Goal: Information Seeking & Learning: Learn about a topic

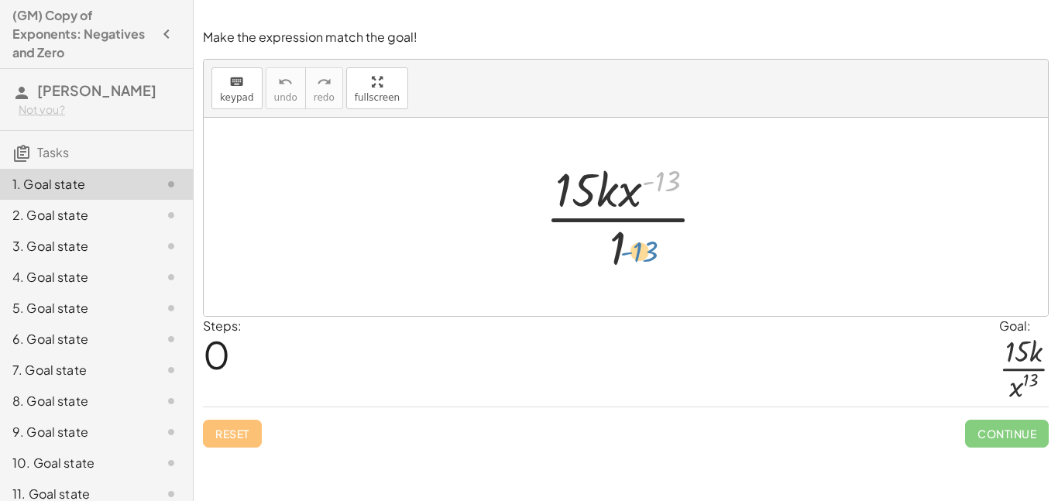
drag, startPoint x: 670, startPoint y: 178, endPoint x: 650, endPoint y: 248, distance: 72.6
click at [650, 248] on div at bounding box center [632, 216] width 188 height 119
drag, startPoint x: 630, startPoint y: 204, endPoint x: 631, endPoint y: 231, distance: 27.1
click at [631, 231] on div at bounding box center [632, 216] width 188 height 119
drag, startPoint x: 583, startPoint y: 201, endPoint x: 626, endPoint y: 254, distance: 68.2
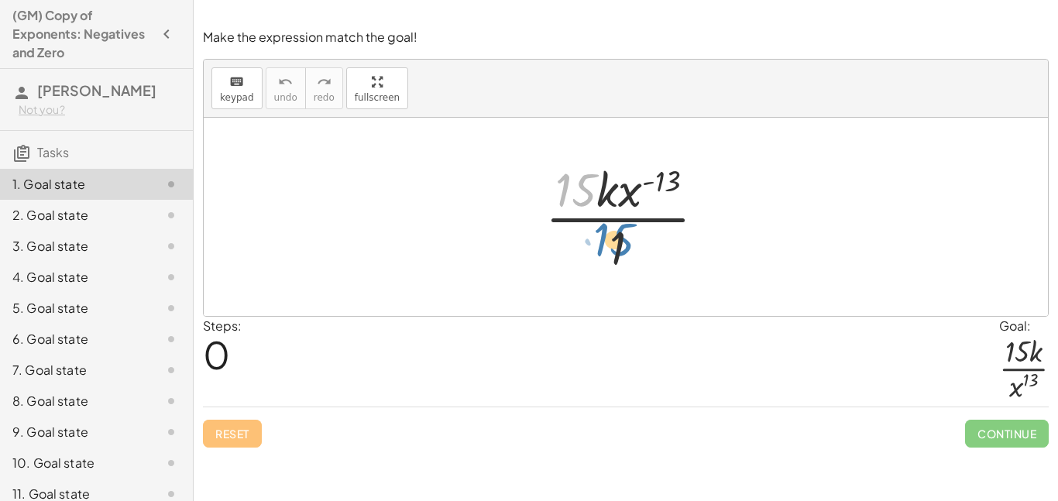
click at [626, 254] on div at bounding box center [632, 216] width 188 height 119
drag, startPoint x: 614, startPoint y: 251, endPoint x: 559, endPoint y: 197, distance: 77.2
click at [559, 197] on div at bounding box center [632, 216] width 188 height 119
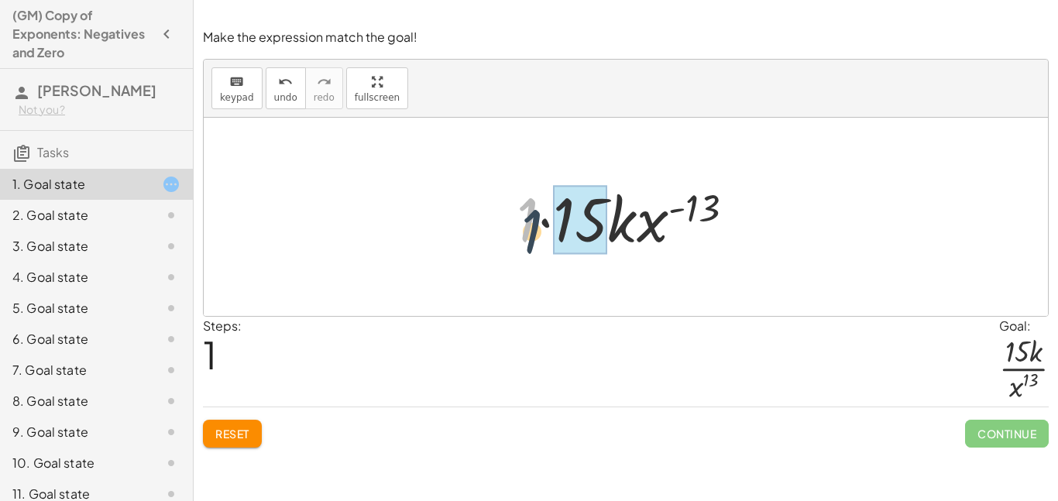
drag, startPoint x: 522, startPoint y: 228, endPoint x: 550, endPoint y: 284, distance: 63.1
click at [550, 284] on div "· 15 · k · x ( - 13 ) · [DATE] · k · x ( - 13 ) · 1" at bounding box center [626, 217] width 844 height 198
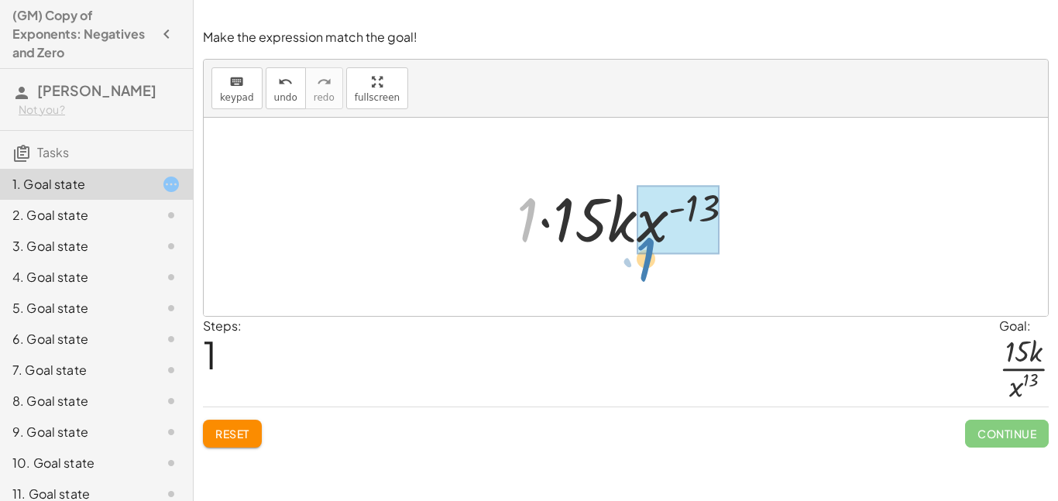
drag, startPoint x: 532, startPoint y: 233, endPoint x: 644, endPoint y: 263, distance: 115.6
click at [644, 263] on div "· 15 · k · x ( - 13 ) · [DATE] · k · x ( - 13 ) · 1" at bounding box center [626, 217] width 844 height 198
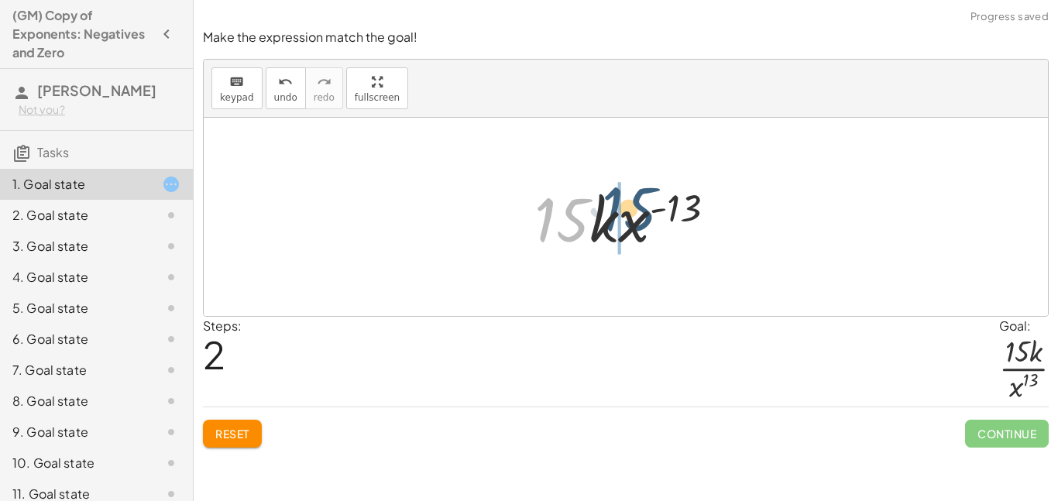
drag, startPoint x: 542, startPoint y: 211, endPoint x: 614, endPoint y: 198, distance: 73.2
click at [614, 198] on div at bounding box center [631, 217] width 209 height 80
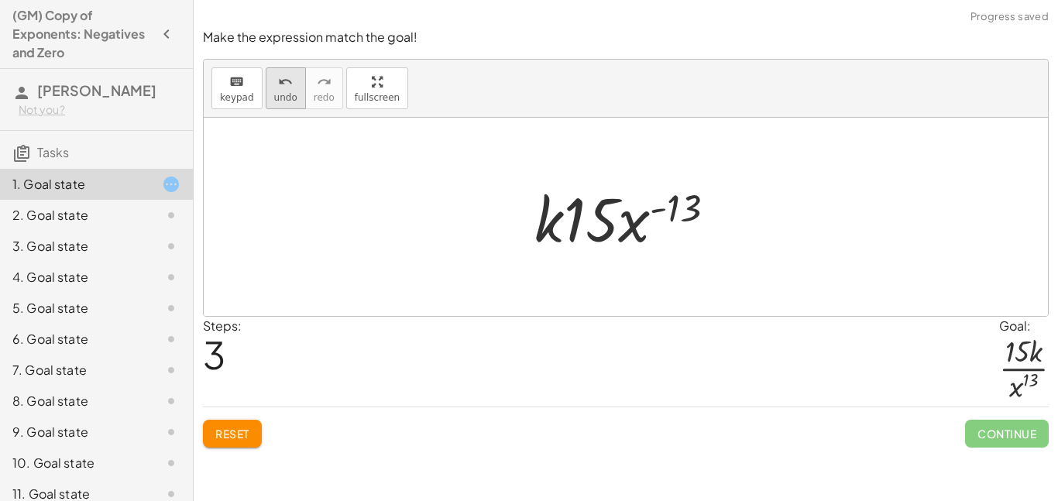
click at [283, 95] on span "undo" at bounding box center [285, 97] width 23 height 11
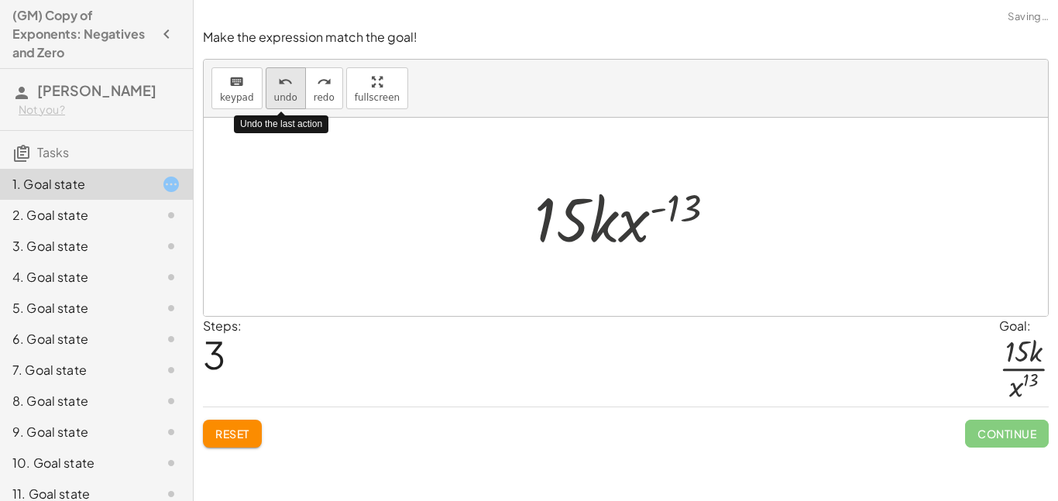
click at [283, 95] on span "undo" at bounding box center [285, 97] width 23 height 11
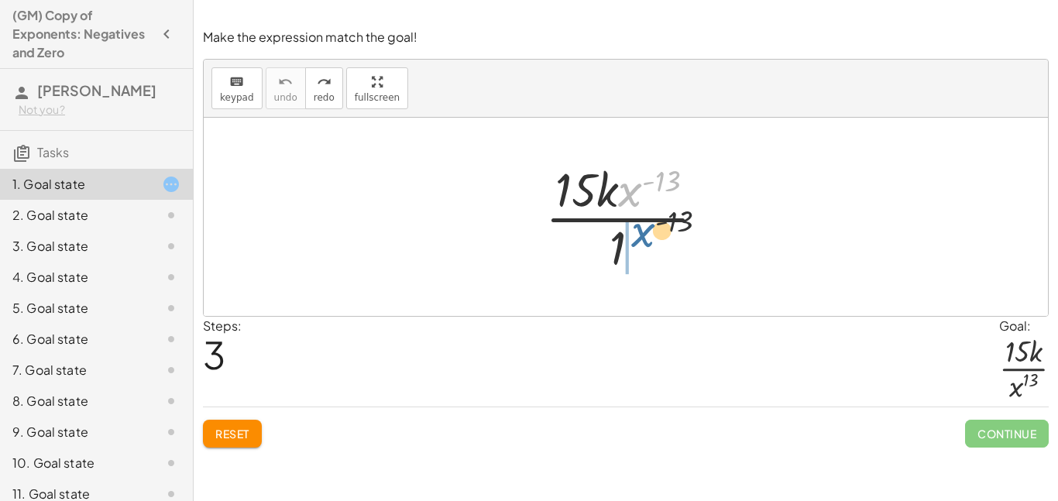
drag, startPoint x: 627, startPoint y: 198, endPoint x: 644, endPoint y: 255, distance: 59.8
click at [644, 255] on div at bounding box center [632, 216] width 188 height 119
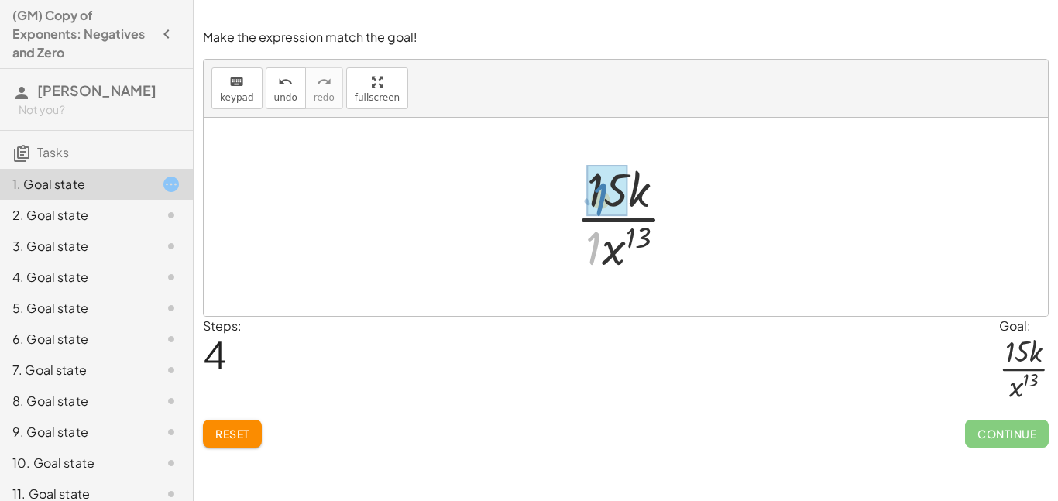
drag, startPoint x: 590, startPoint y: 246, endPoint x: 597, endPoint y: 196, distance: 50.8
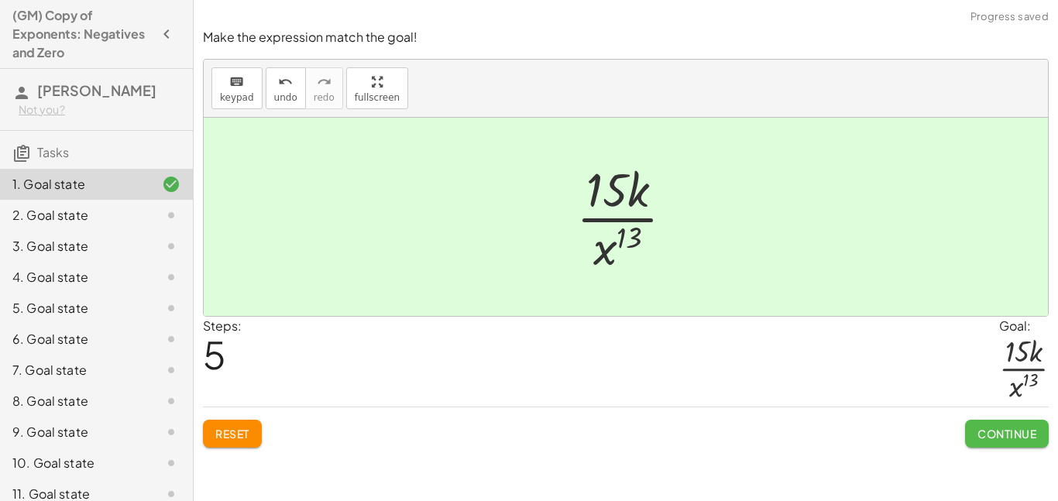
click at [978, 431] on span "Continue" at bounding box center [1007, 434] width 59 height 14
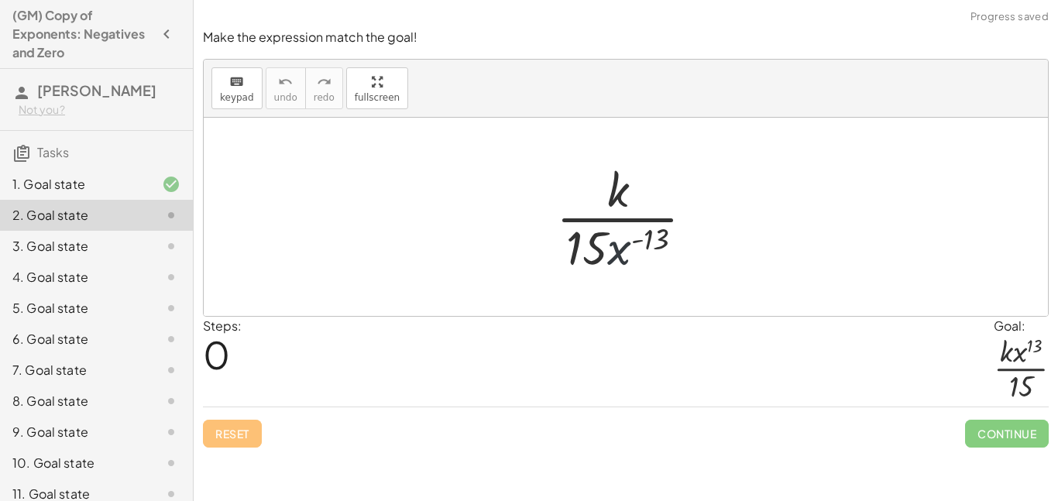
drag, startPoint x: 628, startPoint y: 246, endPoint x: 633, endPoint y: 215, distance: 30.7
click at [633, 215] on div at bounding box center [632, 216] width 166 height 119
drag, startPoint x: 626, startPoint y: 263, endPoint x: 648, endPoint y: 187, distance: 79.7
click at [648, 187] on div at bounding box center [632, 216] width 166 height 119
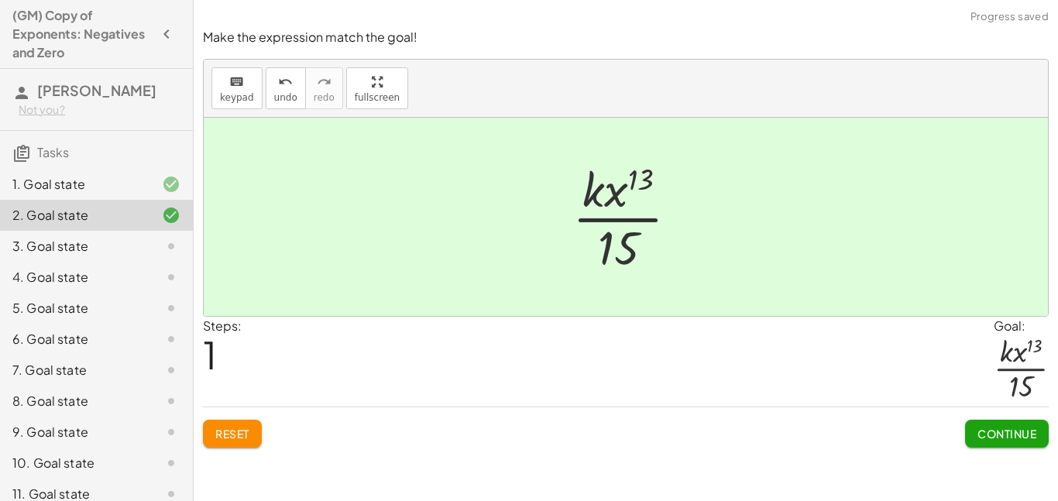
click at [972, 428] on button "Continue" at bounding box center [1007, 434] width 84 height 28
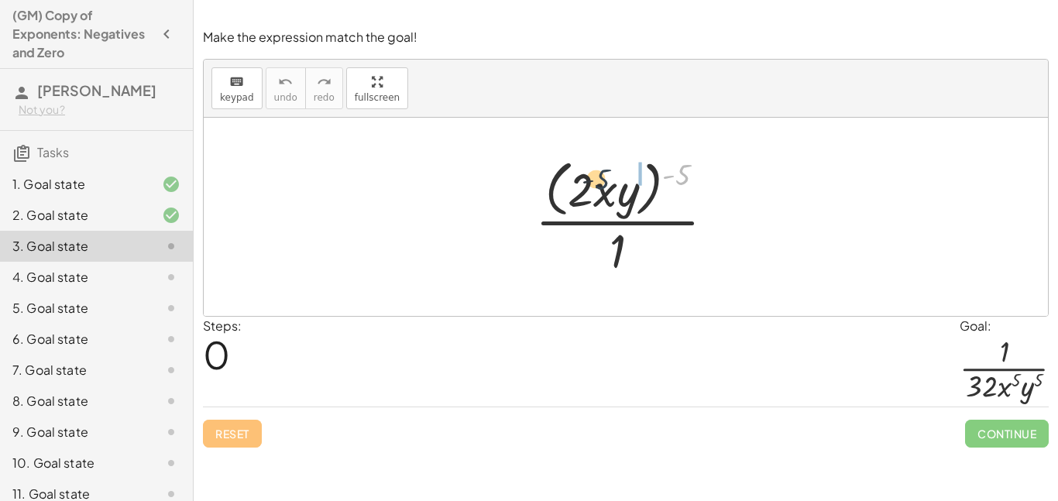
drag, startPoint x: 690, startPoint y: 174, endPoint x: 600, endPoint y: 177, distance: 90.0
click at [600, 177] on div at bounding box center [632, 216] width 208 height 126
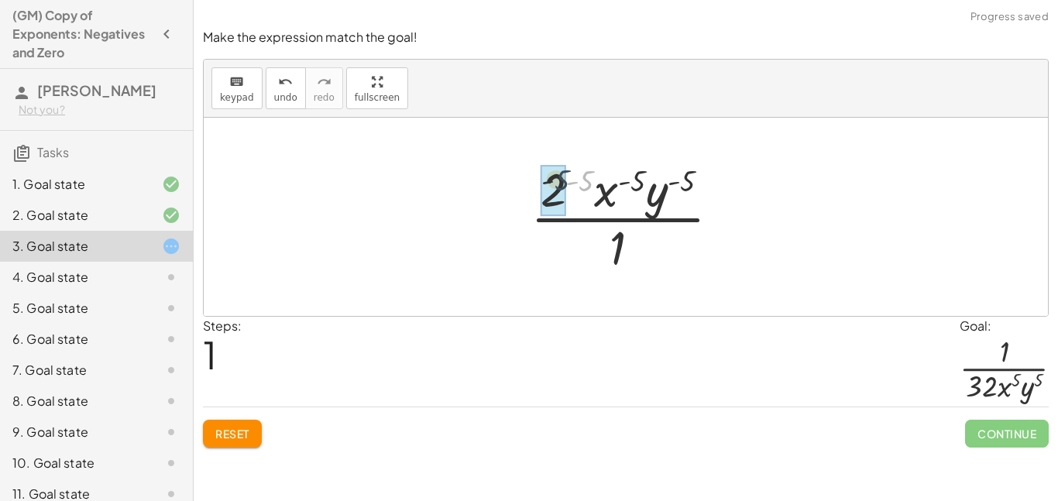
drag, startPoint x: 586, startPoint y: 176, endPoint x: 543, endPoint y: 173, distance: 43.5
click at [543, 173] on div at bounding box center [632, 216] width 218 height 119
drag, startPoint x: 590, startPoint y: 171, endPoint x: 540, endPoint y: 195, distance: 55.1
click at [540, 195] on div at bounding box center [632, 216] width 218 height 119
click at [541, 195] on div at bounding box center [632, 216] width 218 height 119
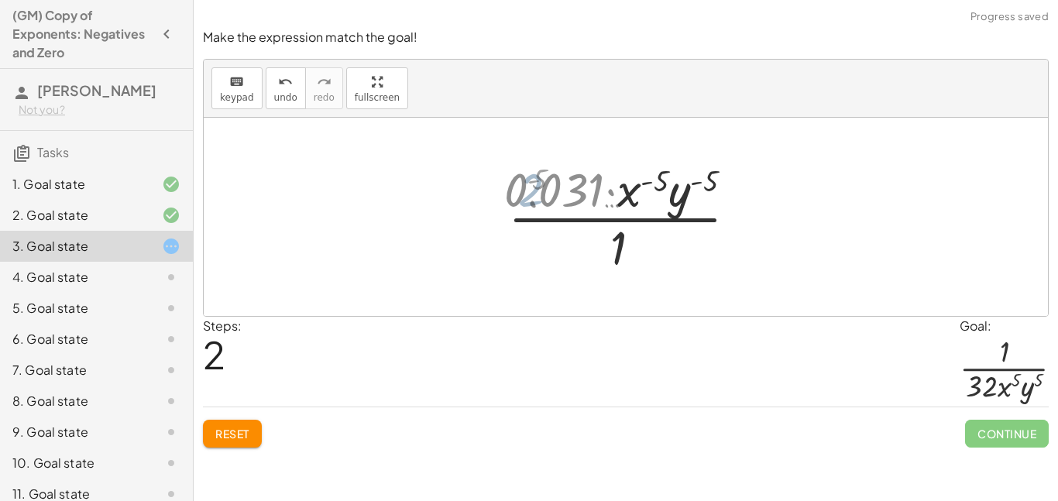
click at [552, 192] on div at bounding box center [632, 216] width 291 height 119
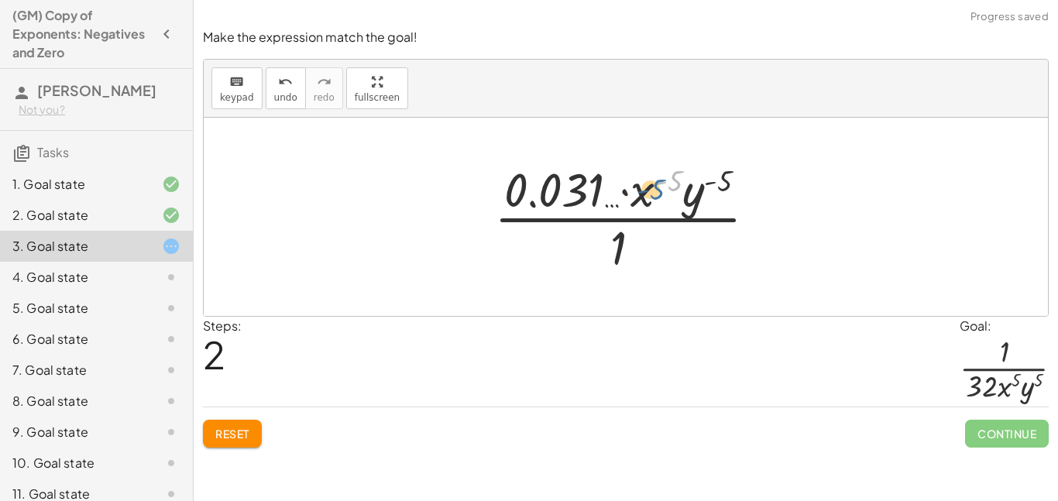
drag, startPoint x: 679, startPoint y: 179, endPoint x: 655, endPoint y: 193, distance: 27.8
click at [655, 193] on div at bounding box center [632, 216] width 291 height 119
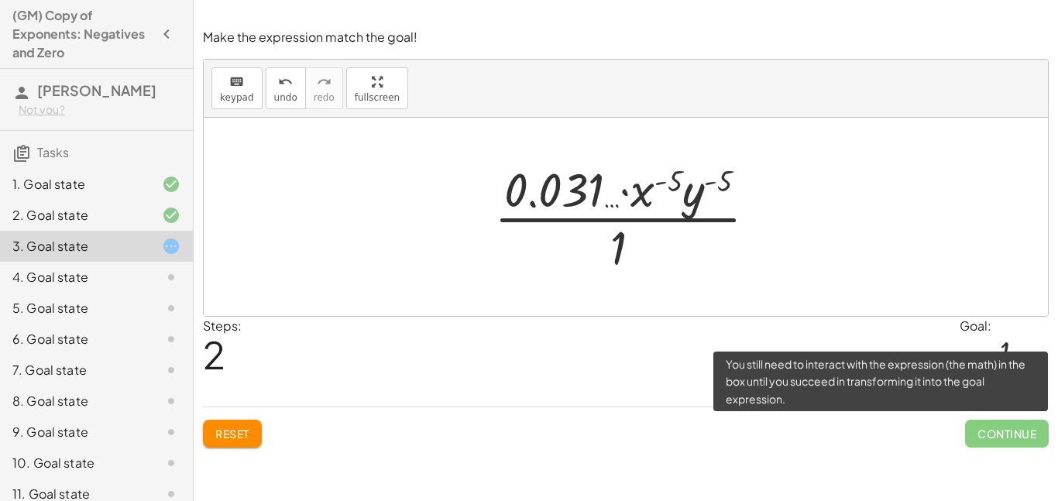
click at [1023, 426] on span "Continue" at bounding box center [1007, 434] width 84 height 28
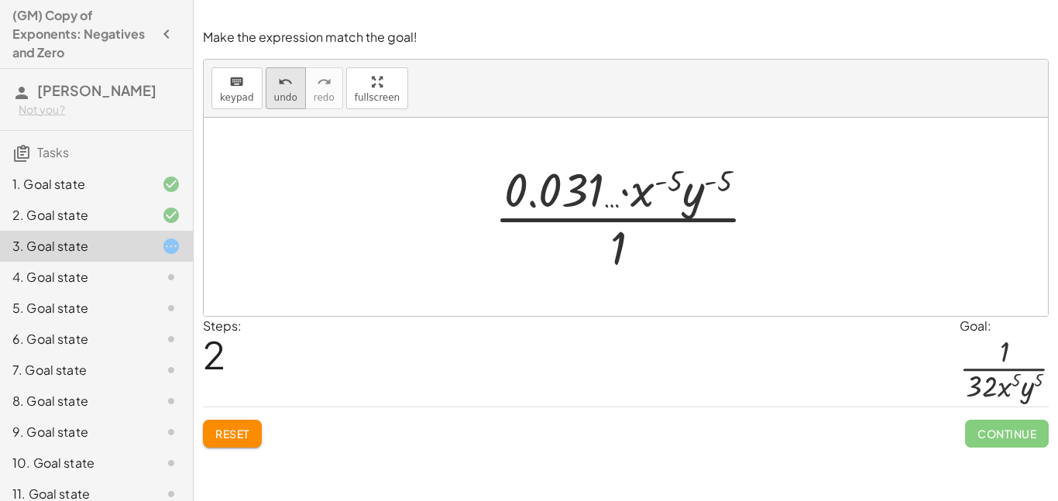
click at [293, 87] on button "undo undo" at bounding box center [286, 88] width 40 height 42
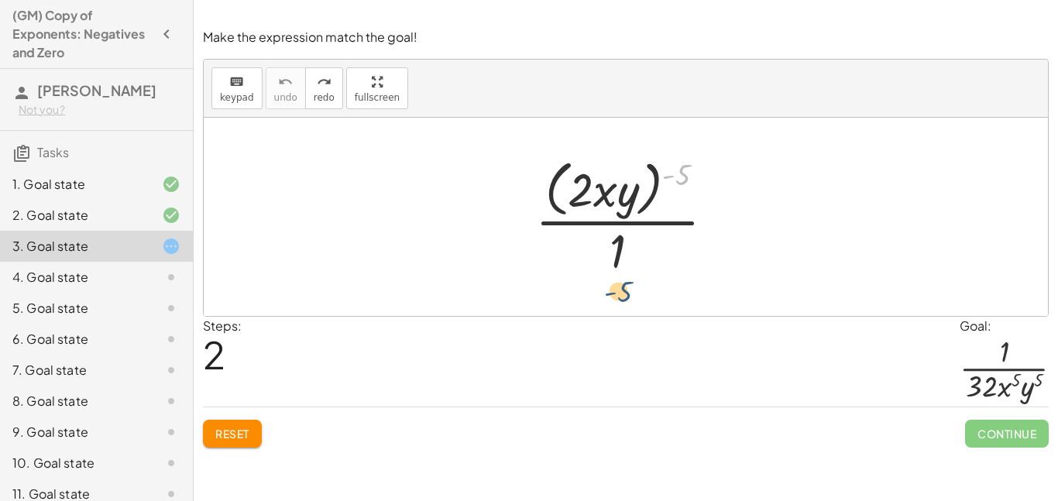
drag, startPoint x: 690, startPoint y: 161, endPoint x: 631, endPoint y: 280, distance: 133.1
click at [631, 280] on div "( - 5 ) · ( · 2 · x · y ) ( - 5 ) · 1" at bounding box center [625, 217] width 227 height 134
drag, startPoint x: 675, startPoint y: 173, endPoint x: 605, endPoint y: 266, distance: 116.2
click at [605, 266] on div at bounding box center [632, 216] width 208 height 126
drag, startPoint x: 586, startPoint y: 187, endPoint x: 650, endPoint y: 251, distance: 89.8
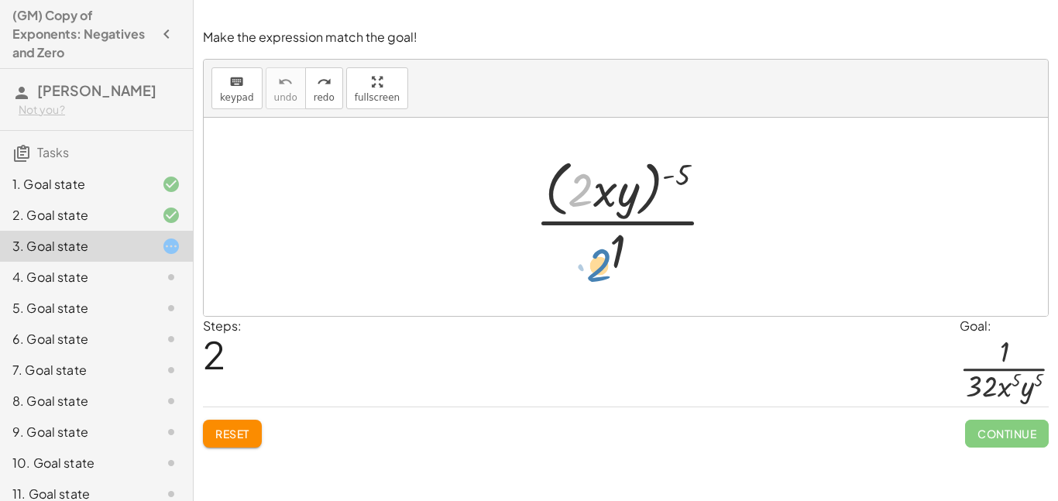
click at [650, 251] on div at bounding box center [632, 216] width 208 height 126
drag, startPoint x: 622, startPoint y: 191, endPoint x: 584, endPoint y: 190, distance: 38.0
click at [584, 190] on div at bounding box center [632, 216] width 208 height 126
drag, startPoint x: 600, startPoint y: 187, endPoint x: 561, endPoint y: 191, distance: 39.6
click at [561, 191] on div at bounding box center [632, 216] width 208 height 126
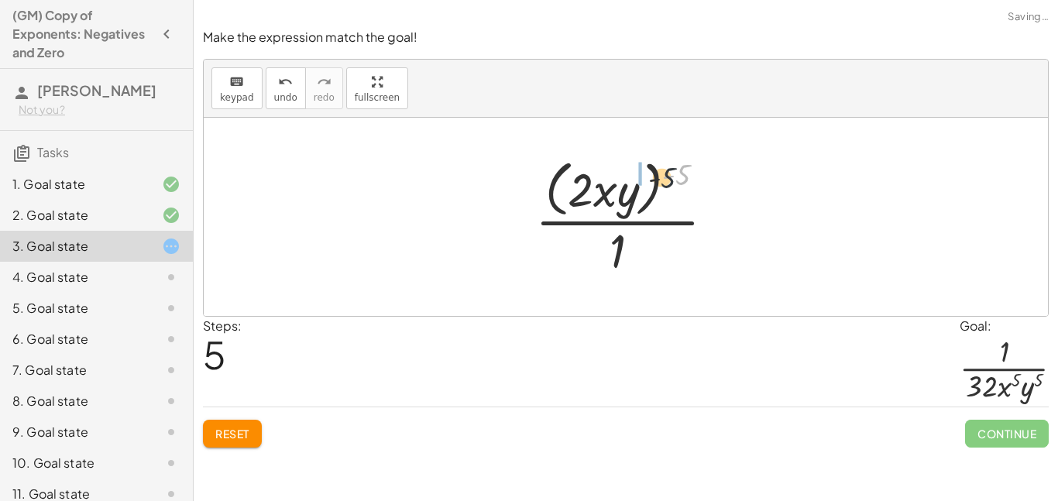
drag, startPoint x: 686, startPoint y: 173, endPoint x: 589, endPoint y: 180, distance: 97.9
click at [589, 180] on div at bounding box center [632, 216] width 208 height 126
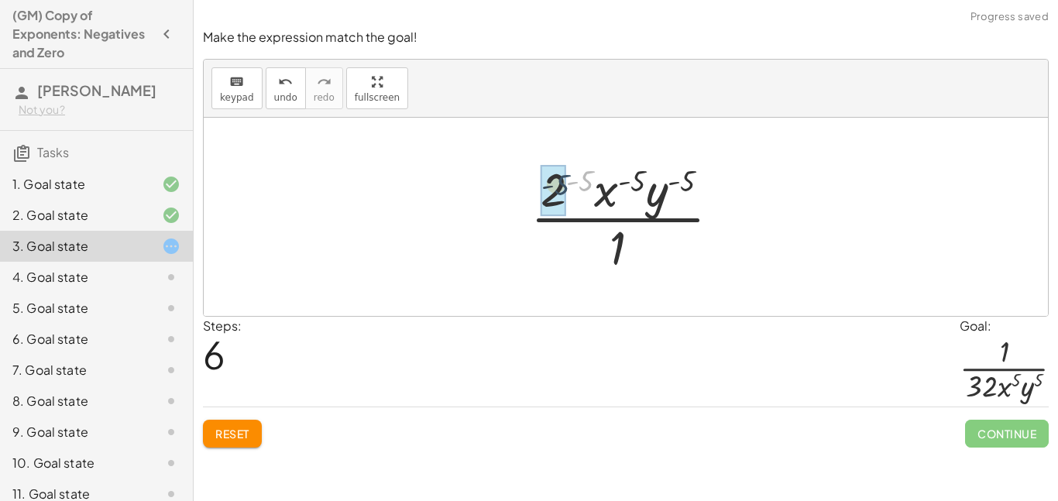
drag, startPoint x: 590, startPoint y: 184, endPoint x: 561, endPoint y: 188, distance: 28.9
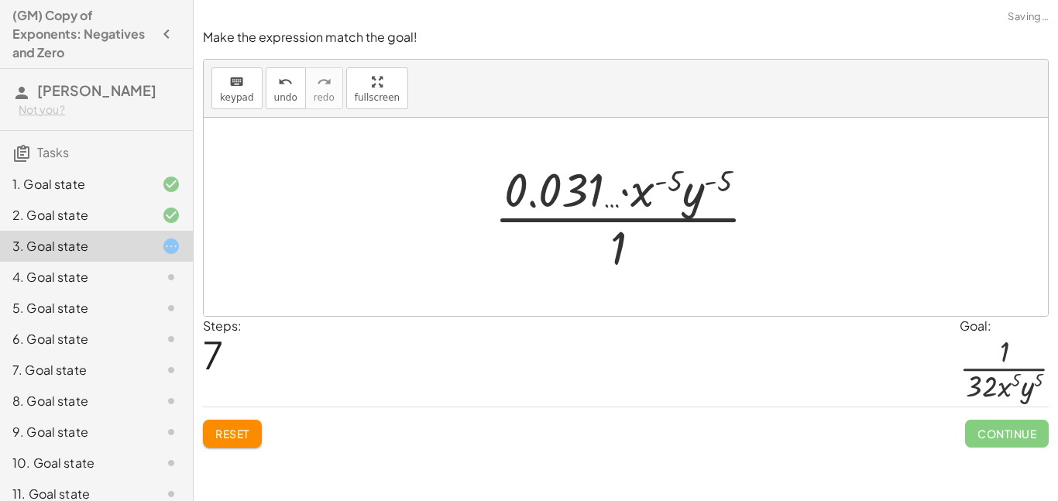
click at [591, 191] on div at bounding box center [632, 216] width 291 height 119
drag, startPoint x: 666, startPoint y: 180, endPoint x: 635, endPoint y: 186, distance: 31.6
click at [635, 186] on div at bounding box center [632, 216] width 291 height 119
drag, startPoint x: 674, startPoint y: 178, endPoint x: 652, endPoint y: 191, distance: 25.7
click at [652, 191] on div at bounding box center [632, 216] width 291 height 119
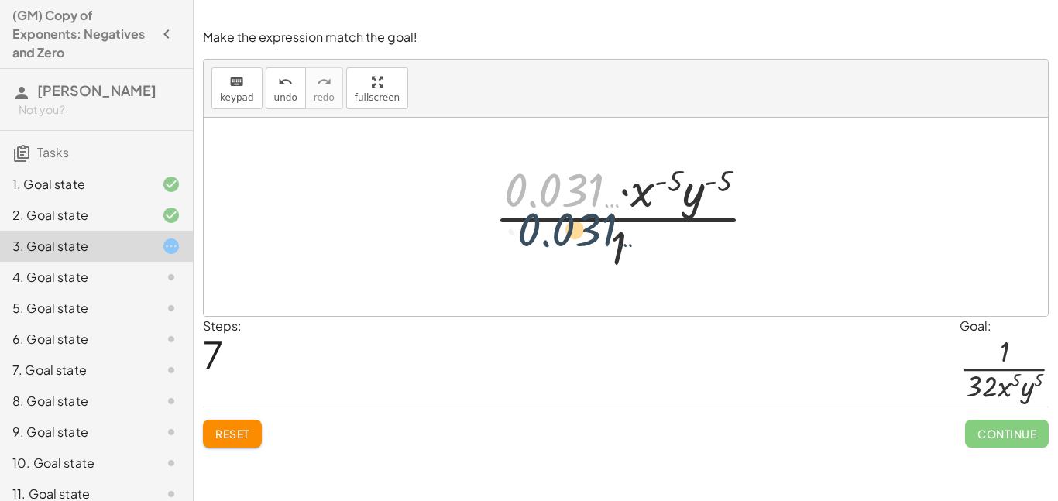
drag, startPoint x: 538, startPoint y: 202, endPoint x: 607, endPoint y: 277, distance: 100.9
click at [607, 277] on div "· ( · 2 · x · y ) ( - 5 ) · 1 · ( · x · y · 2 ) ( - 5 ) · 1 · ( · x · 2 · y ) (…" at bounding box center [626, 216] width 310 height 127
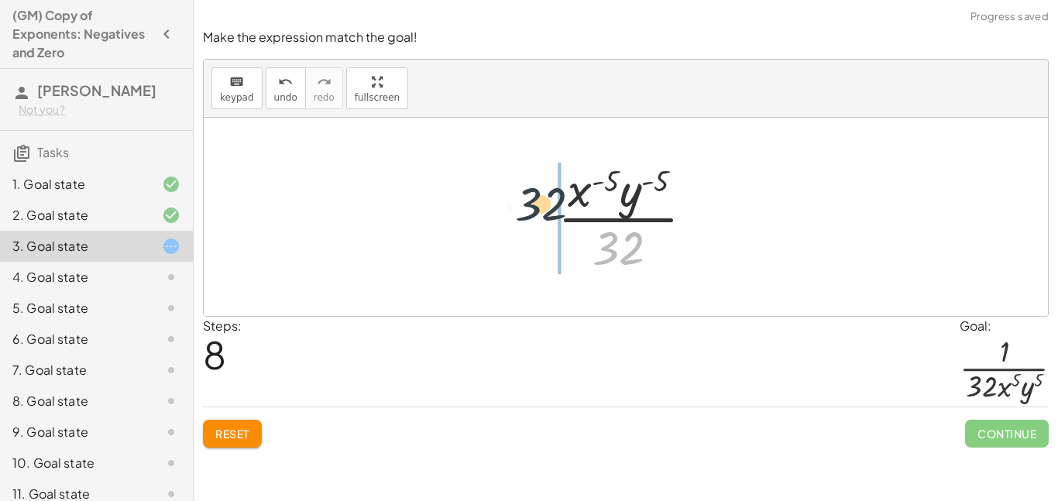
drag, startPoint x: 624, startPoint y: 237, endPoint x: 532, endPoint y: 181, distance: 107.5
click at [532, 181] on div "· ( · 2 · x · y ) ( - 5 ) · 1 · ( · x · y · 2 ) ( - 5 ) · 1 · ( · x · 2 · y ) (…" at bounding box center [626, 217] width 844 height 198
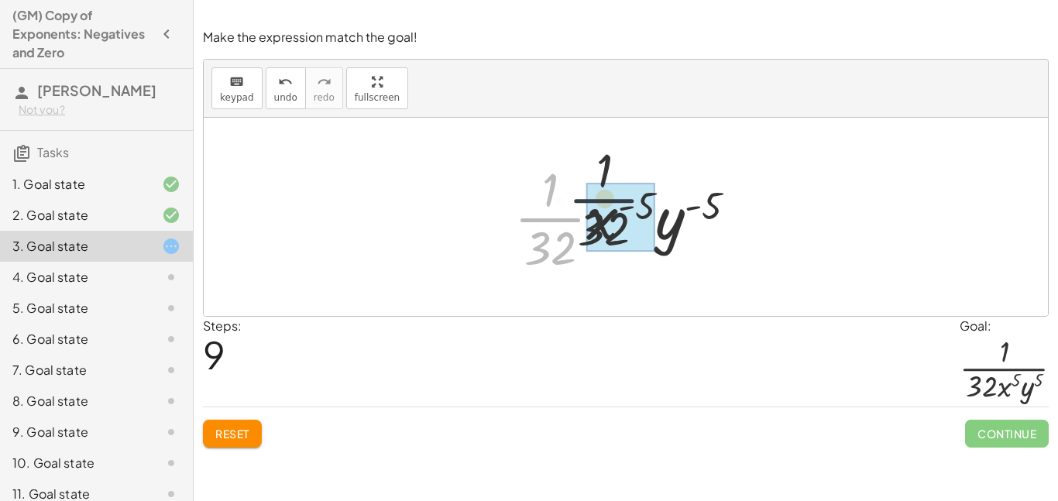
drag, startPoint x: 541, startPoint y: 223, endPoint x: 651, endPoint y: 195, distance: 113.5
click at [651, 195] on div at bounding box center [631, 216] width 249 height 119
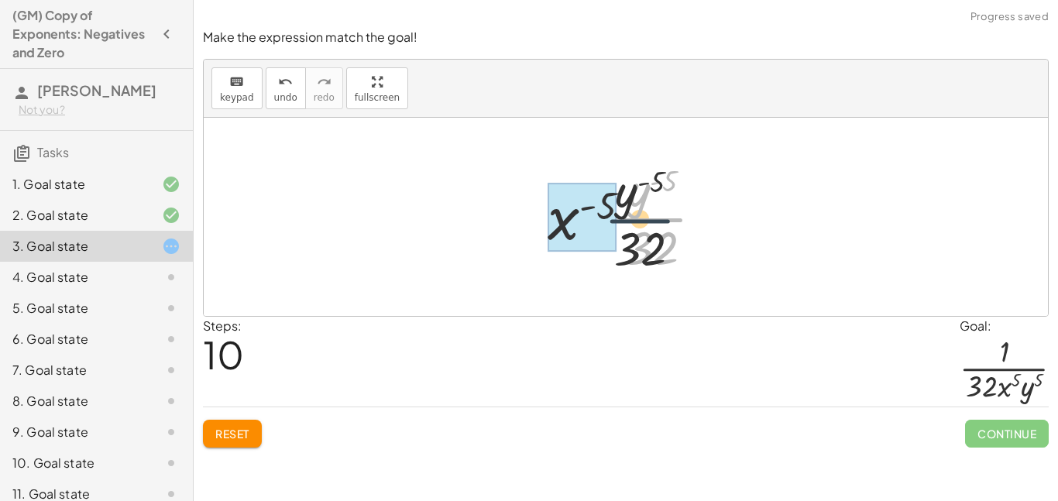
drag, startPoint x: 649, startPoint y: 212, endPoint x: 597, endPoint y: 213, distance: 52.7
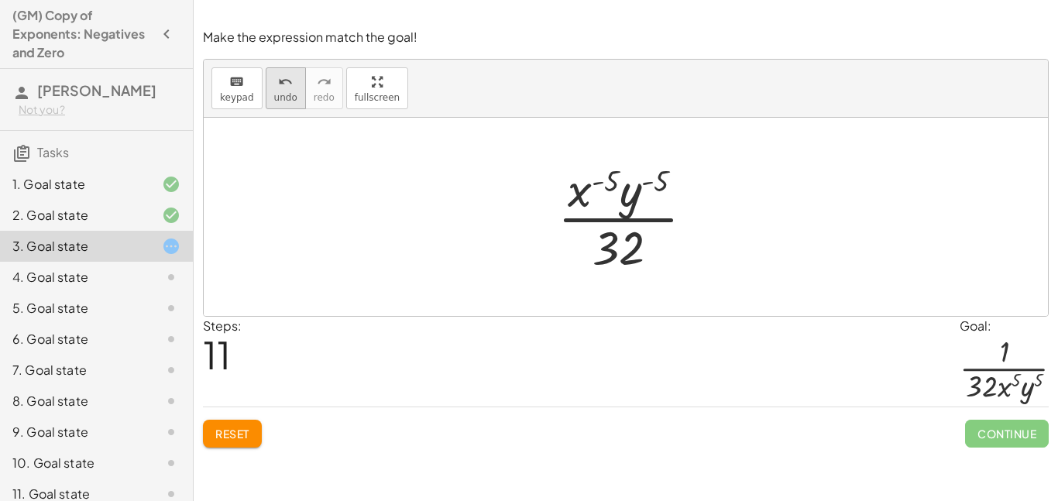
click at [282, 76] on icon "undo" at bounding box center [285, 82] width 15 height 19
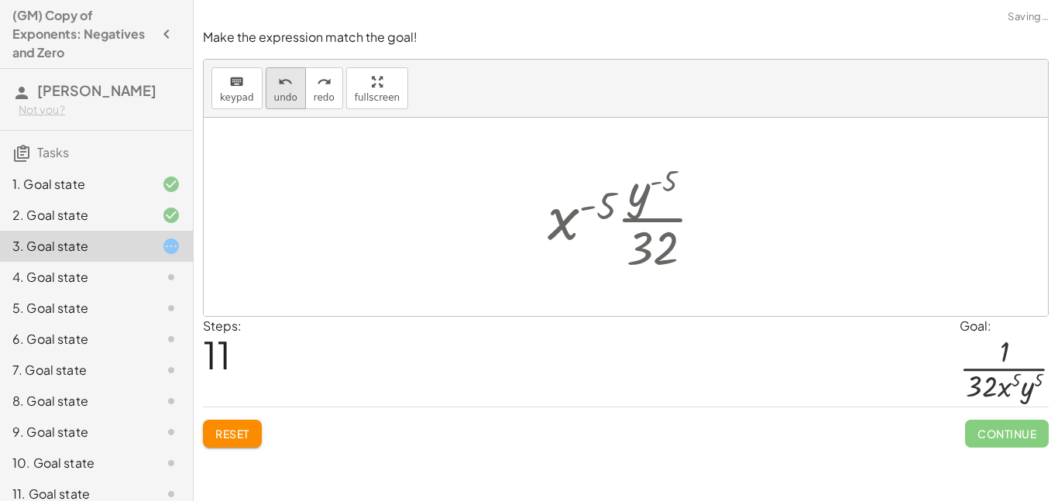
click at [282, 76] on icon "undo" at bounding box center [285, 82] width 15 height 19
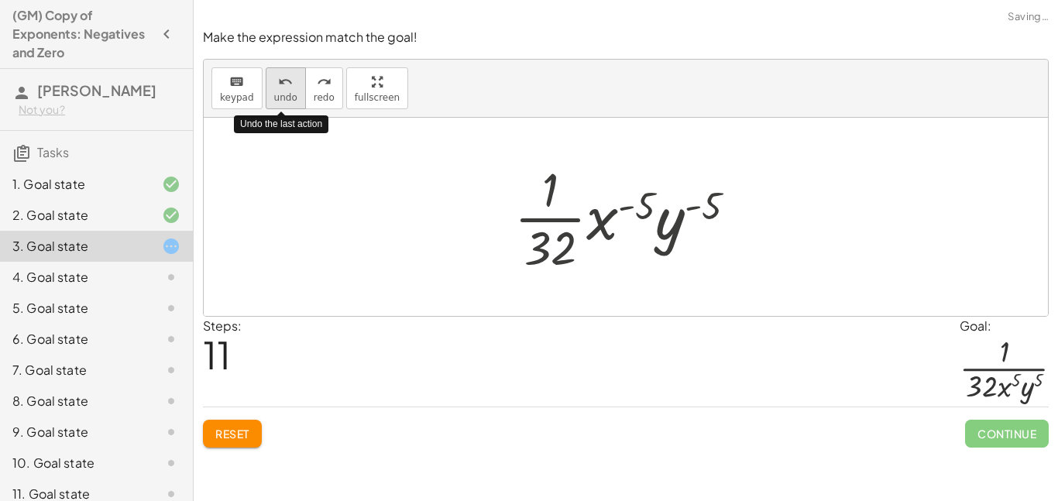
click at [282, 76] on icon "undo" at bounding box center [285, 82] width 15 height 19
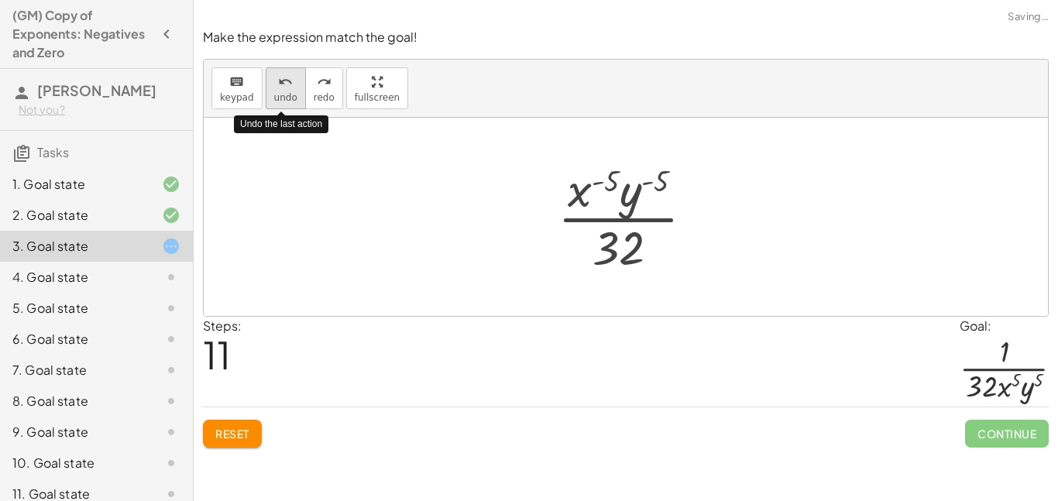
click at [282, 76] on icon "undo" at bounding box center [285, 82] width 15 height 19
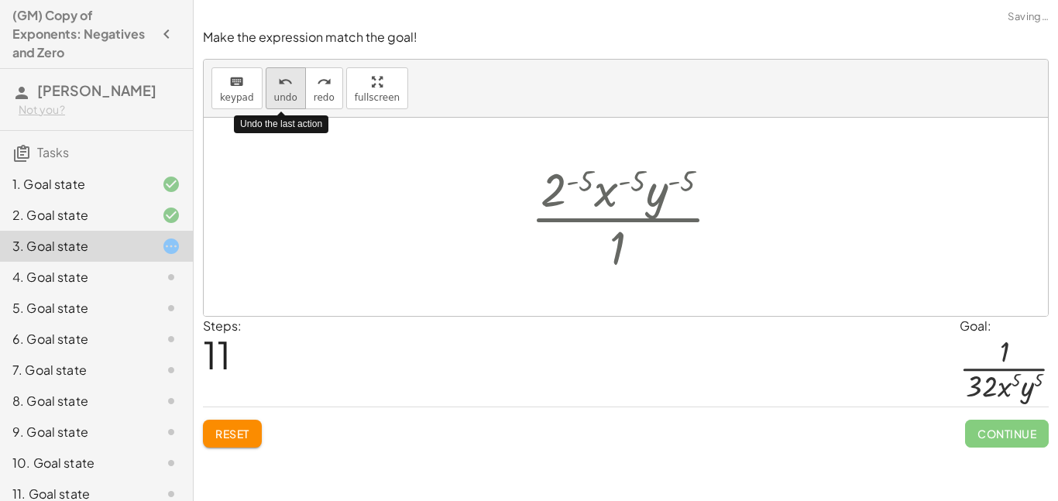
click at [282, 76] on icon "undo" at bounding box center [285, 82] width 15 height 19
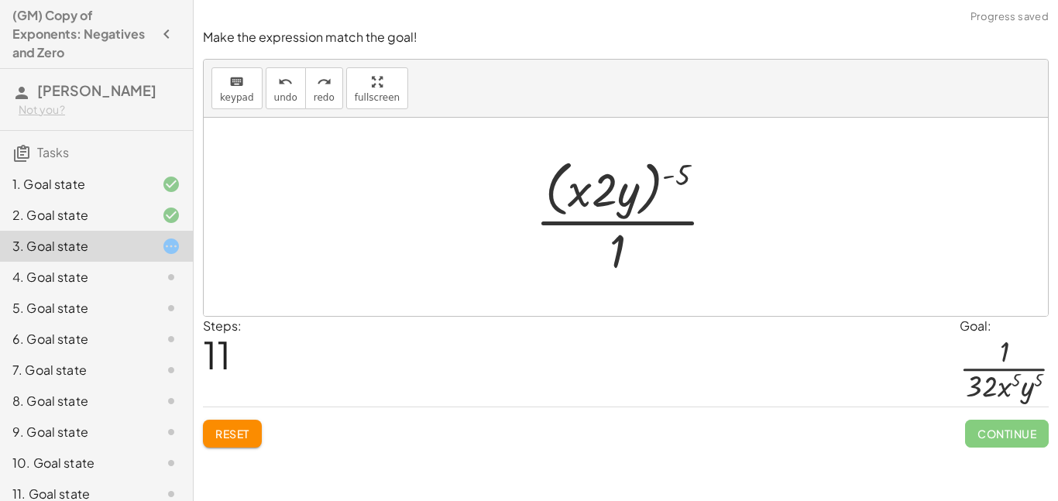
click at [612, 187] on div at bounding box center [632, 216] width 208 height 126
click at [686, 183] on div at bounding box center [632, 216] width 208 height 126
drag, startPoint x: 686, startPoint y: 182, endPoint x: 590, endPoint y: 184, distance: 96.1
click at [590, 184] on div at bounding box center [632, 216] width 208 height 126
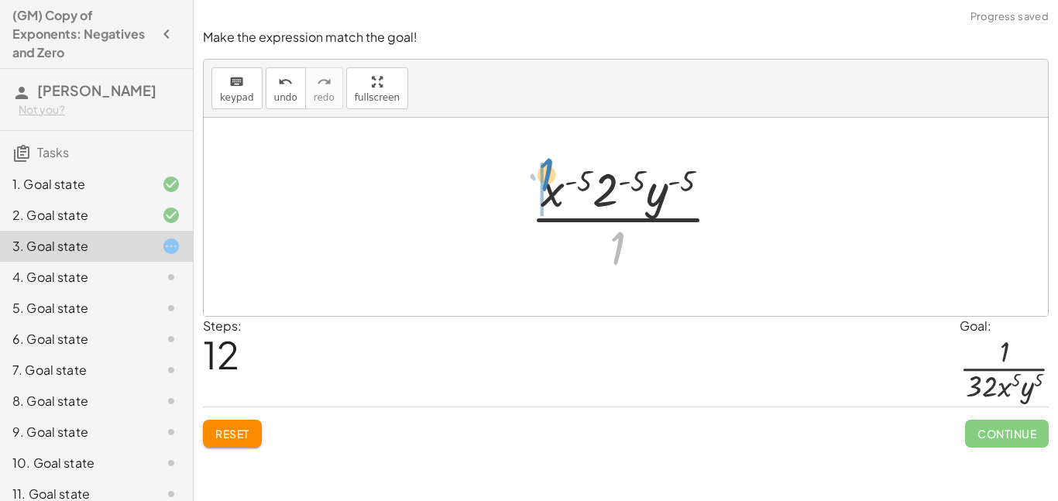
drag, startPoint x: 619, startPoint y: 240, endPoint x: 546, endPoint y: 168, distance: 102.4
click at [546, 168] on div at bounding box center [632, 216] width 218 height 119
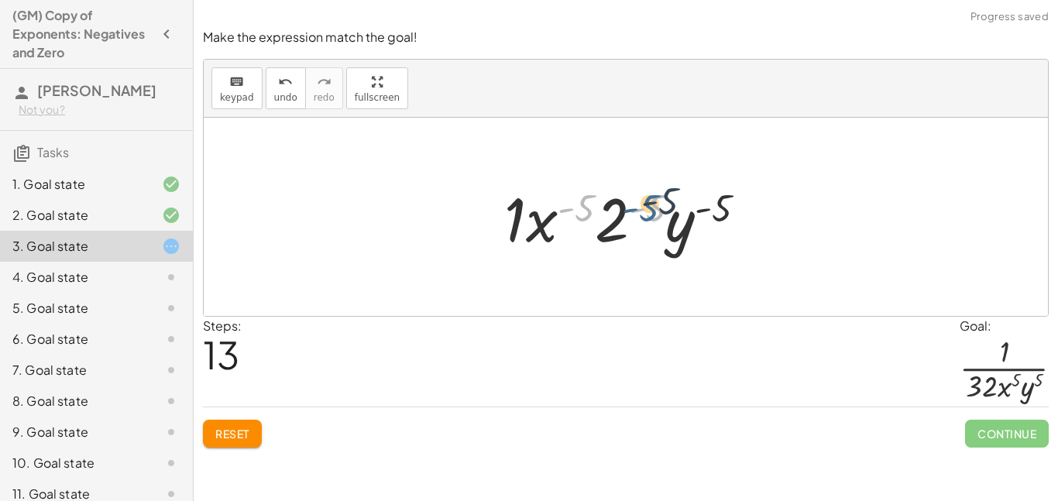
drag, startPoint x: 576, startPoint y: 204, endPoint x: 648, endPoint y: 200, distance: 72.2
click at [648, 200] on div at bounding box center [632, 217] width 270 height 80
click at [274, 97] on span "undo" at bounding box center [285, 97] width 23 height 11
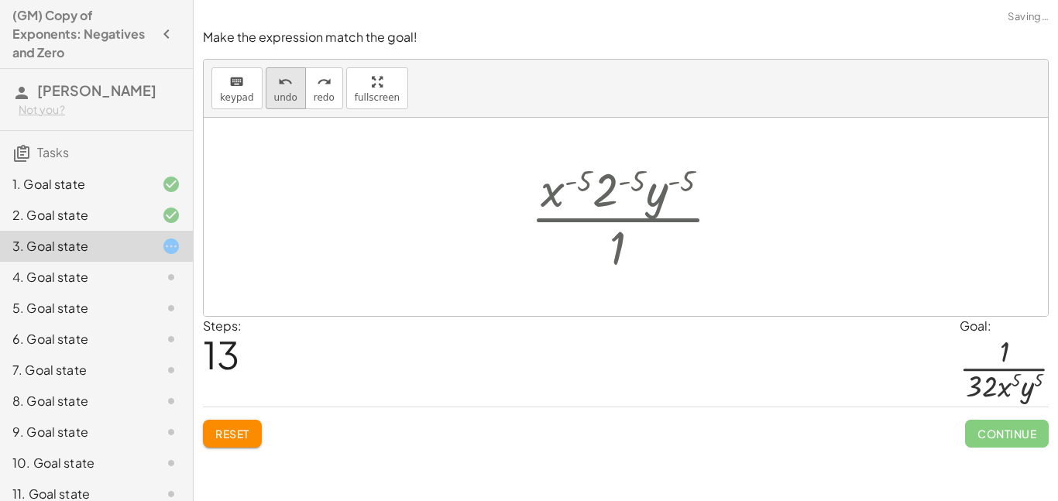
click at [274, 97] on span "undo" at bounding box center [285, 97] width 23 height 11
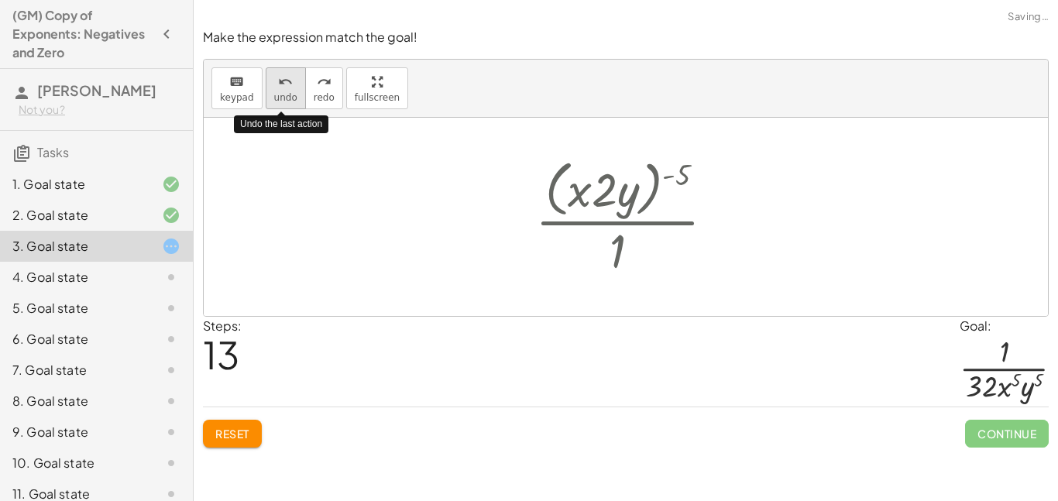
click at [274, 97] on span "undo" at bounding box center [285, 97] width 23 height 11
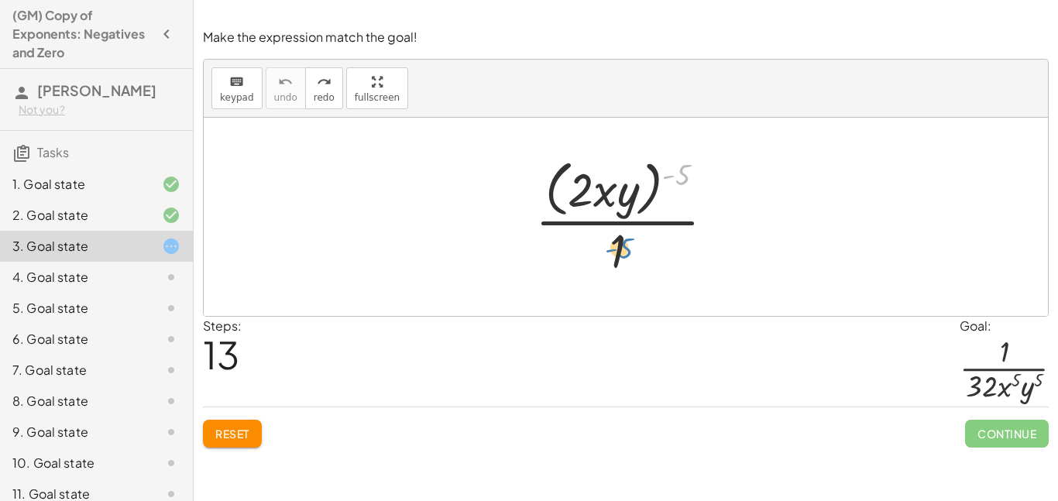
drag, startPoint x: 677, startPoint y: 171, endPoint x: 619, endPoint y: 246, distance: 95.0
click at [619, 246] on div at bounding box center [632, 216] width 208 height 126
drag, startPoint x: 686, startPoint y: 166, endPoint x: 604, endPoint y: 188, distance: 84.4
click at [604, 188] on div at bounding box center [632, 216] width 208 height 126
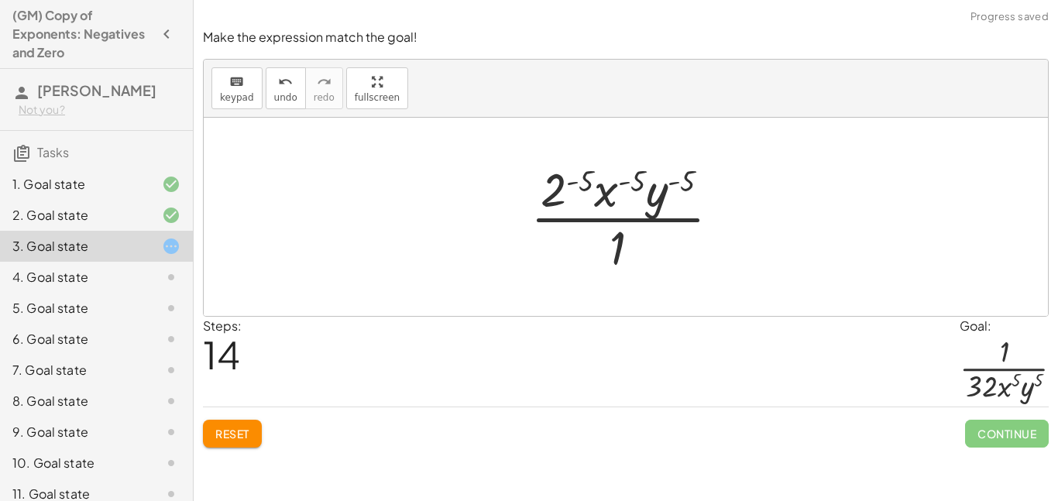
click at [583, 177] on div at bounding box center [632, 216] width 218 height 119
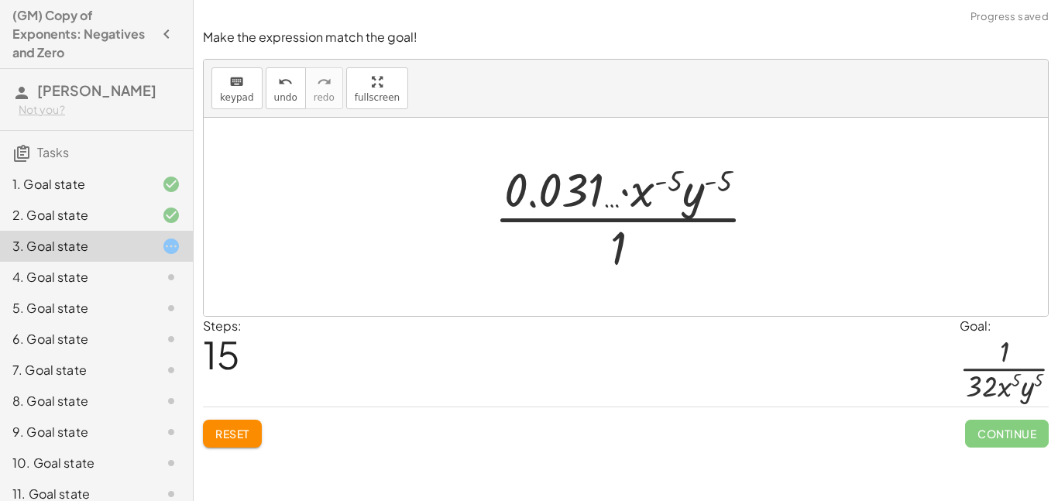
click at [645, 187] on div at bounding box center [632, 216] width 291 height 119
click at [657, 181] on div at bounding box center [632, 216] width 291 height 119
click at [231, 422] on button "Reset" at bounding box center [232, 434] width 59 height 28
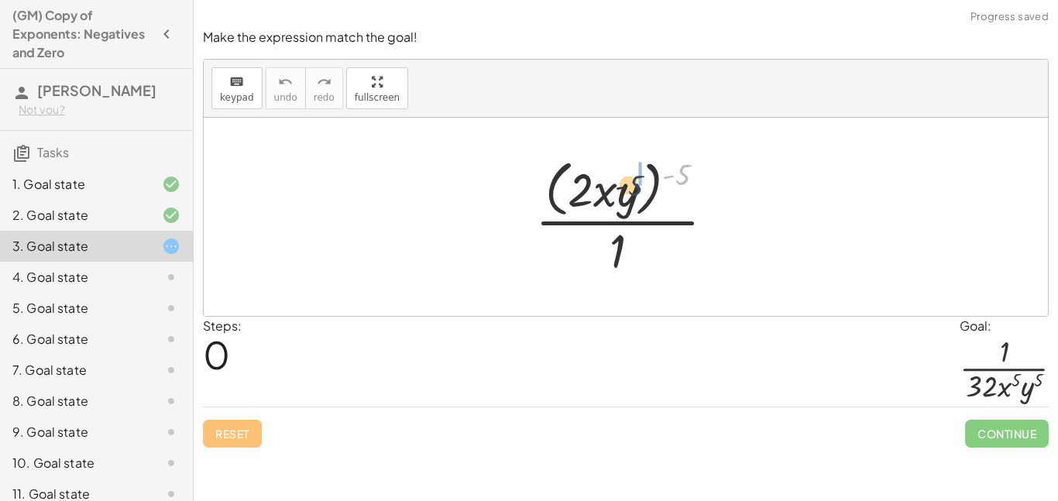
drag, startPoint x: 676, startPoint y: 168, endPoint x: 604, endPoint y: 183, distance: 72.8
click at [604, 183] on div at bounding box center [632, 216] width 208 height 126
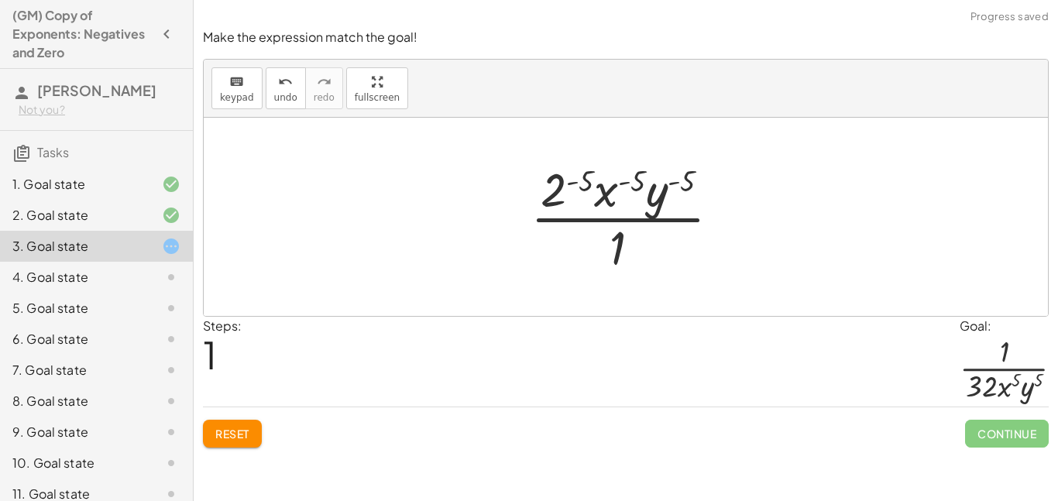
click at [566, 181] on div at bounding box center [632, 216] width 218 height 119
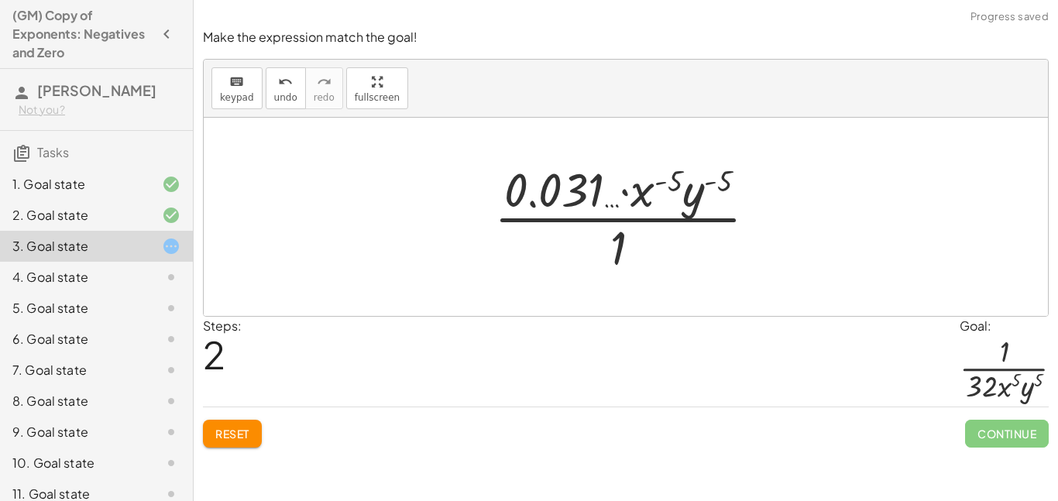
click at [655, 185] on div at bounding box center [632, 216] width 291 height 119
click at [659, 184] on div at bounding box center [632, 216] width 291 height 119
click at [659, 181] on div at bounding box center [632, 216] width 291 height 119
click at [653, 180] on div at bounding box center [632, 216] width 291 height 119
click at [651, 189] on div at bounding box center [632, 216] width 291 height 119
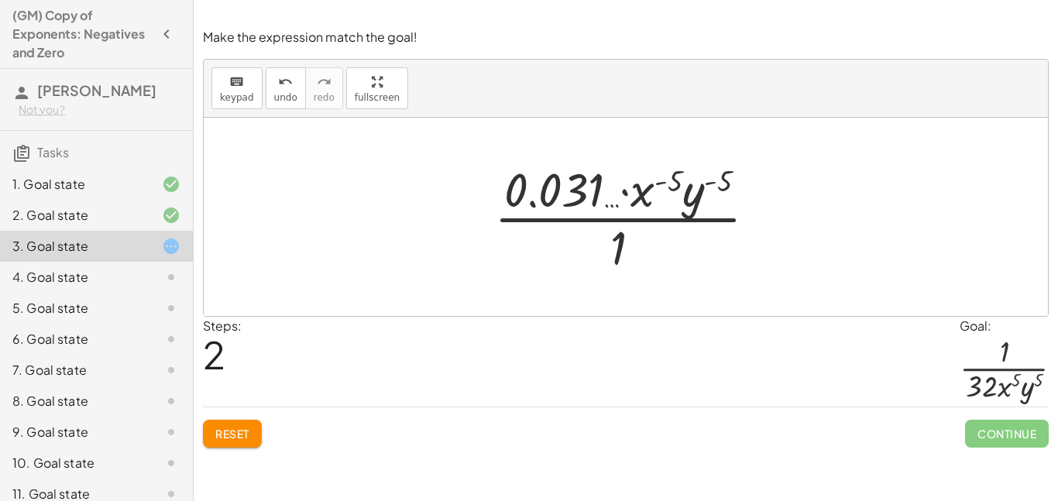
click at [635, 188] on div at bounding box center [632, 216] width 291 height 119
click at [616, 187] on div at bounding box center [632, 216] width 291 height 119
click at [621, 193] on div at bounding box center [632, 216] width 291 height 119
click at [707, 178] on div at bounding box center [632, 216] width 291 height 119
click at [714, 180] on div at bounding box center [632, 216] width 291 height 119
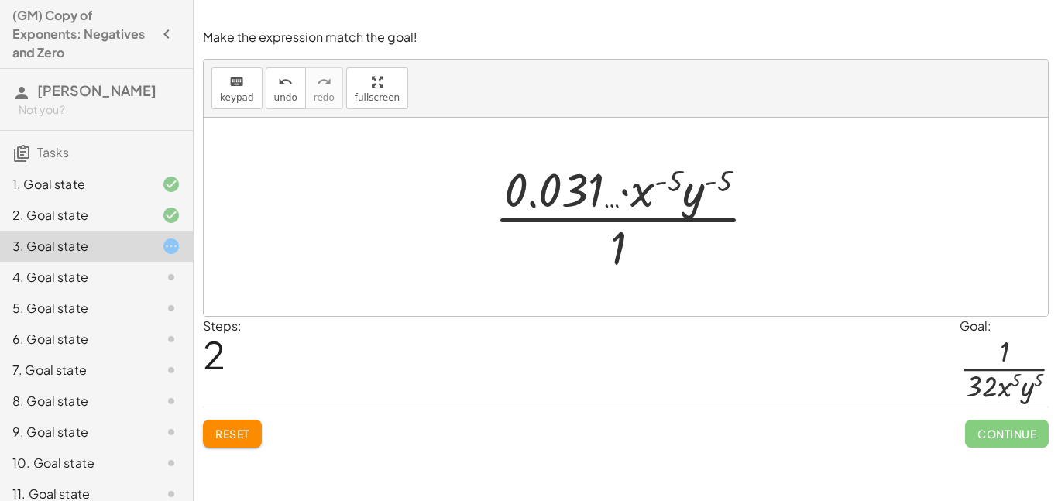
click at [710, 180] on div at bounding box center [632, 216] width 291 height 119
drag, startPoint x: 702, startPoint y: 190, endPoint x: 644, endPoint y: 257, distance: 89.0
click at [644, 257] on div at bounding box center [632, 216] width 291 height 119
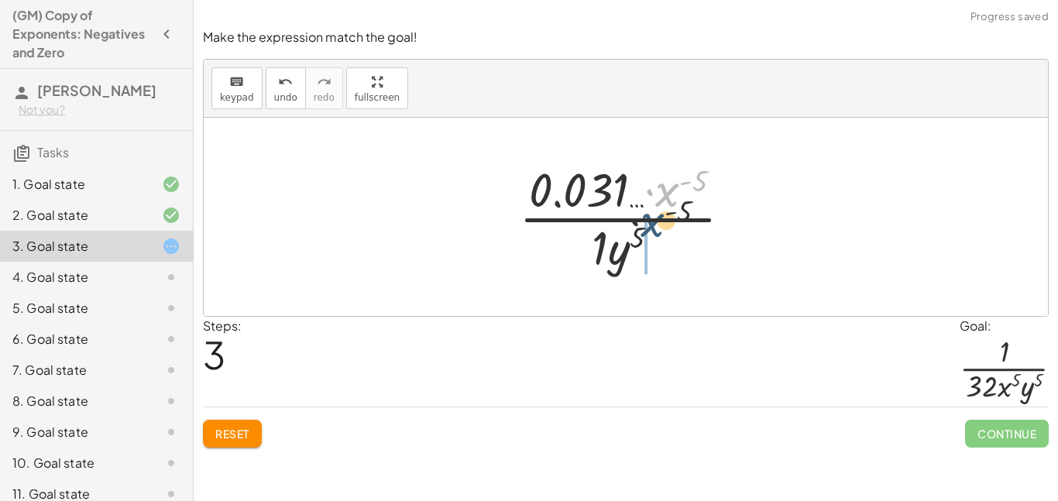
drag, startPoint x: 666, startPoint y: 194, endPoint x: 645, endPoint y: 246, distance: 56.0
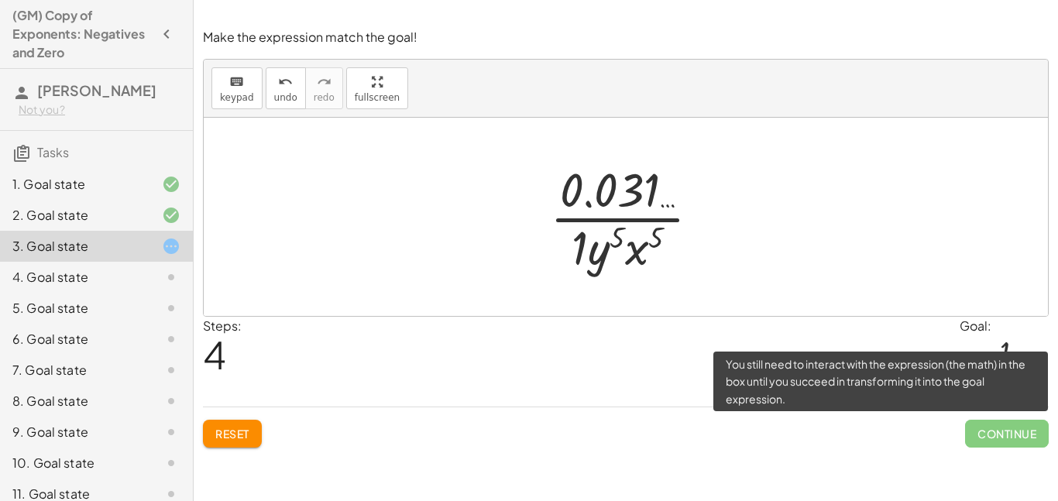
click at [992, 439] on span "Continue" at bounding box center [1007, 434] width 84 height 28
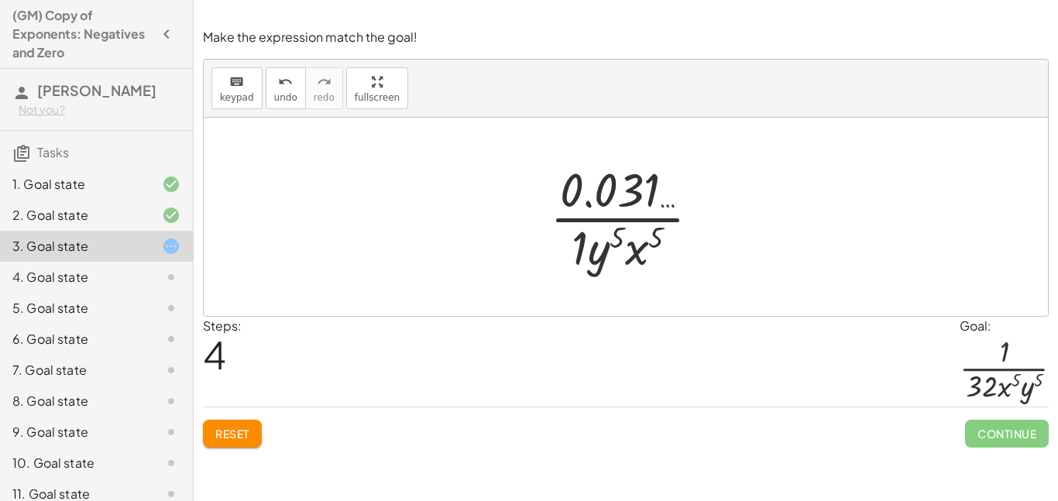
click at [249, 441] on button "Reset" at bounding box center [232, 434] width 59 height 28
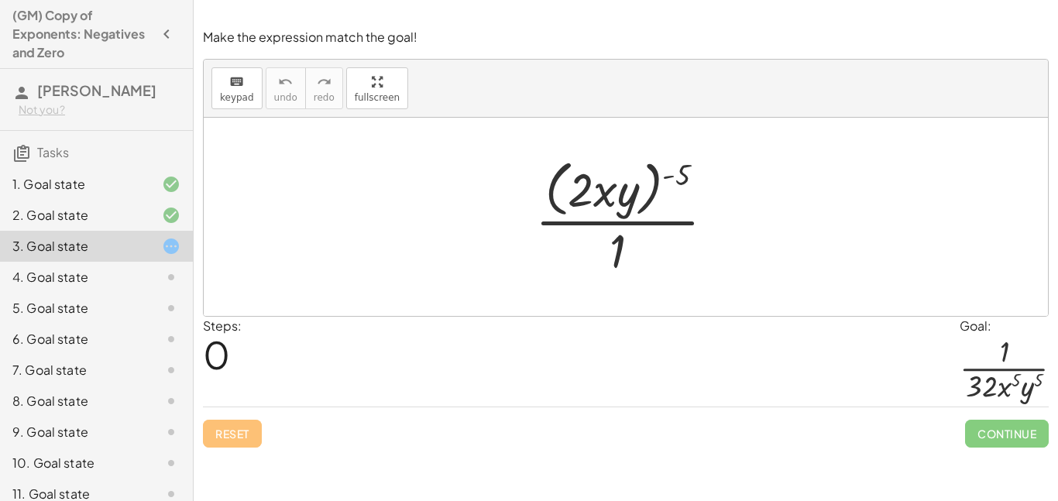
click at [682, 166] on div at bounding box center [632, 216] width 208 height 126
drag, startPoint x: 682, startPoint y: 166, endPoint x: 602, endPoint y: 163, distance: 79.9
click at [602, 163] on div at bounding box center [632, 216] width 208 height 126
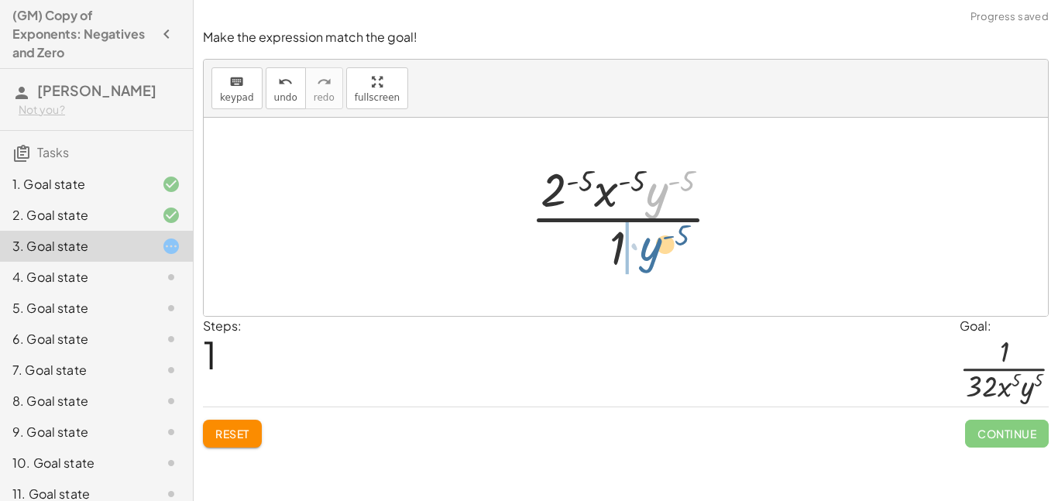
drag, startPoint x: 659, startPoint y: 191, endPoint x: 652, endPoint y: 259, distance: 67.8
click at [652, 259] on div at bounding box center [632, 216] width 218 height 119
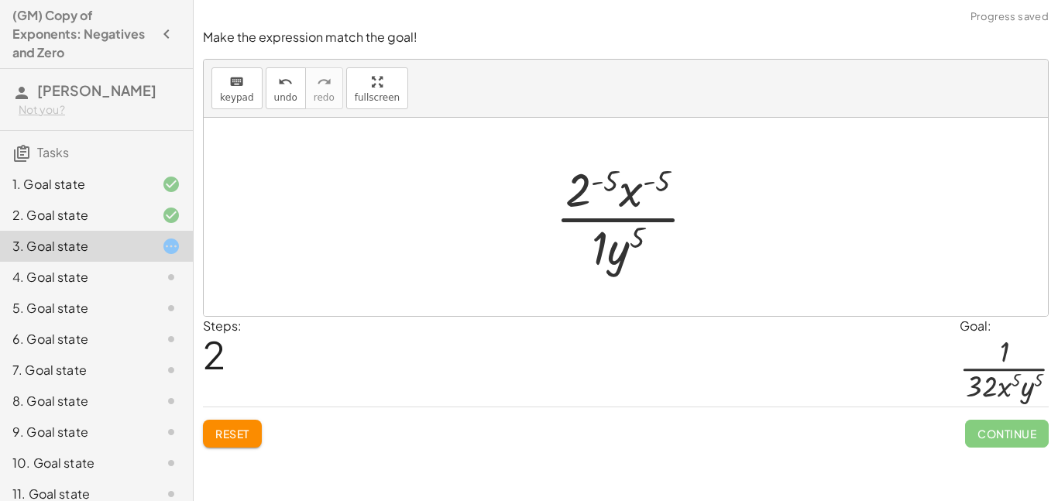
click at [628, 191] on div at bounding box center [632, 216] width 168 height 119
click at [636, 208] on div at bounding box center [632, 216] width 168 height 119
drag, startPoint x: 636, startPoint y: 208, endPoint x: 632, endPoint y: 193, distance: 16.0
click at [632, 193] on div at bounding box center [632, 216] width 168 height 119
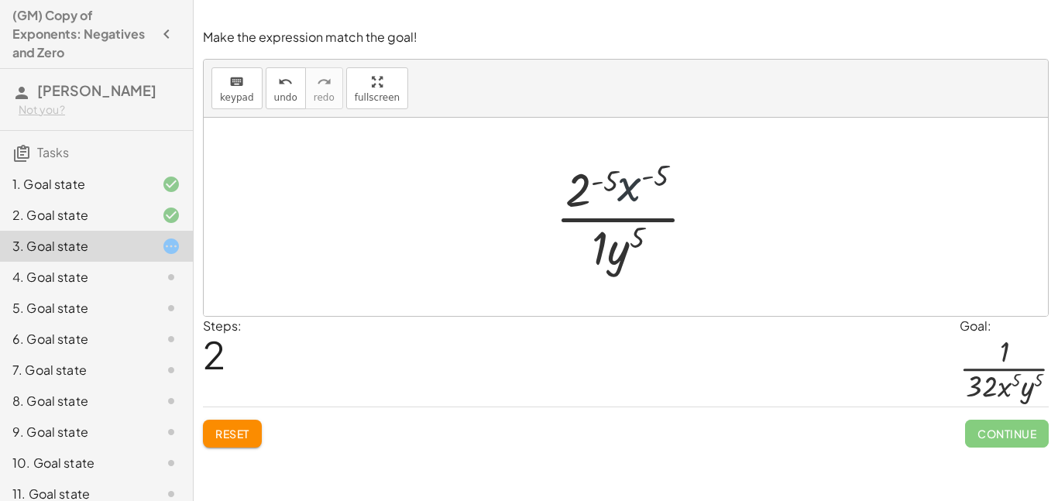
click at [632, 194] on div at bounding box center [632, 216] width 168 height 119
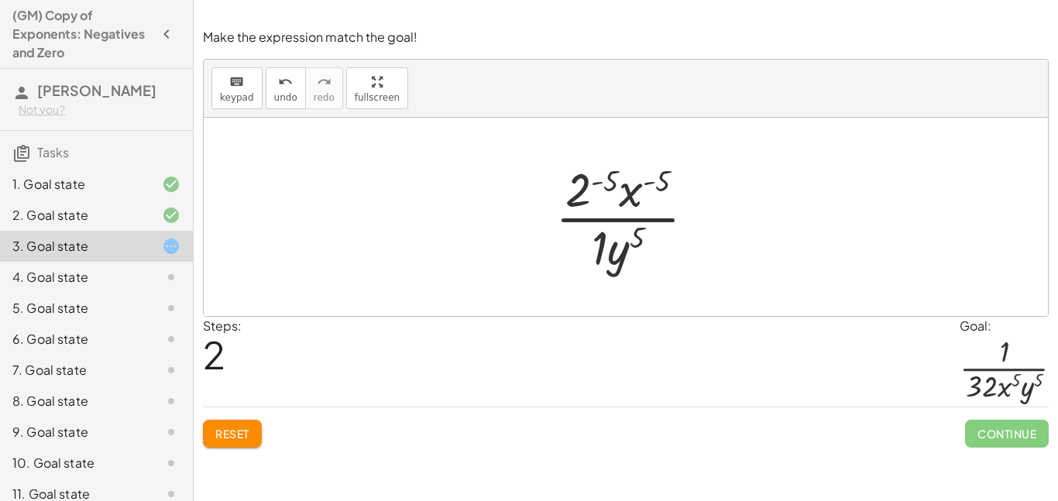
drag, startPoint x: 628, startPoint y: 191, endPoint x: 652, endPoint y: 229, distance: 44.9
click at [652, 229] on div at bounding box center [632, 216] width 168 height 119
drag, startPoint x: 652, startPoint y: 229, endPoint x: 655, endPoint y: 242, distance: 13.4
click at [655, 242] on div at bounding box center [632, 216] width 168 height 119
click at [662, 233] on div at bounding box center [632, 216] width 168 height 119
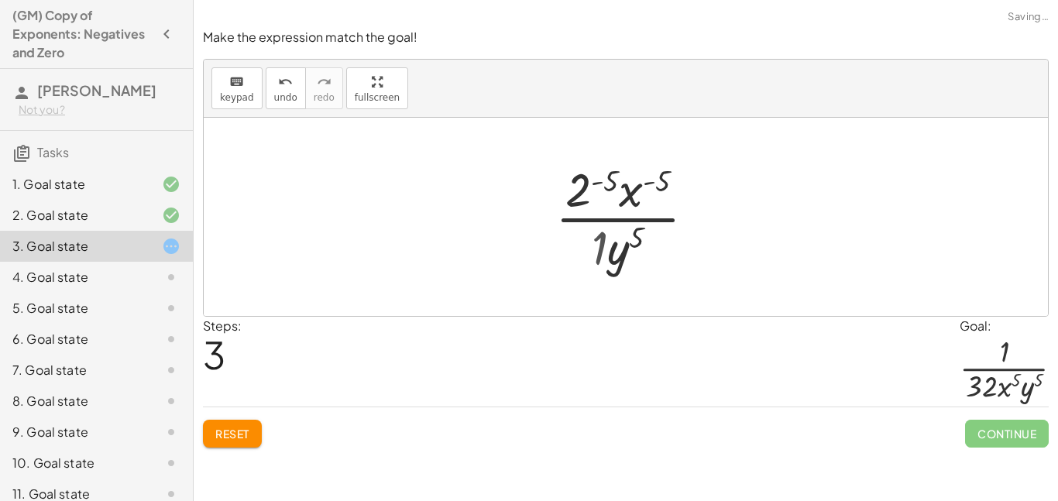
click at [662, 233] on div at bounding box center [632, 216] width 168 height 119
click at [638, 189] on div at bounding box center [632, 216] width 168 height 119
drag, startPoint x: 638, startPoint y: 189, endPoint x: 658, endPoint y: 253, distance: 67.2
click at [658, 253] on div at bounding box center [632, 216] width 168 height 119
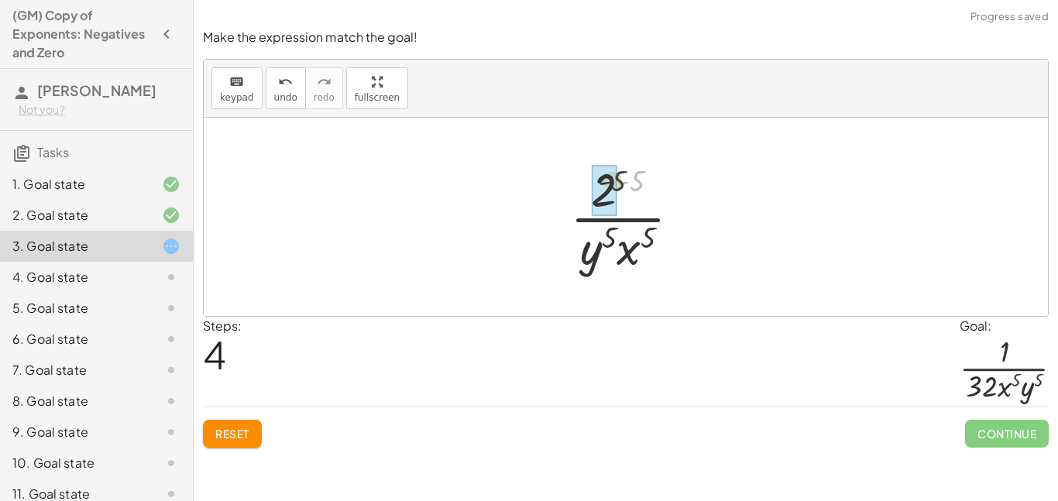
drag, startPoint x: 636, startPoint y: 178, endPoint x: 613, endPoint y: 178, distance: 23.2
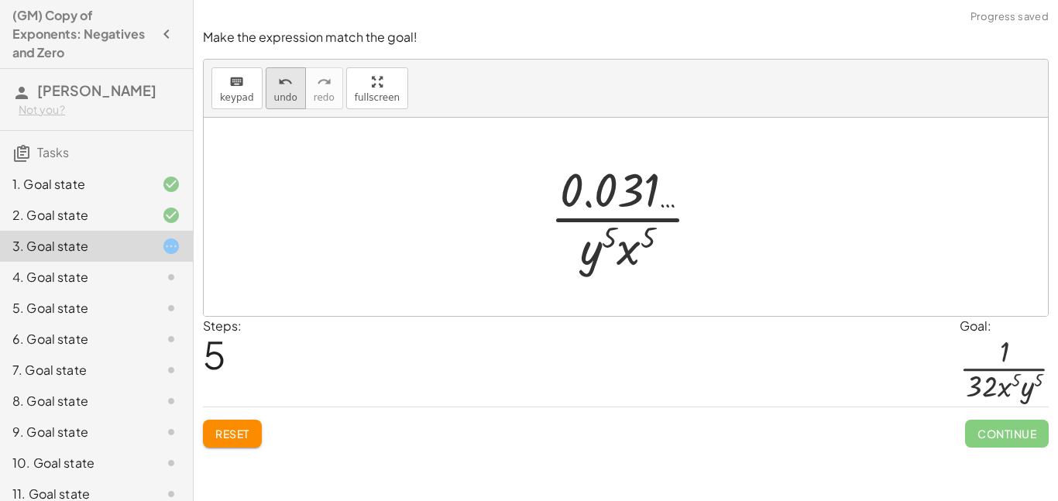
click at [274, 92] on span "undo" at bounding box center [285, 97] width 23 height 11
click at [604, 188] on div at bounding box center [631, 216] width 139 height 119
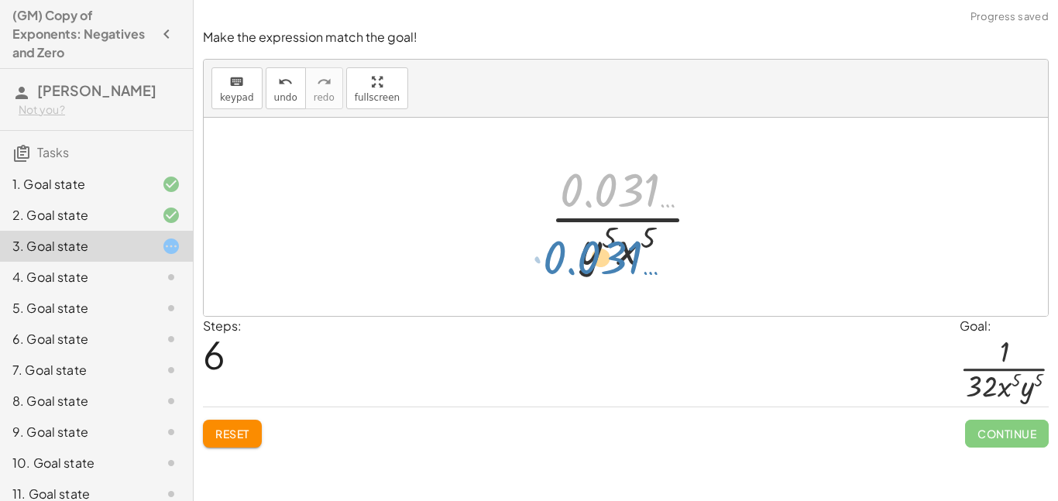
drag, startPoint x: 604, startPoint y: 188, endPoint x: 588, endPoint y: 258, distance: 71.4
click at [588, 258] on div at bounding box center [631, 216] width 178 height 119
drag, startPoint x: 603, startPoint y: 201, endPoint x: 539, endPoint y: 279, distance: 100.2
click at [539, 279] on div "· ( · 2 · x · y ) ( - 5 ) · 1 · 2 ( - 5 ) · x ( - 5 ) · y ( - 5 ) · 1 · 2 ( - 5…" at bounding box center [626, 216] width 198 height 127
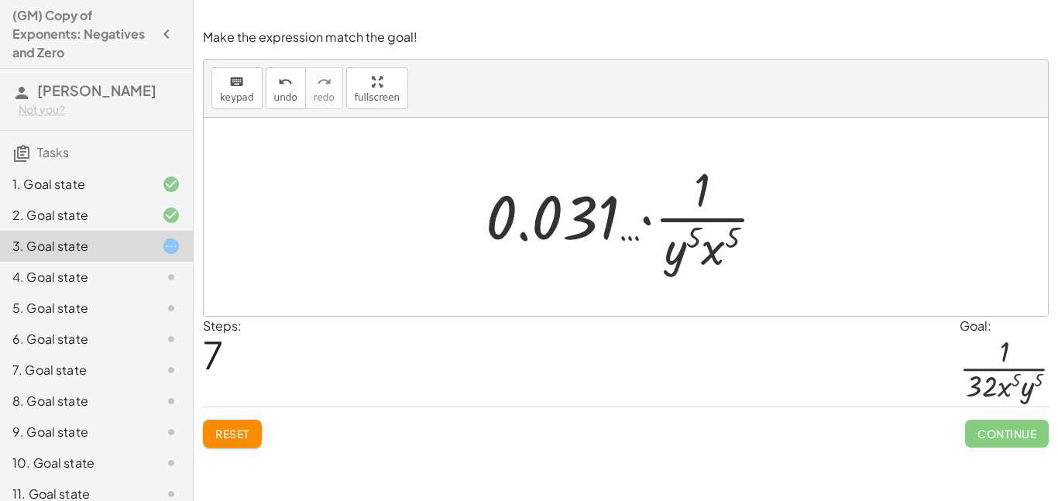
click at [644, 214] on div at bounding box center [632, 216] width 308 height 119
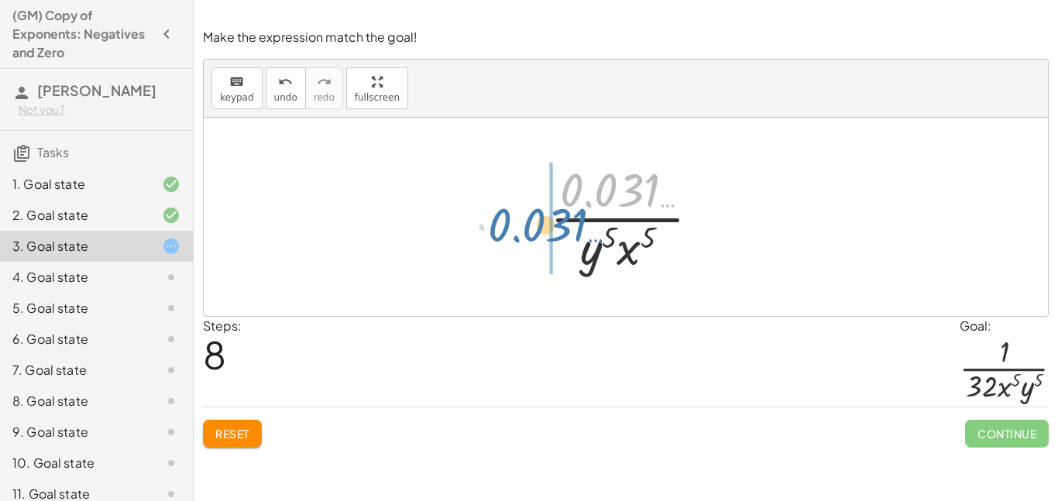
drag, startPoint x: 617, startPoint y: 176, endPoint x: 542, endPoint y: 212, distance: 83.5
click at [542, 212] on div at bounding box center [631, 216] width 178 height 119
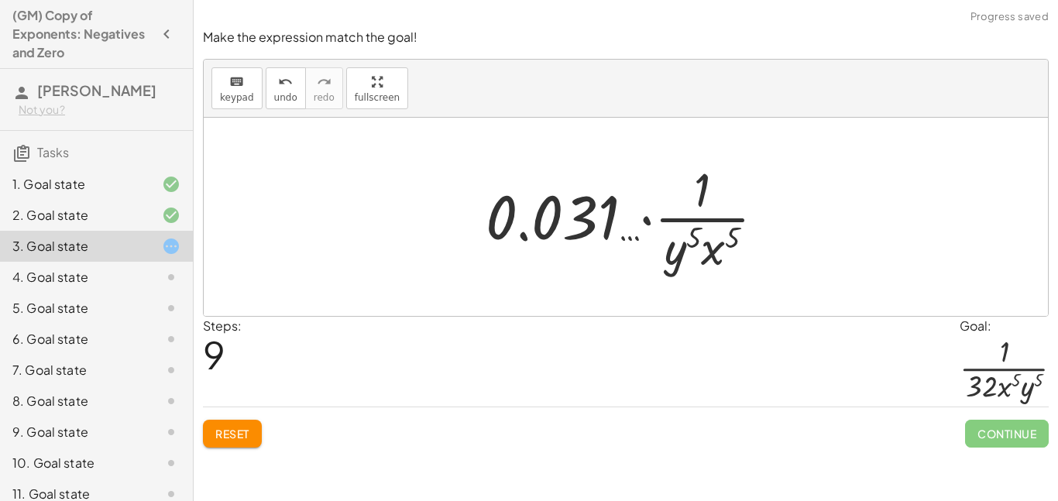
click at [643, 220] on div at bounding box center [632, 216] width 308 height 119
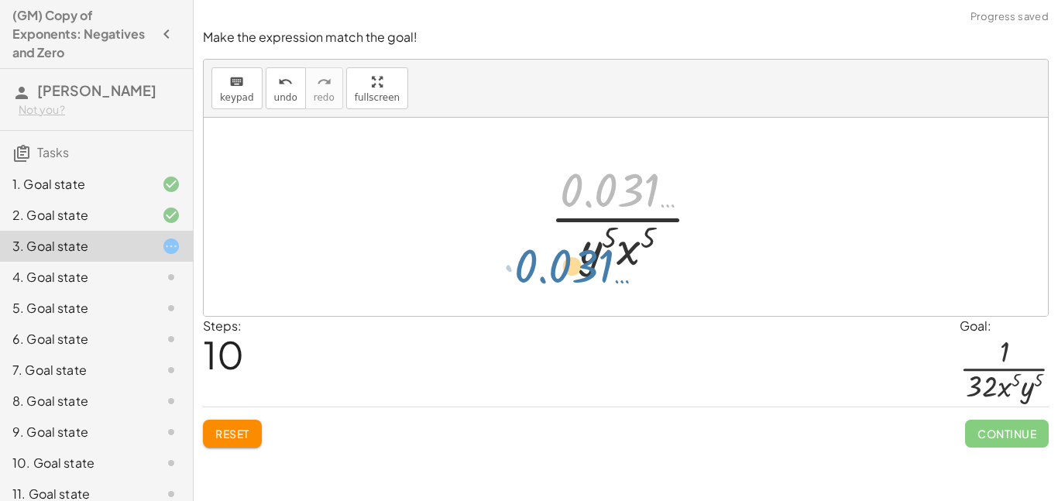
drag, startPoint x: 637, startPoint y: 197, endPoint x: 590, endPoint y: 275, distance: 91.4
click at [590, 275] on div at bounding box center [631, 216] width 178 height 119
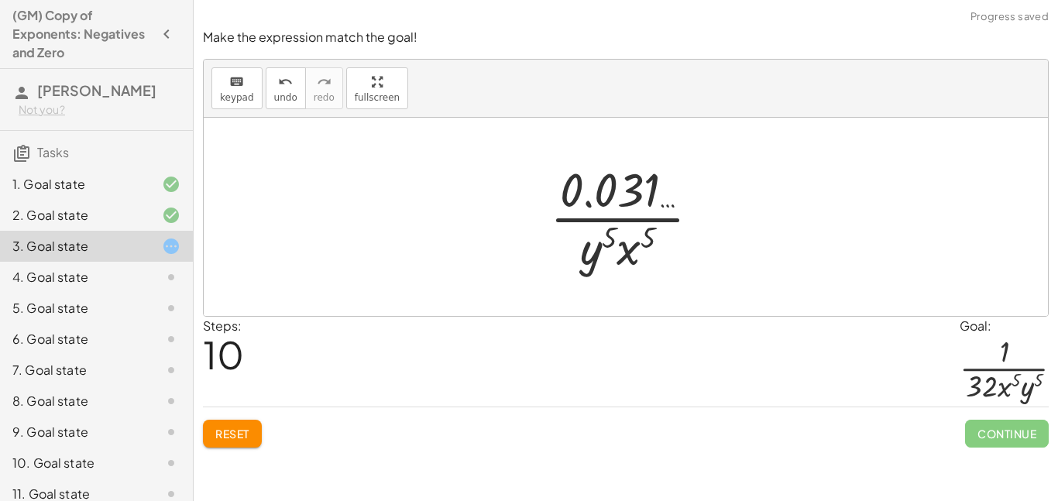
click at [241, 425] on button "Reset" at bounding box center [232, 434] width 59 height 28
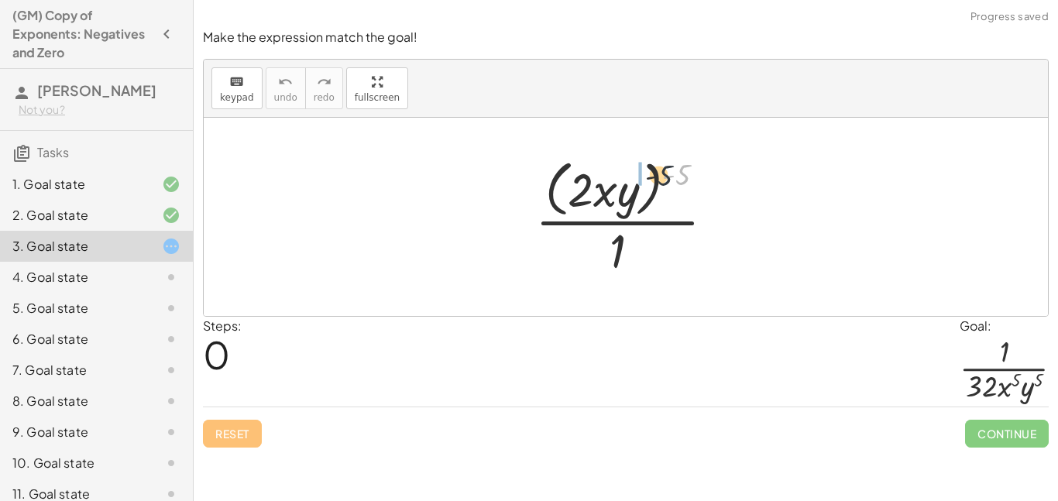
drag, startPoint x: 683, startPoint y: 172, endPoint x: 617, endPoint y: 184, distance: 67.8
click at [617, 184] on div at bounding box center [632, 216] width 208 height 126
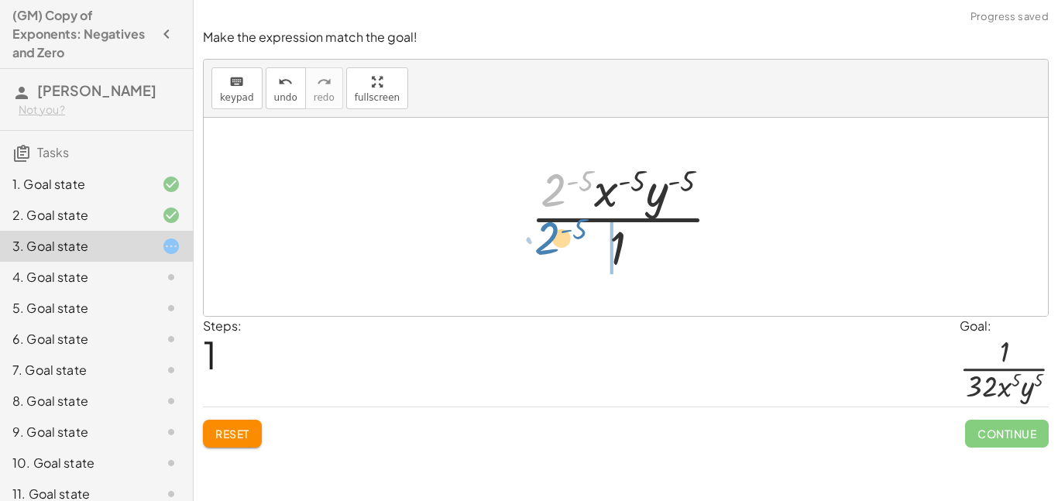
drag, startPoint x: 566, startPoint y: 184, endPoint x: 562, endPoint y: 242, distance: 58.3
click at [562, 242] on div at bounding box center [632, 216] width 218 height 119
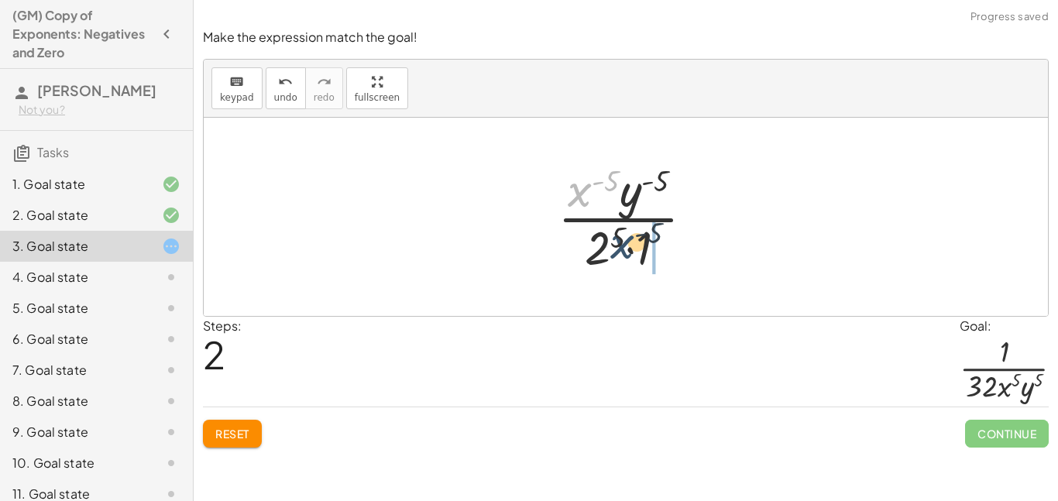
drag, startPoint x: 586, startPoint y: 193, endPoint x: 643, endPoint y: 266, distance: 92.7
click at [643, 266] on div at bounding box center [632, 216] width 164 height 119
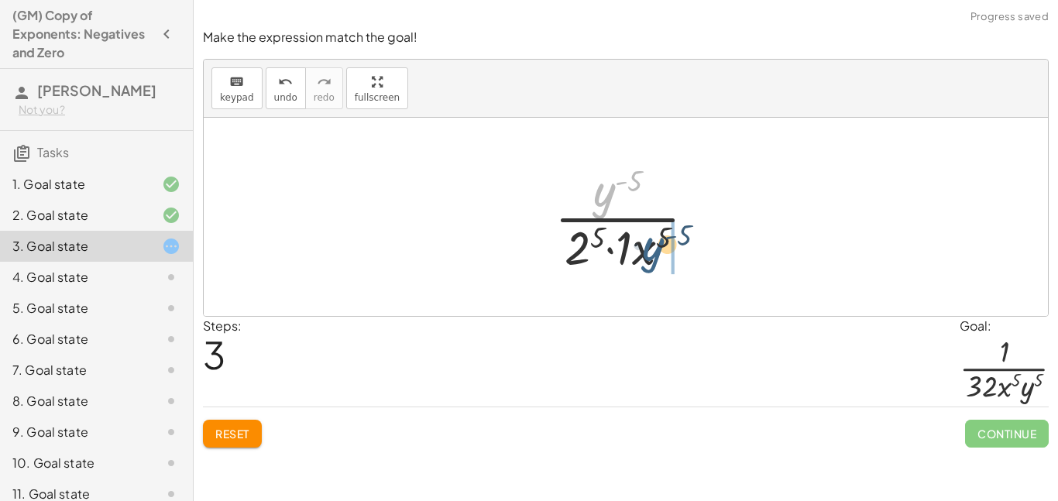
drag, startPoint x: 606, startPoint y: 198, endPoint x: 668, endPoint y: 269, distance: 94.5
click at [668, 269] on div at bounding box center [631, 216] width 169 height 119
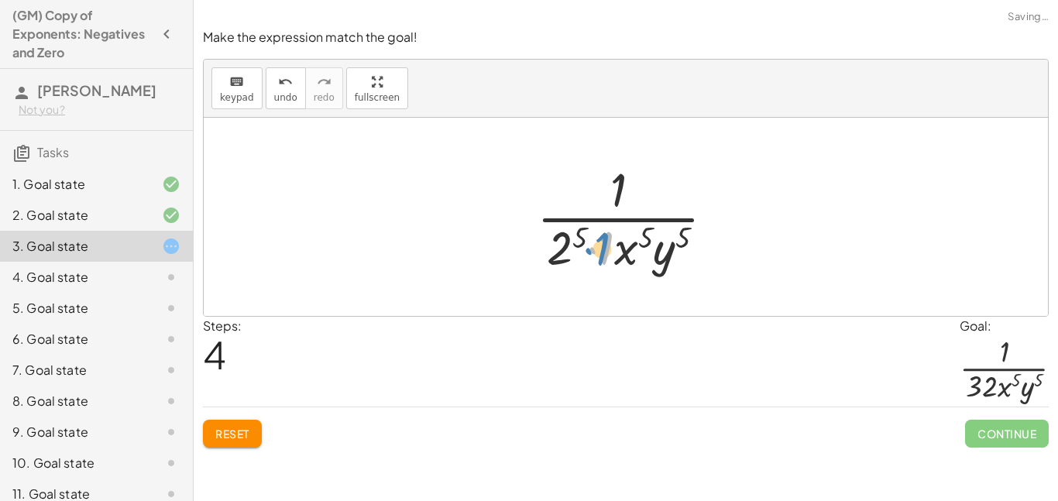
click at [607, 247] on div at bounding box center [632, 216] width 206 height 119
click at [594, 250] on div at bounding box center [632, 216] width 206 height 119
click at [559, 256] on div at bounding box center [631, 216] width 179 height 119
click at [578, 249] on div at bounding box center [631, 216] width 179 height 119
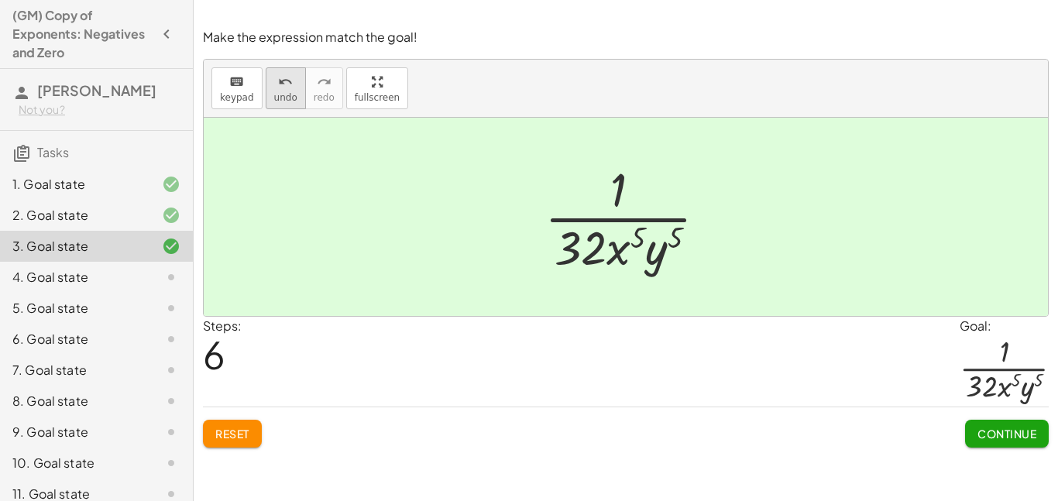
click at [270, 103] on button "undo undo" at bounding box center [286, 88] width 40 height 42
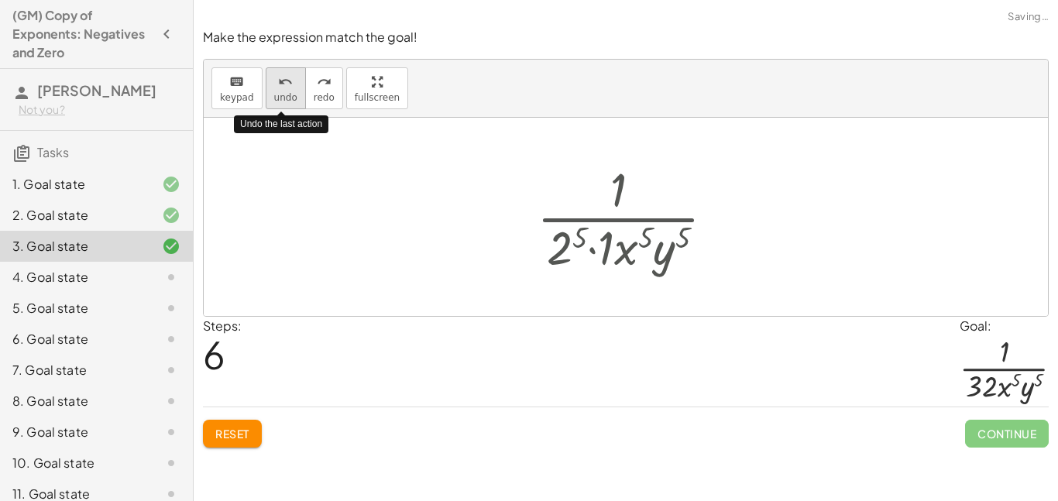
click at [270, 103] on button "undo undo" at bounding box center [286, 88] width 40 height 42
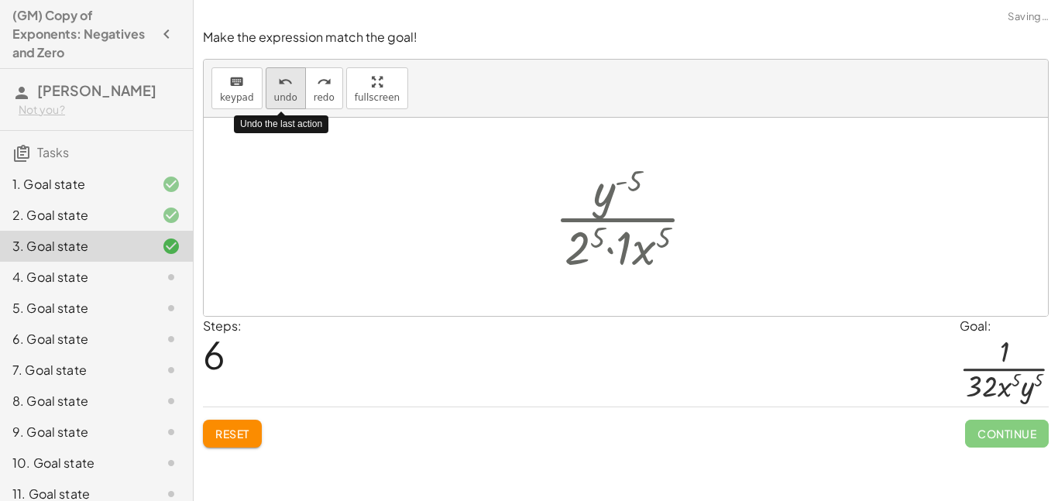
click at [270, 103] on button "undo undo" at bounding box center [286, 88] width 40 height 42
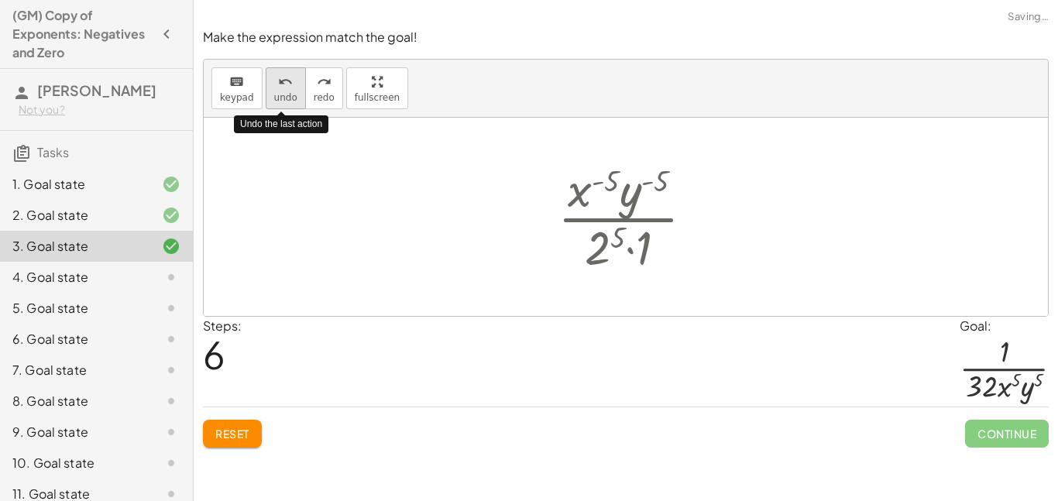
click at [270, 103] on button "undo undo" at bounding box center [286, 88] width 40 height 42
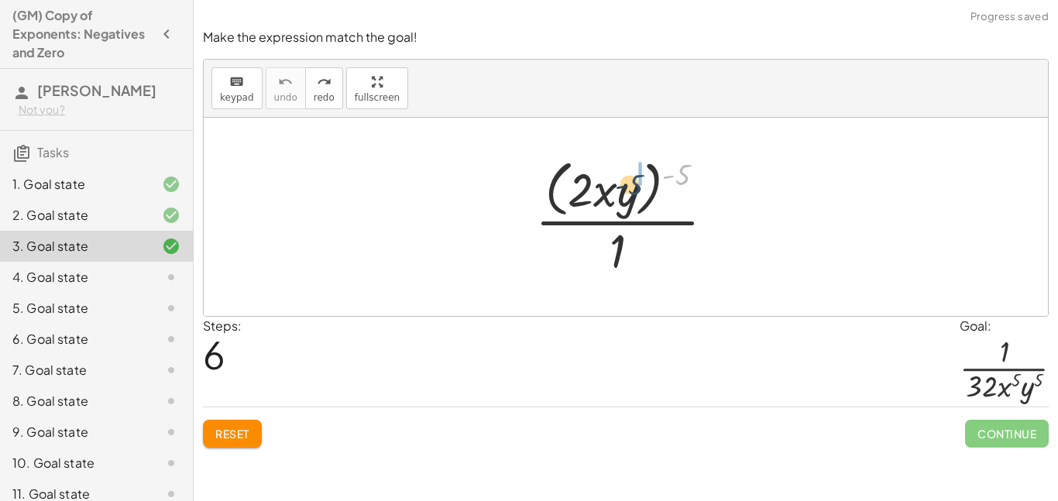
drag, startPoint x: 693, startPoint y: 160, endPoint x: 610, endPoint y: 172, distance: 83.7
click at [610, 172] on div at bounding box center [632, 216] width 208 height 126
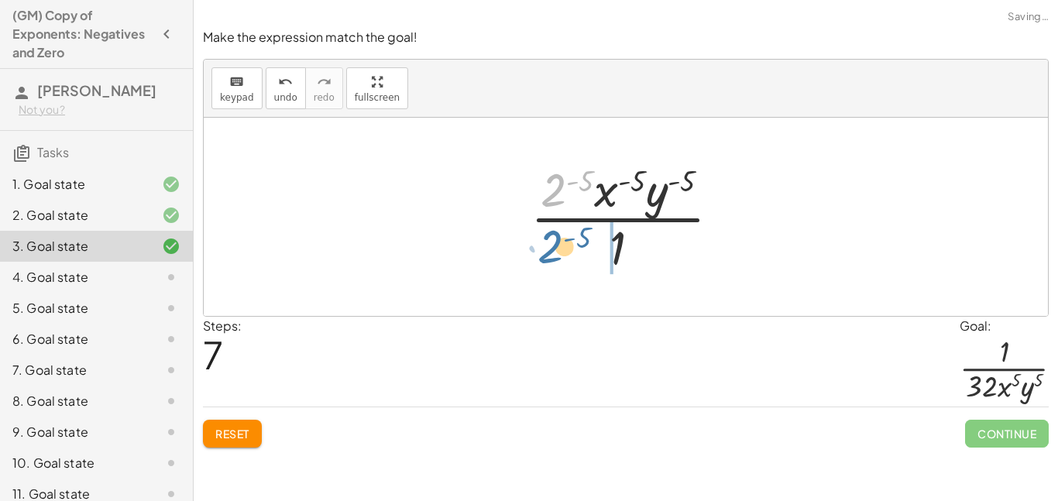
drag, startPoint x: 557, startPoint y: 196, endPoint x: 555, endPoint y: 262, distance: 65.9
click at [555, 262] on div at bounding box center [632, 216] width 218 height 119
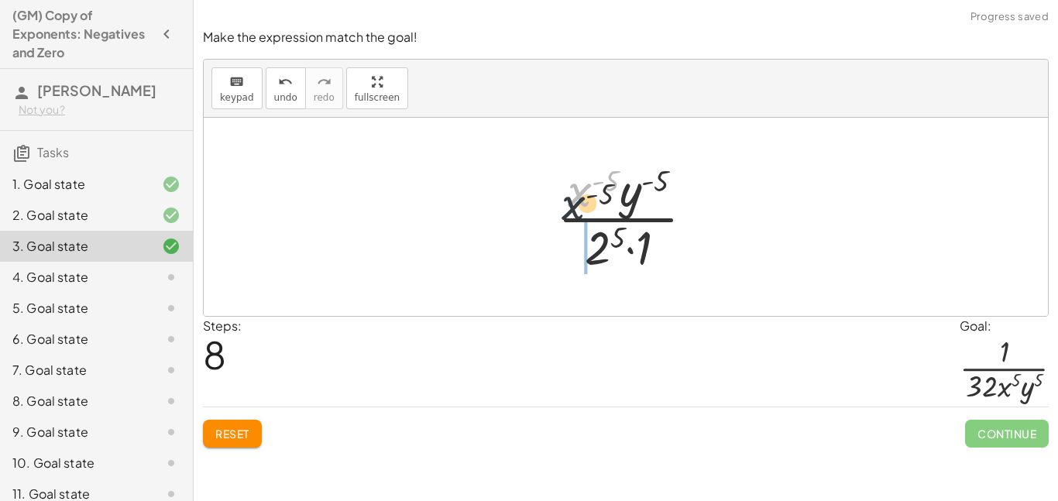
drag, startPoint x: 570, startPoint y: 204, endPoint x: 549, endPoint y: 280, distance: 79.5
click at [549, 280] on div "· ( · 2 · x · y ) ( - 5 ) · 1 · 2 ( - 5 ) · x ( - 5 ) · y ( - 5 ) · 1 · x ( - 5…" at bounding box center [626, 217] width 844 height 198
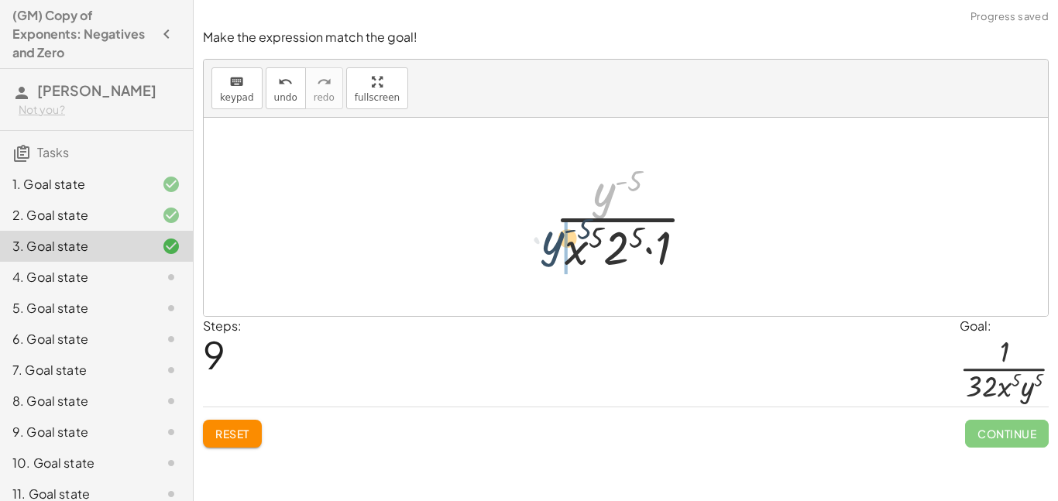
drag, startPoint x: 601, startPoint y: 196, endPoint x: 547, endPoint y: 249, distance: 76.2
click at [547, 249] on div at bounding box center [631, 216] width 169 height 119
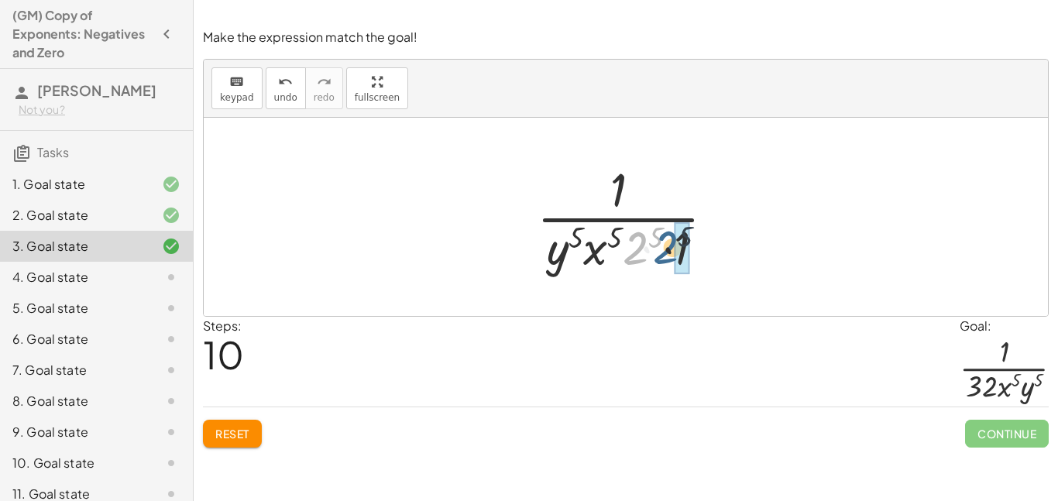
drag, startPoint x: 640, startPoint y: 253, endPoint x: 674, endPoint y: 251, distance: 34.1
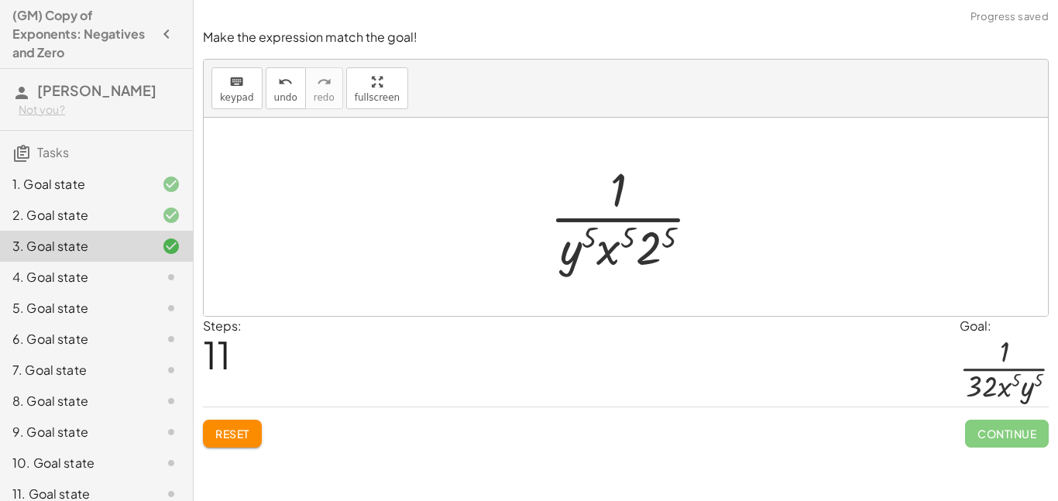
click at [654, 242] on div at bounding box center [631, 216] width 179 height 119
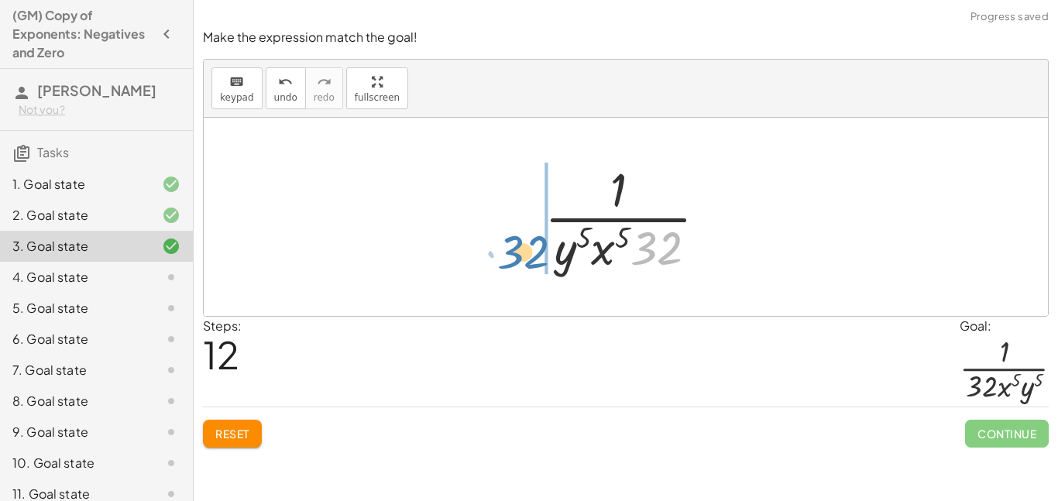
drag, startPoint x: 656, startPoint y: 246, endPoint x: 523, endPoint y: 250, distance: 133.3
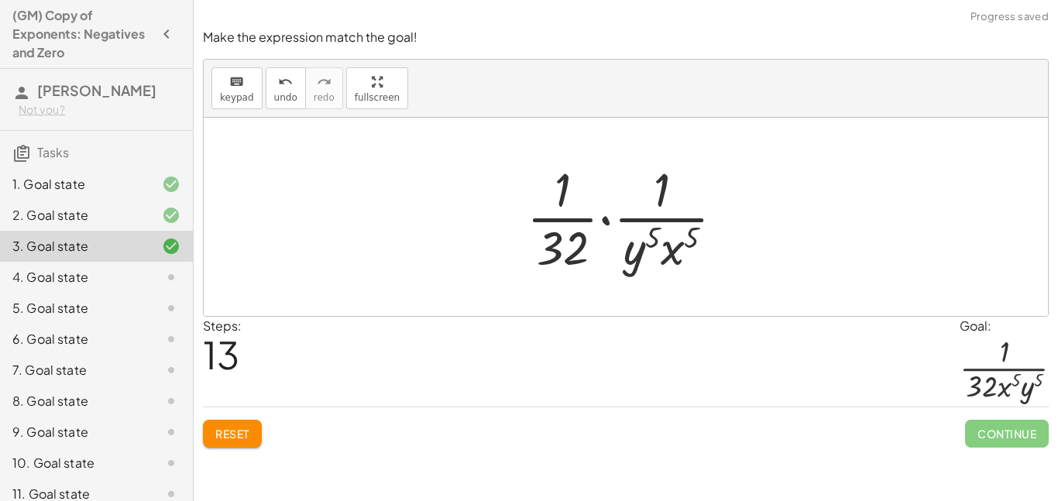
drag, startPoint x: 554, startPoint y: 237, endPoint x: 564, endPoint y: 236, distance: 10.2
click at [564, 236] on div at bounding box center [631, 216] width 225 height 119
drag, startPoint x: 564, startPoint y: 236, endPoint x: 586, endPoint y: 236, distance: 22.5
click at [586, 236] on div at bounding box center [631, 216] width 225 height 119
drag, startPoint x: 559, startPoint y: 253, endPoint x: 653, endPoint y: 255, distance: 94.5
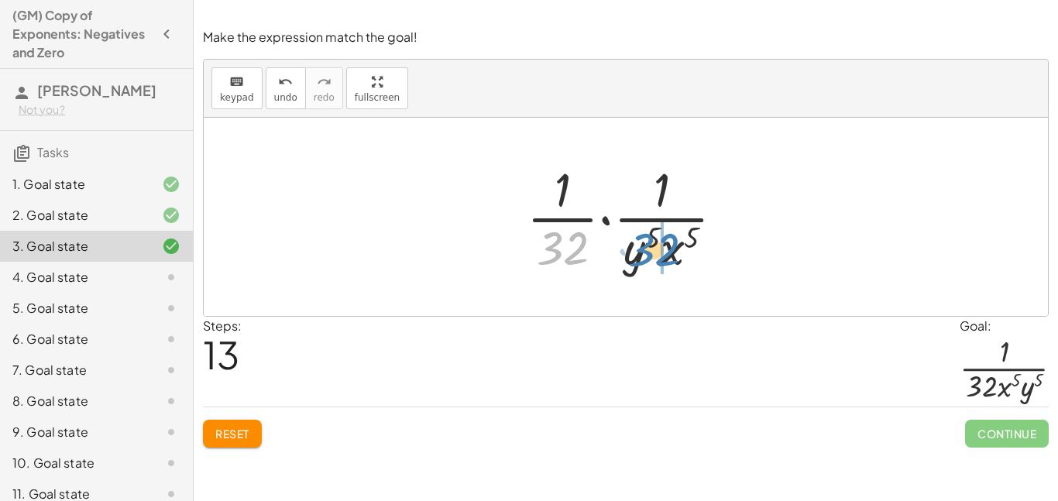
click at [653, 255] on div at bounding box center [631, 216] width 225 height 119
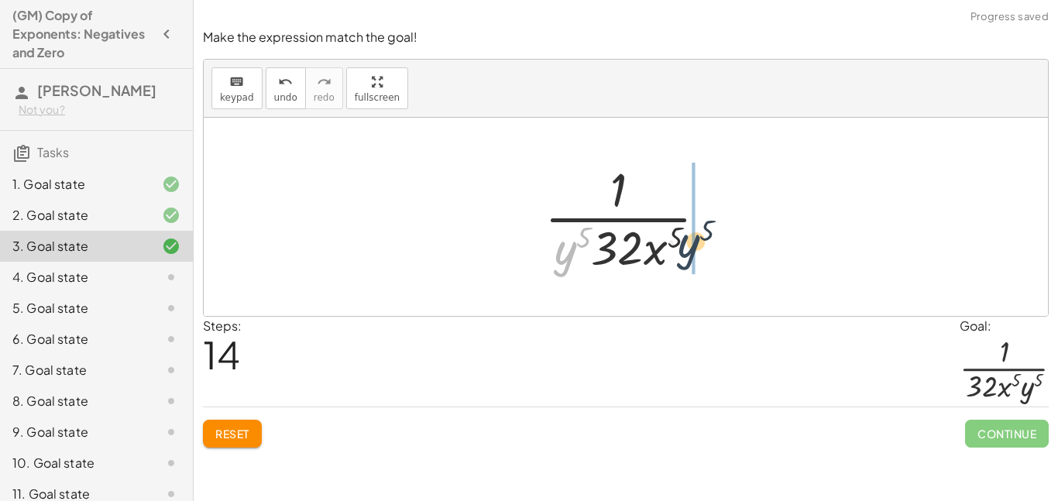
drag, startPoint x: 569, startPoint y: 260, endPoint x: 707, endPoint y: 249, distance: 139.1
click at [707, 249] on div at bounding box center [632, 216] width 191 height 119
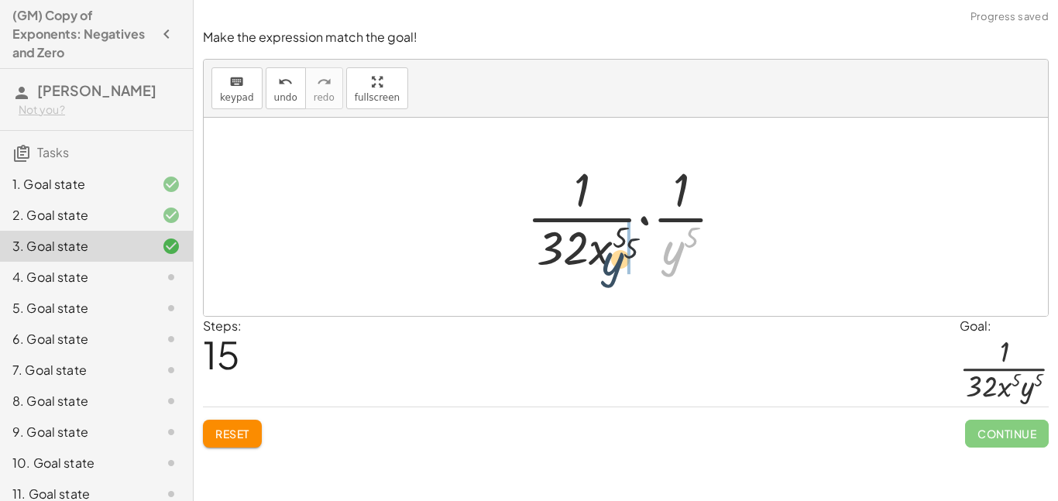
drag, startPoint x: 679, startPoint y: 248, endPoint x: 611, endPoint y: 260, distance: 70.1
click at [611, 260] on div at bounding box center [631, 216] width 225 height 119
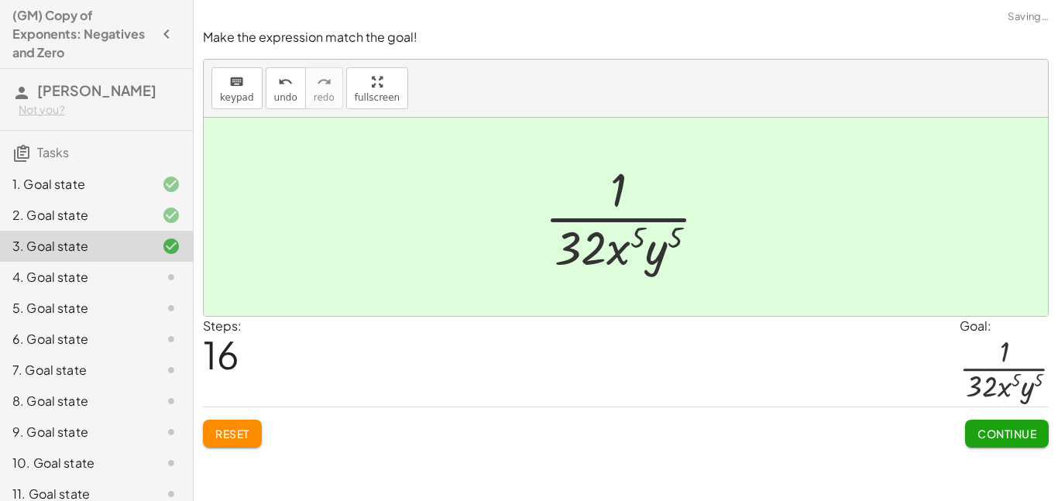
click at [973, 428] on button "Continue" at bounding box center [1007, 434] width 84 height 28
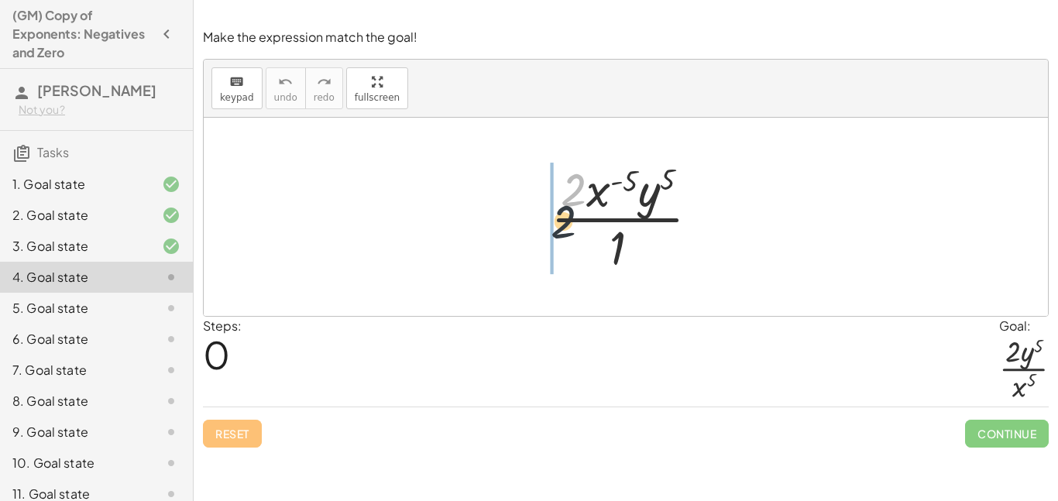
drag, startPoint x: 568, startPoint y: 187, endPoint x: 537, endPoint y: 284, distance: 101.7
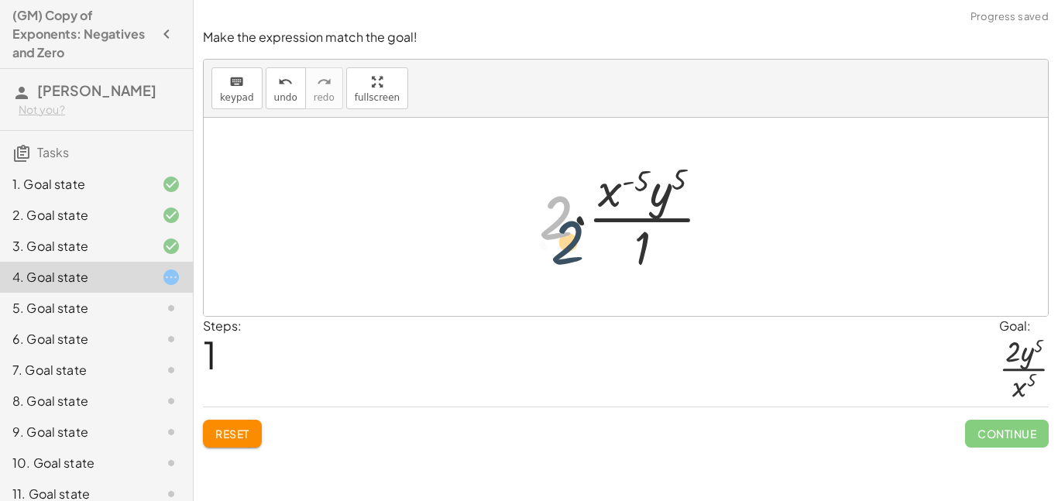
drag, startPoint x: 566, startPoint y: 208, endPoint x: 591, endPoint y: 250, distance: 49.0
click at [591, 250] on div at bounding box center [631, 216] width 200 height 119
drag, startPoint x: 555, startPoint y: 239, endPoint x: 690, endPoint y: 270, distance: 139.1
click at [690, 270] on div at bounding box center [631, 216] width 200 height 119
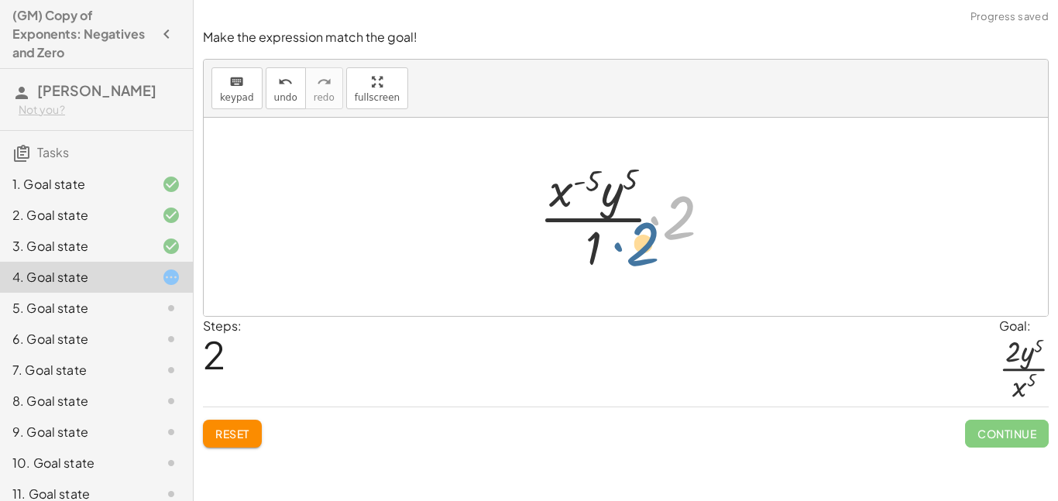
drag, startPoint x: 664, startPoint y: 226, endPoint x: 601, endPoint y: 266, distance: 74.2
click at [601, 266] on div at bounding box center [631, 216] width 200 height 119
drag, startPoint x: 678, startPoint y: 212, endPoint x: 608, endPoint y: 242, distance: 76.0
click at [608, 242] on div at bounding box center [631, 216] width 200 height 119
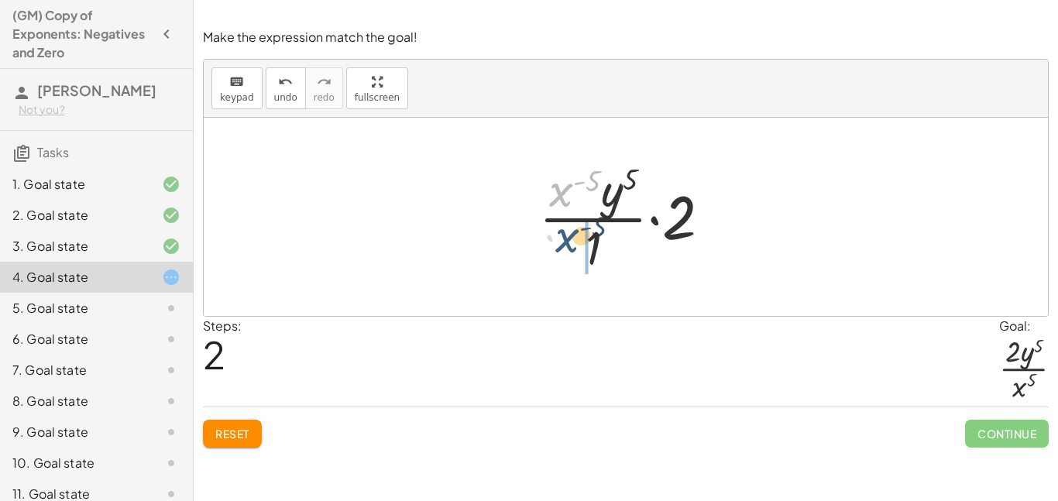
drag, startPoint x: 556, startPoint y: 189, endPoint x: 560, endPoint y: 239, distance: 50.6
click at [560, 239] on div at bounding box center [631, 216] width 200 height 119
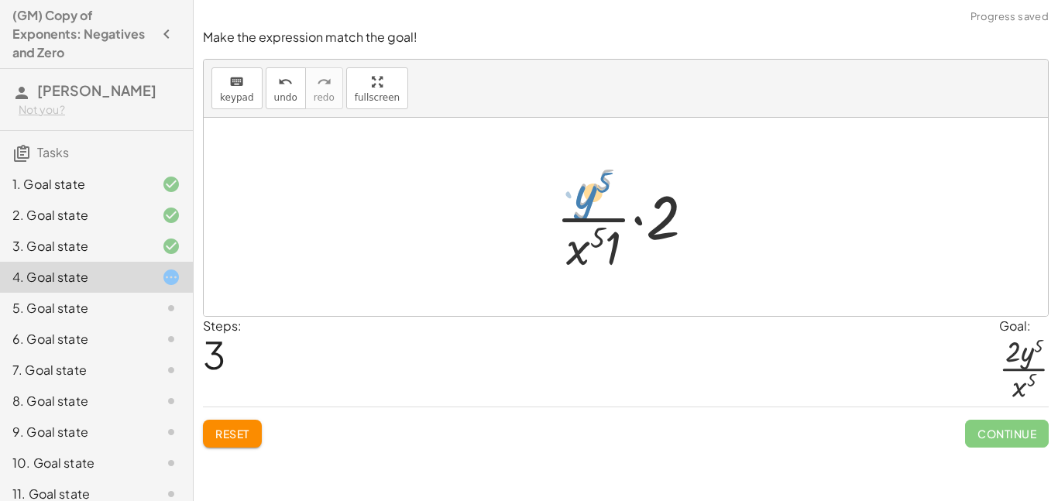
click at [579, 199] on div at bounding box center [632, 216] width 167 height 119
drag, startPoint x: 612, startPoint y: 249, endPoint x: 652, endPoint y: 215, distance: 52.2
drag, startPoint x: 666, startPoint y: 222, endPoint x: 586, endPoint y: 183, distance: 89.4
click at [586, 183] on div at bounding box center [631, 216] width 150 height 119
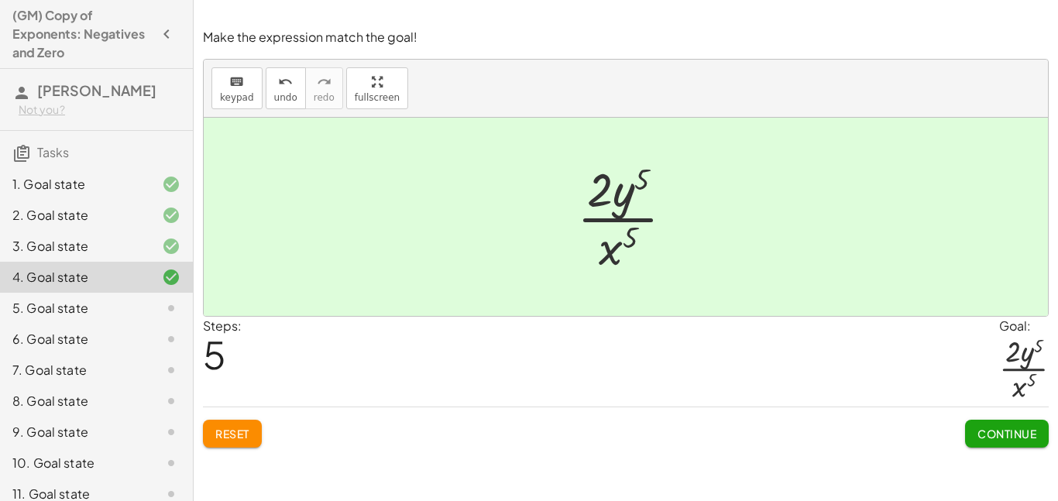
click at [982, 427] on span "Continue" at bounding box center [1007, 434] width 59 height 14
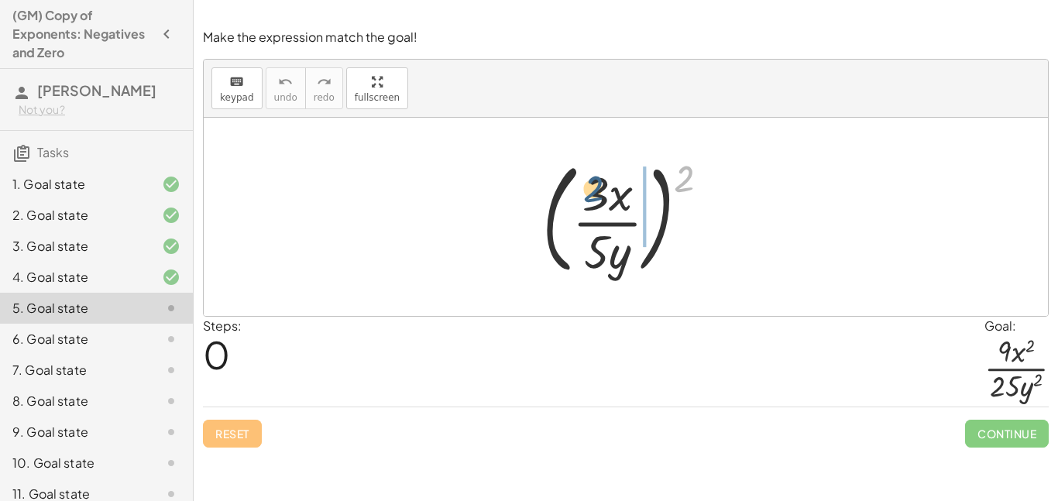
drag, startPoint x: 686, startPoint y: 182, endPoint x: 589, endPoint y: 192, distance: 97.4
click at [589, 192] on div at bounding box center [632, 217] width 195 height 129
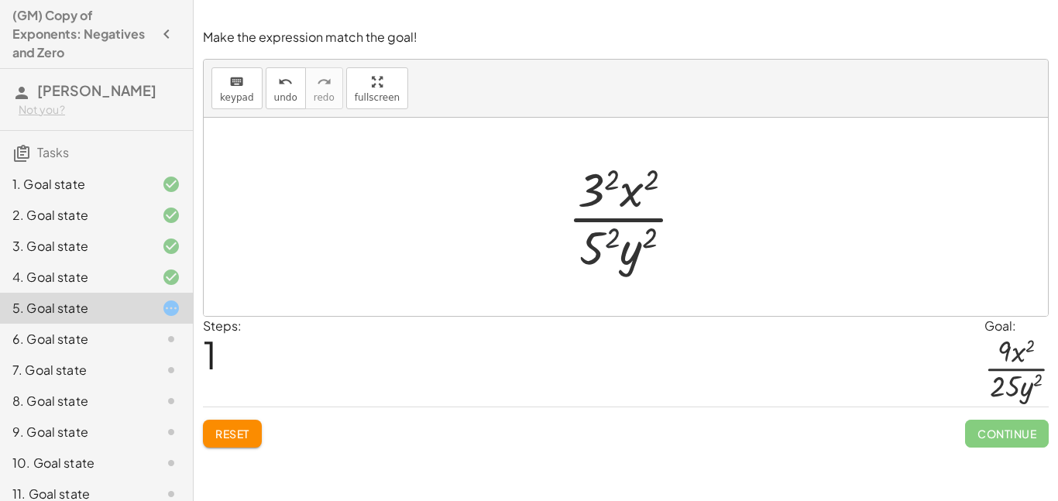
click at [606, 237] on div at bounding box center [632, 216] width 144 height 119
click at [607, 198] on div at bounding box center [631, 216] width 150 height 119
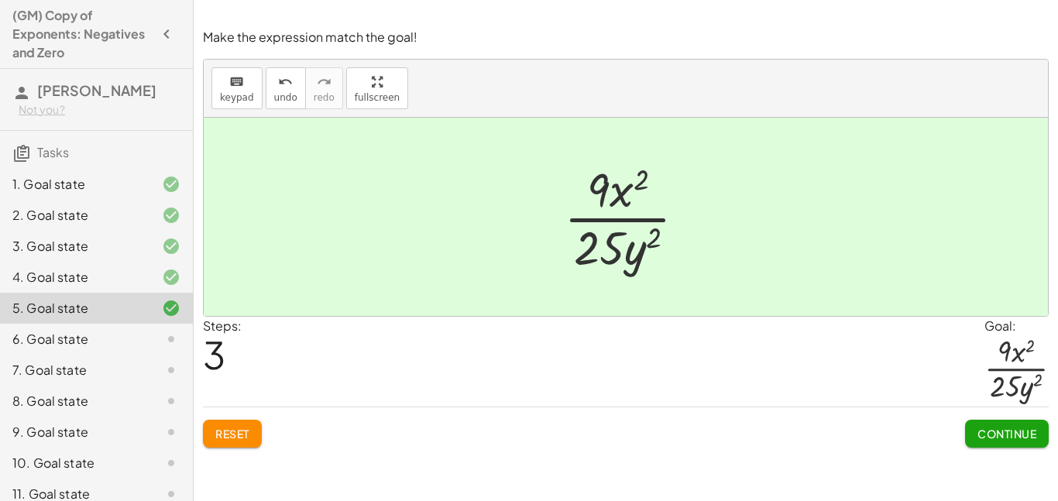
click at [984, 421] on button "Continue" at bounding box center [1007, 434] width 84 height 28
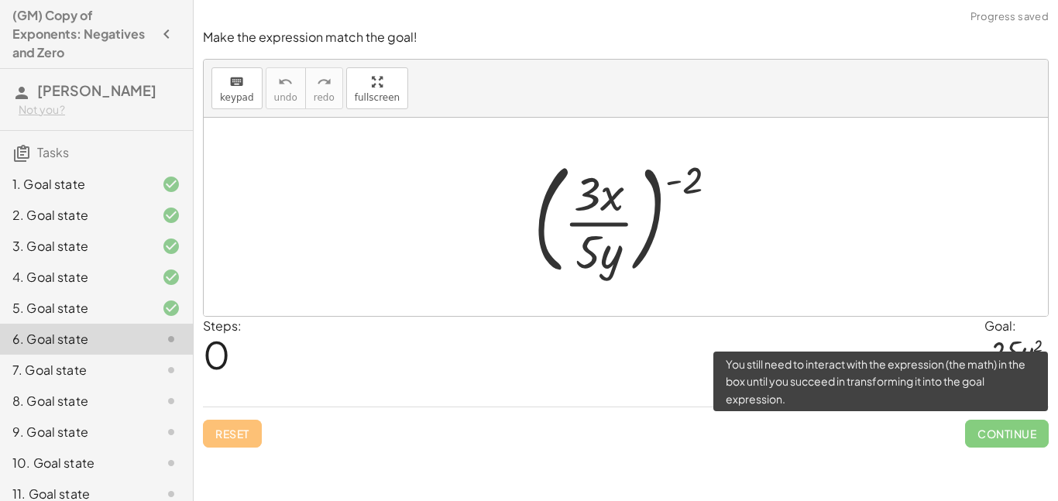
click at [984, 421] on span "Continue" at bounding box center [1007, 434] width 84 height 28
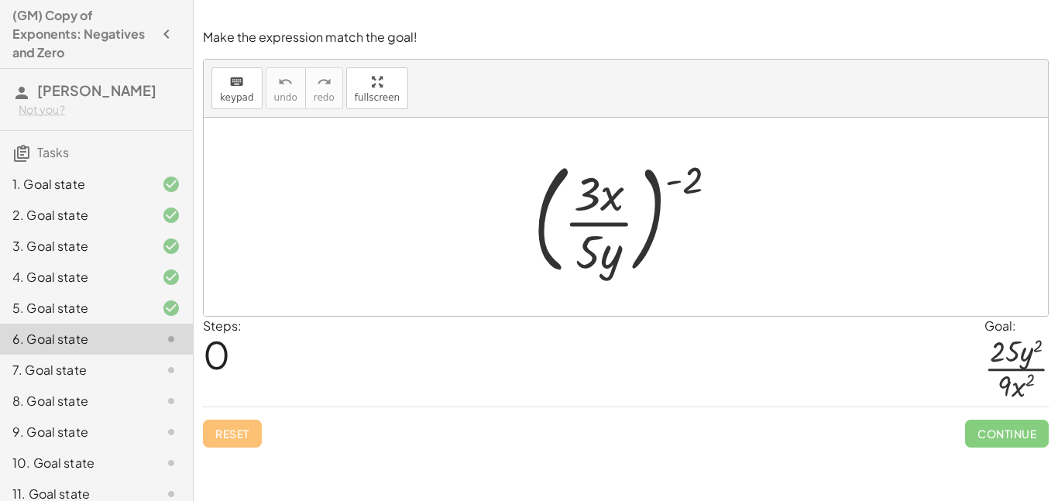
click at [635, 236] on div at bounding box center [632, 217] width 212 height 129
drag, startPoint x: 686, startPoint y: 187, endPoint x: 628, endPoint y: 193, distance: 58.4
click at [628, 193] on div at bounding box center [632, 217] width 212 height 129
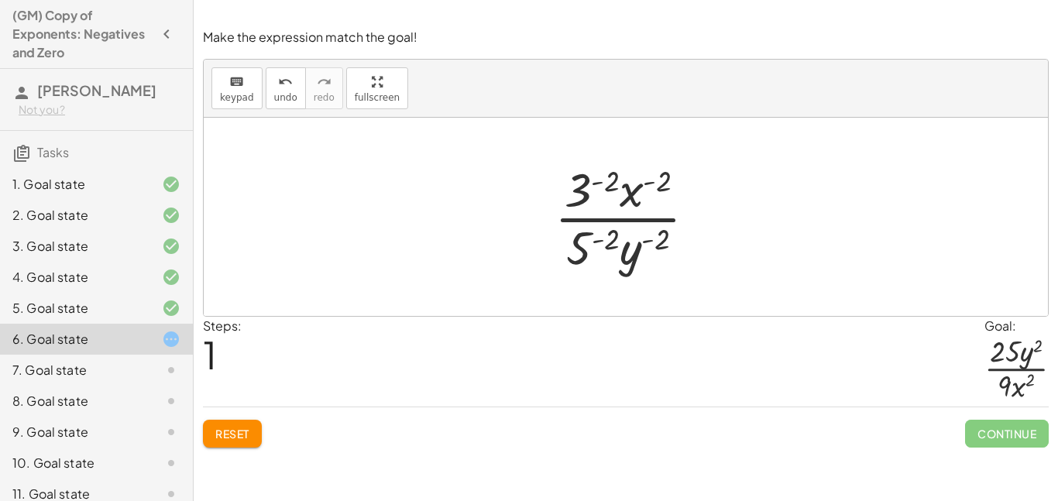
click at [584, 185] on div at bounding box center [632, 216] width 170 height 119
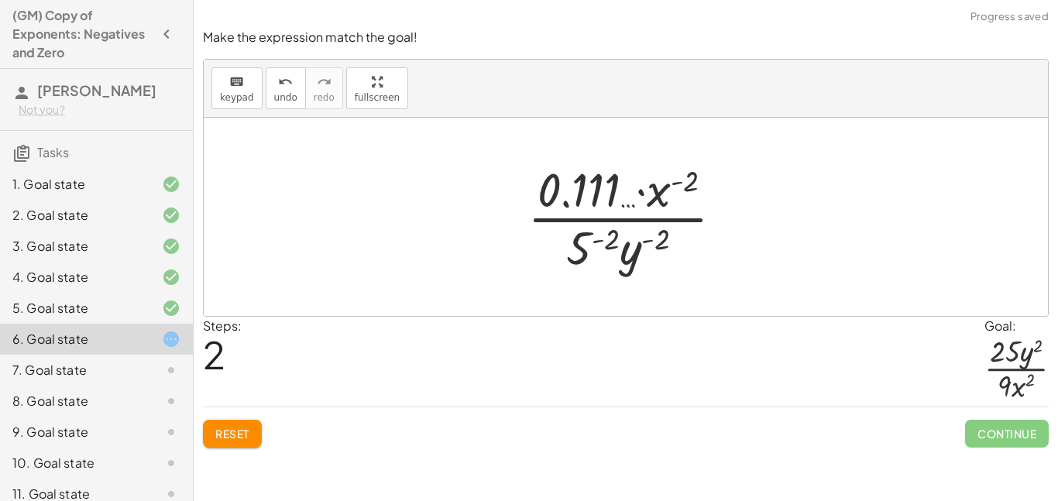
click at [586, 244] on div at bounding box center [632, 216] width 224 height 119
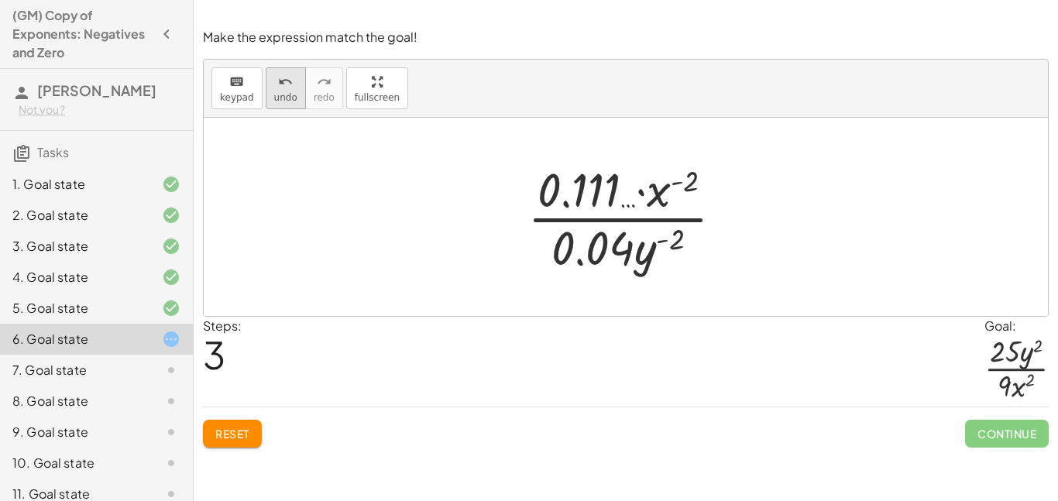
click at [284, 81] on icon "undo" at bounding box center [285, 82] width 15 height 19
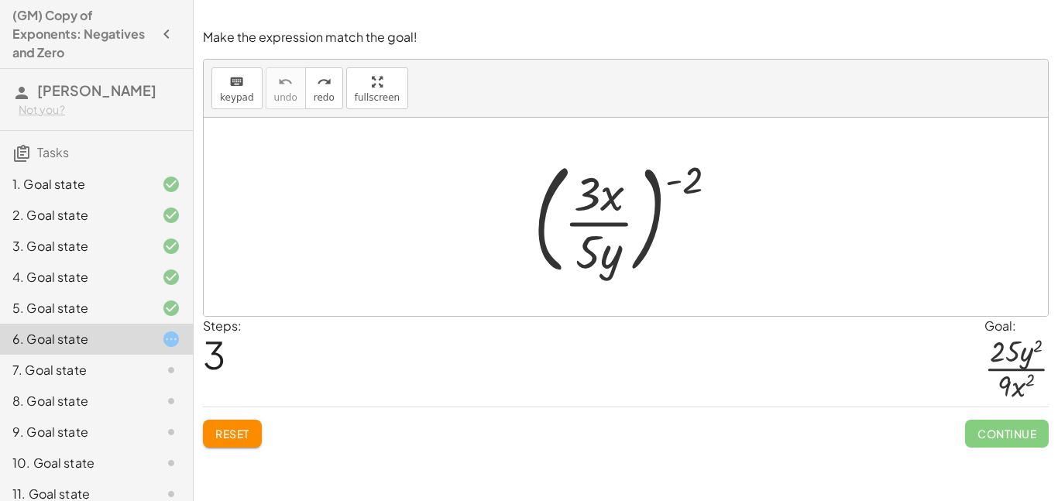
click at [690, 171] on div at bounding box center [632, 217] width 212 height 129
drag, startPoint x: 690, startPoint y: 171, endPoint x: 580, endPoint y: 248, distance: 134.1
click at [580, 248] on div at bounding box center [632, 217] width 212 height 129
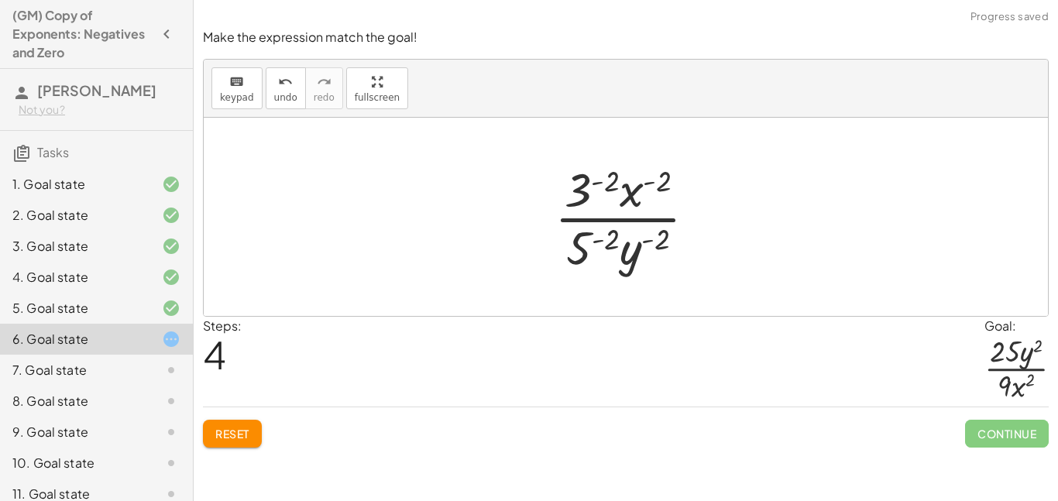
click at [582, 195] on div at bounding box center [632, 216] width 170 height 119
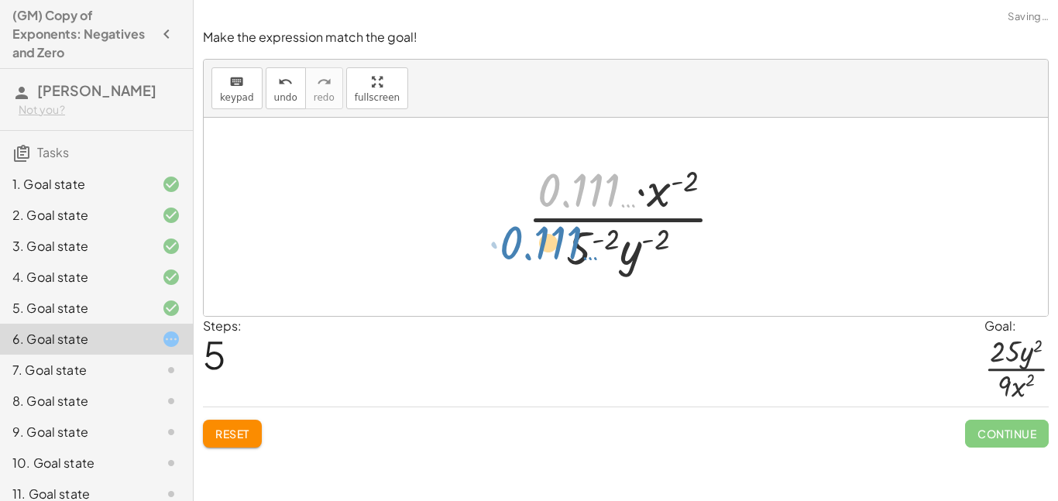
drag, startPoint x: 582, startPoint y: 195, endPoint x: 594, endPoint y: 191, distance: 13.2
click at [594, 191] on div at bounding box center [632, 216] width 224 height 119
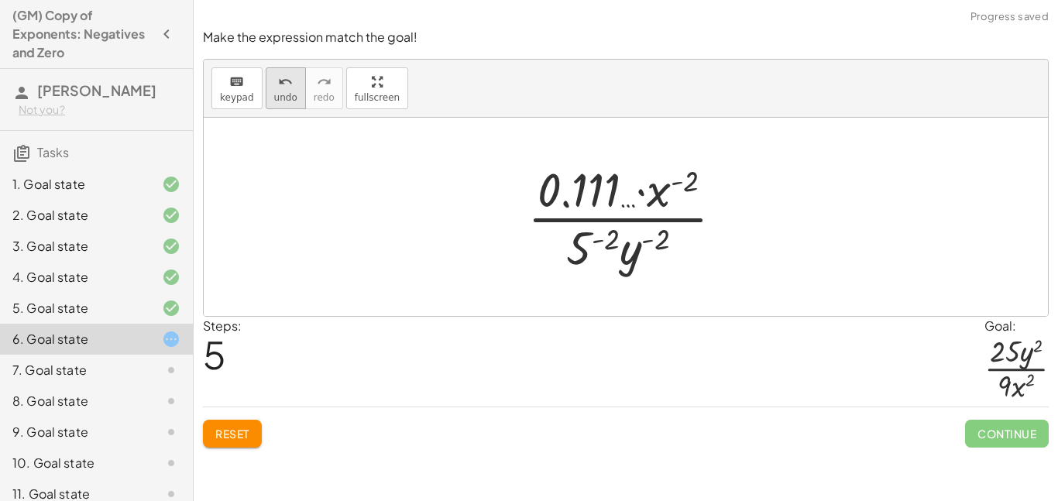
click at [290, 95] on span "undo" at bounding box center [285, 97] width 23 height 11
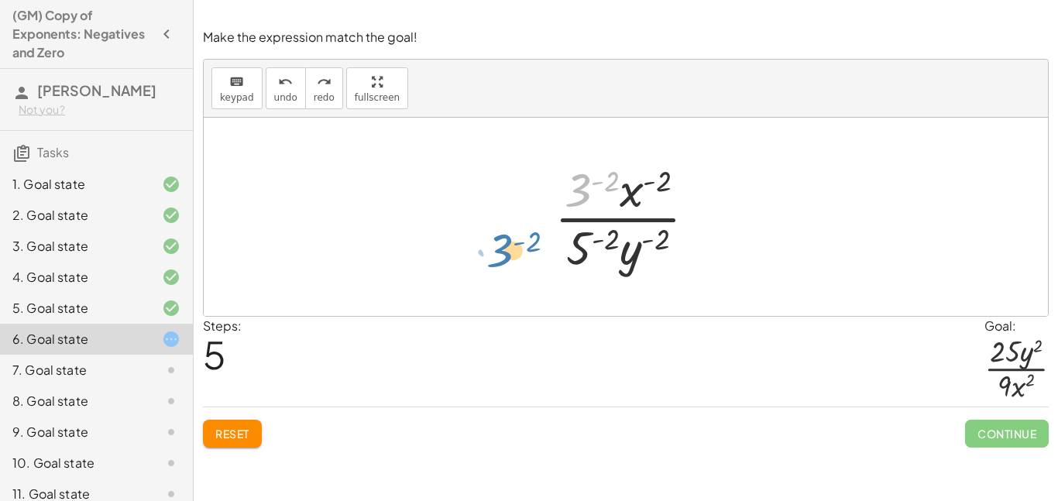
drag, startPoint x: 574, startPoint y: 201, endPoint x: 496, endPoint y: 260, distance: 97.9
click at [496, 260] on div "( · 3 · x · 5 · y ) ( - 2 ) · 3 ( - 2 ) · 3 ( - 2 ) · x ( - 2 ) · 5 ( - 2 ) · y…" at bounding box center [626, 217] width 844 height 198
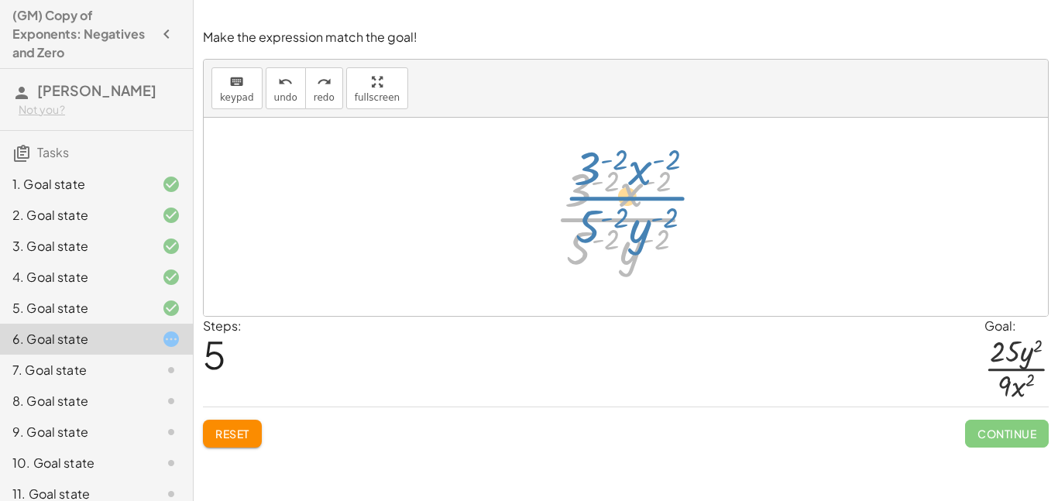
drag, startPoint x: 612, startPoint y: 220, endPoint x: 608, endPoint y: 207, distance: 13.7
click at [608, 207] on div at bounding box center [632, 216] width 170 height 119
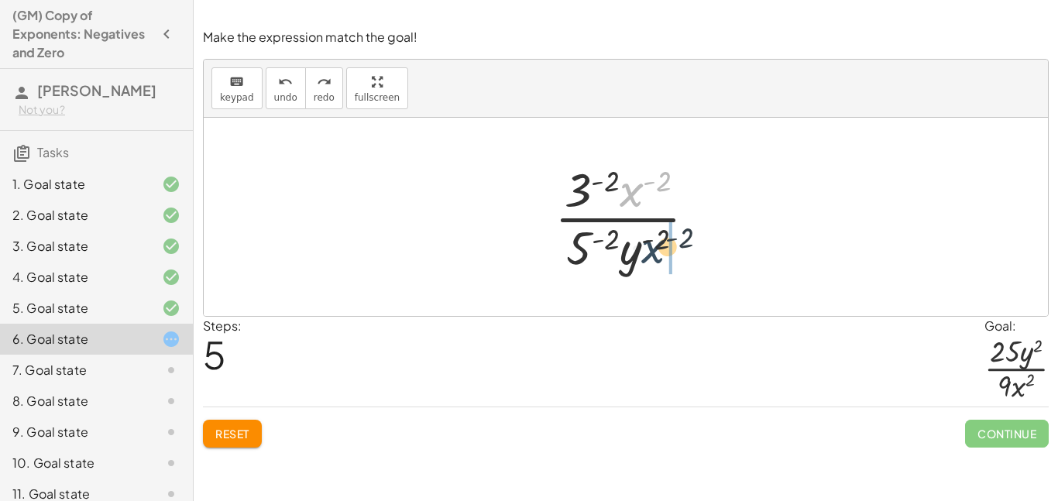
drag, startPoint x: 628, startPoint y: 201, endPoint x: 652, endPoint y: 267, distance: 69.4
click at [652, 267] on div at bounding box center [632, 216] width 170 height 119
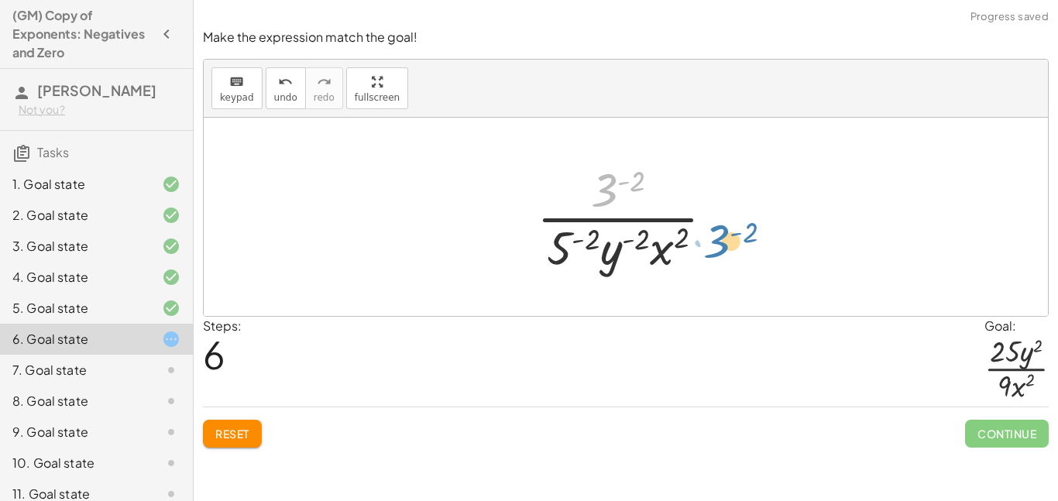
drag, startPoint x: 614, startPoint y: 191, endPoint x: 726, endPoint y: 242, distance: 123.8
click at [726, 242] on div at bounding box center [631, 216] width 205 height 119
drag, startPoint x: 613, startPoint y: 192, endPoint x: 646, endPoint y: 256, distance: 72.4
click at [646, 256] on div at bounding box center [631, 216] width 205 height 119
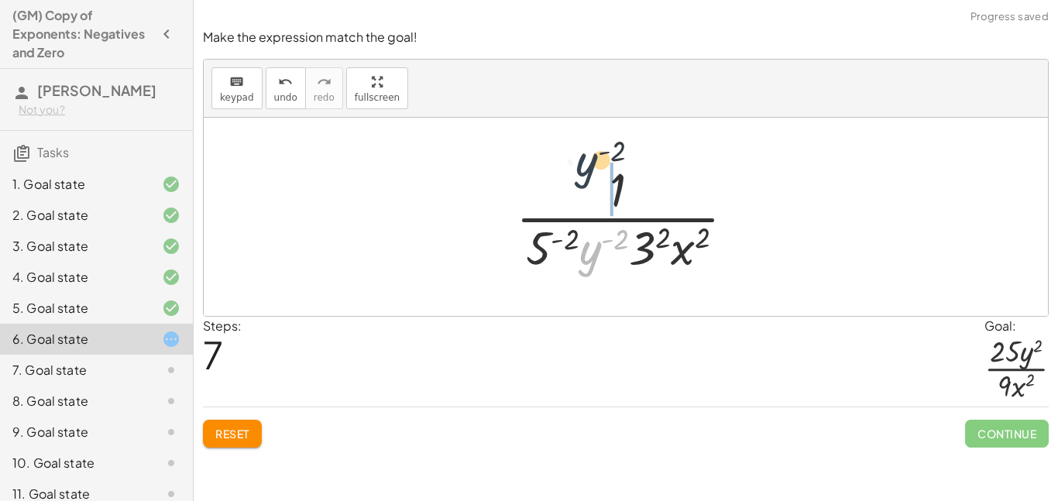
drag, startPoint x: 595, startPoint y: 257, endPoint x: 590, endPoint y: 167, distance: 90.0
click at [590, 167] on div at bounding box center [631, 216] width 247 height 119
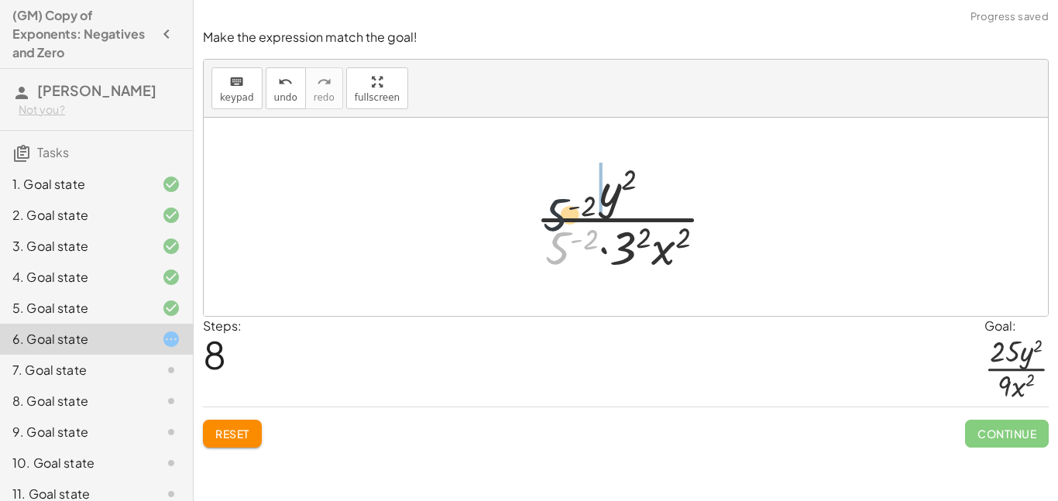
drag, startPoint x: 562, startPoint y: 240, endPoint x: 559, endPoint y: 172, distance: 68.3
click at [559, 172] on div at bounding box center [632, 216] width 208 height 119
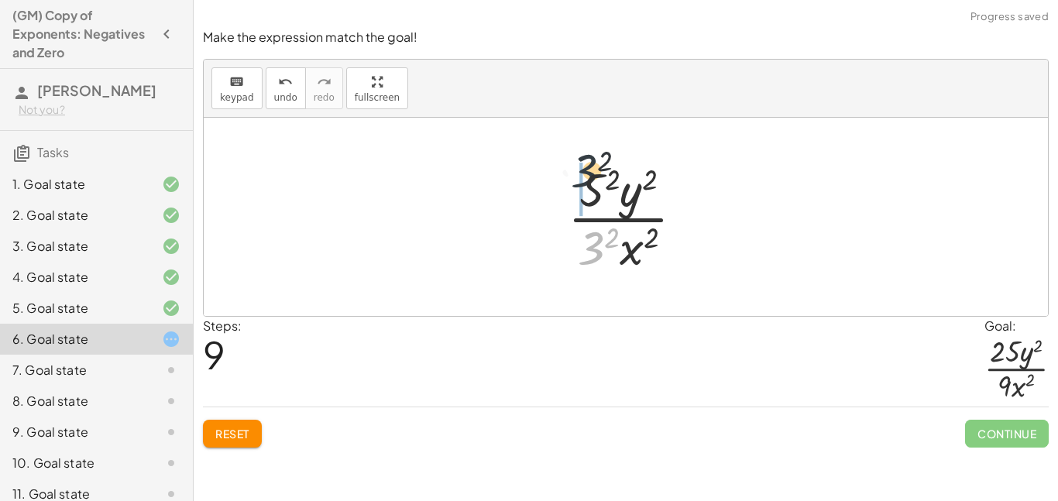
drag, startPoint x: 599, startPoint y: 245, endPoint x: 590, endPoint y: 162, distance: 83.3
click at [590, 162] on div at bounding box center [632, 216] width 144 height 119
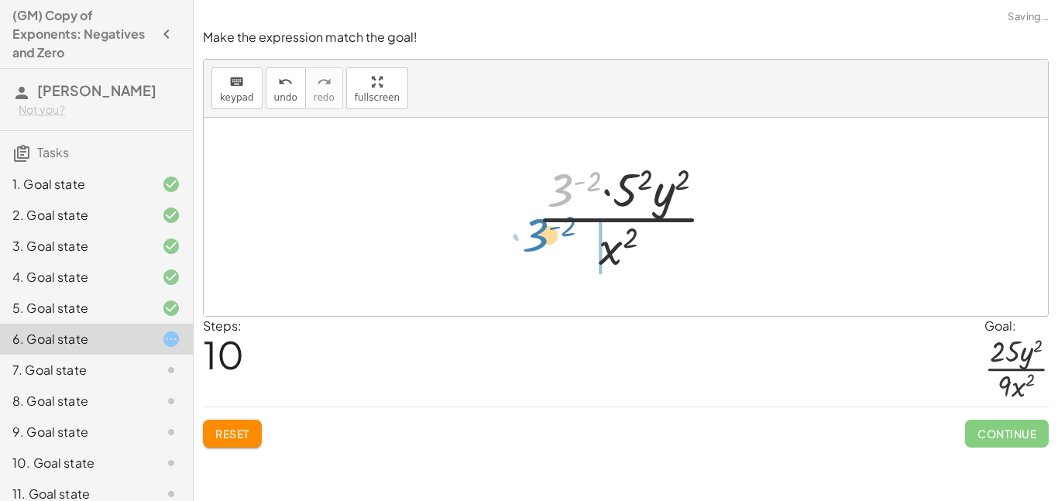
drag, startPoint x: 568, startPoint y: 178, endPoint x: 546, endPoint y: 236, distance: 61.3
click at [546, 236] on div at bounding box center [632, 216] width 206 height 119
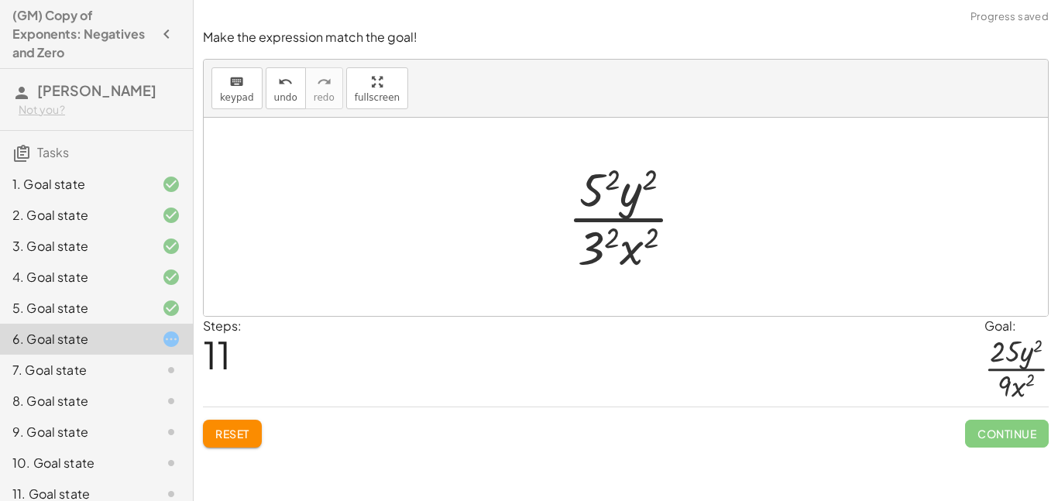
click at [593, 248] on div at bounding box center [632, 216] width 144 height 119
click at [590, 203] on div at bounding box center [632, 216] width 140 height 119
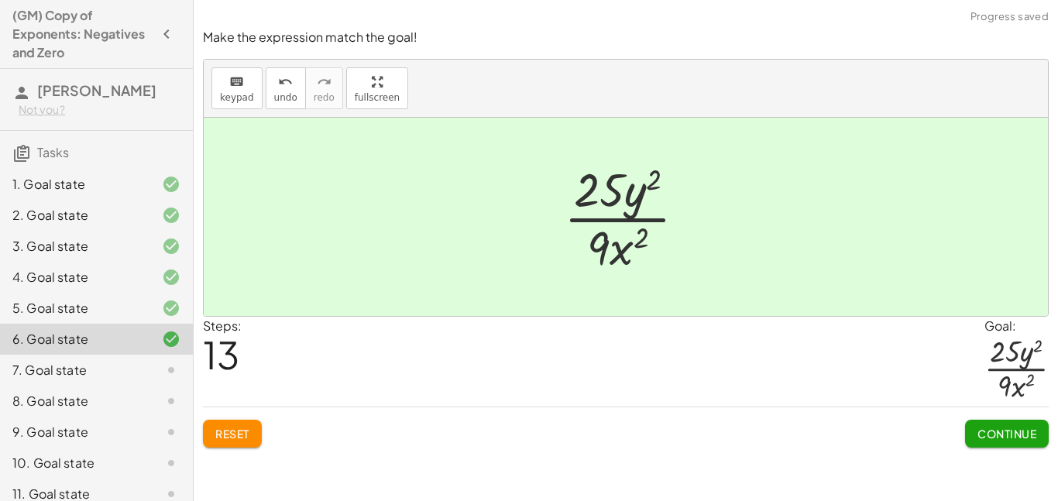
click at [1037, 434] on button "Continue" at bounding box center [1007, 434] width 84 height 28
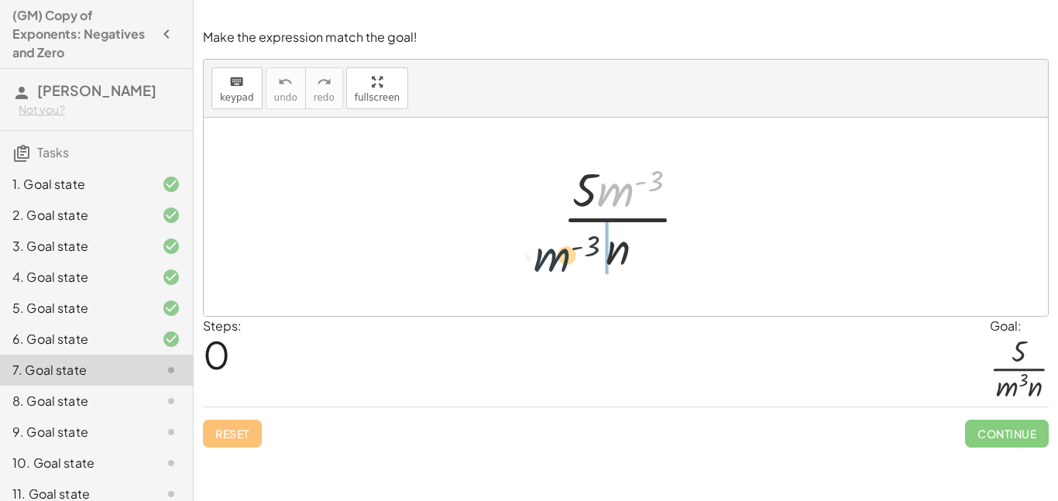
drag, startPoint x: 614, startPoint y: 205, endPoint x: 544, endPoint y: 276, distance: 100.3
click at [544, 276] on div "· m ( - 3 ) · 5 · m ( - 3 ) · n" at bounding box center [625, 216] width 173 height 127
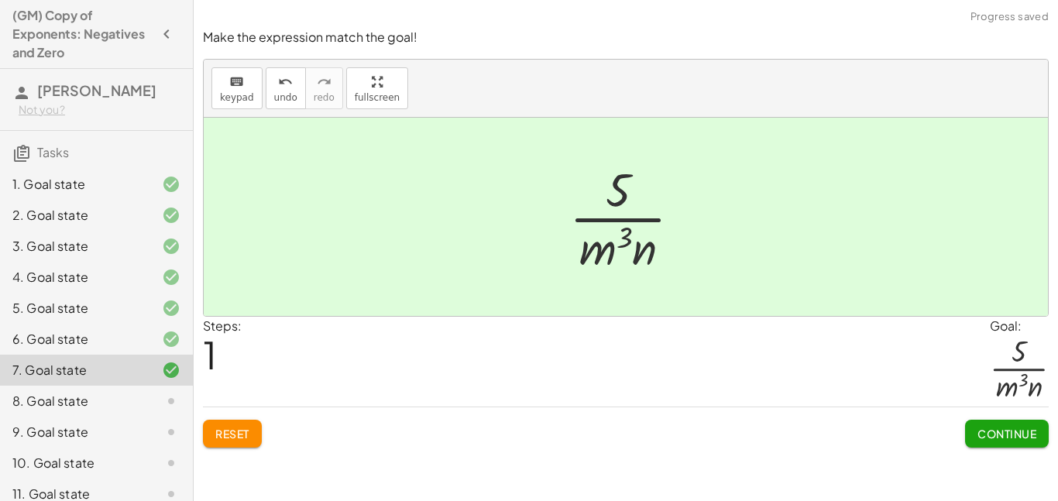
click at [992, 432] on span "Continue" at bounding box center [1007, 434] width 59 height 14
click at [0, 0] on span "Continue" at bounding box center [0, 0] width 0 height 0
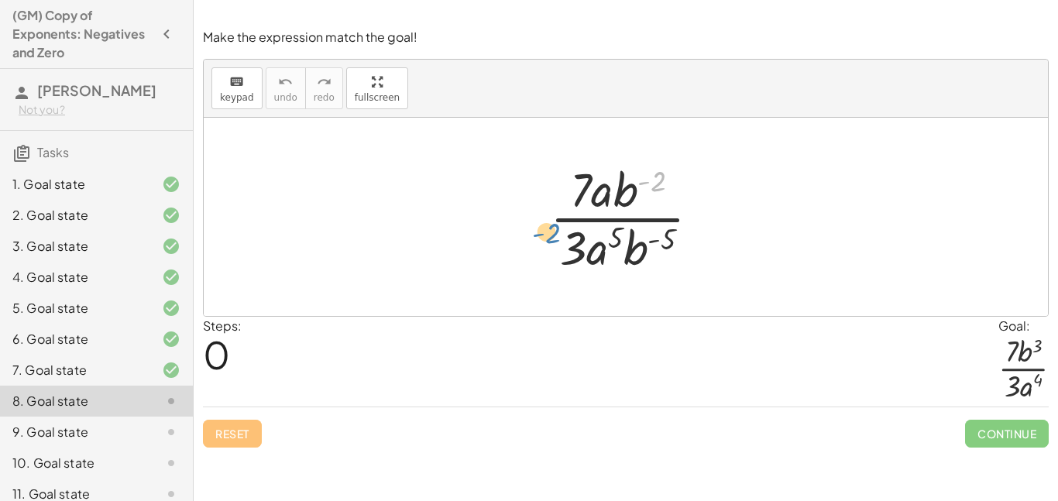
drag, startPoint x: 660, startPoint y: 184, endPoint x: 684, endPoint y: 184, distance: 24.0
click at [684, 184] on div at bounding box center [631, 216] width 178 height 119
drag, startPoint x: 633, startPoint y: 195, endPoint x: 487, endPoint y: 249, distance: 155.4
click at [621, 184] on div at bounding box center [631, 216] width 178 height 119
drag, startPoint x: 638, startPoint y: 246, endPoint x: 706, endPoint y: 198, distance: 82.8
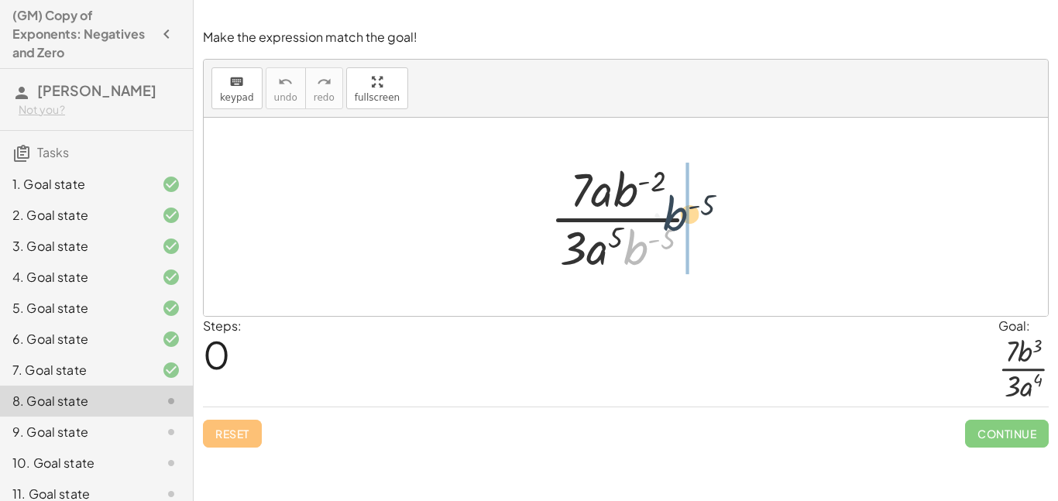
click at [706, 198] on div at bounding box center [631, 216] width 178 height 119
drag, startPoint x: 635, startPoint y: 245, endPoint x: 695, endPoint y: 165, distance: 100.1
click at [695, 165] on div at bounding box center [631, 216] width 178 height 119
drag, startPoint x: 604, startPoint y: 251, endPoint x: 525, endPoint y: 254, distance: 79.1
click at [525, 254] on div "· a 5 · 7 · a · b ( - 2 ) · 3 · a 5 · b ( - 5 )" at bounding box center [626, 217] width 844 height 198
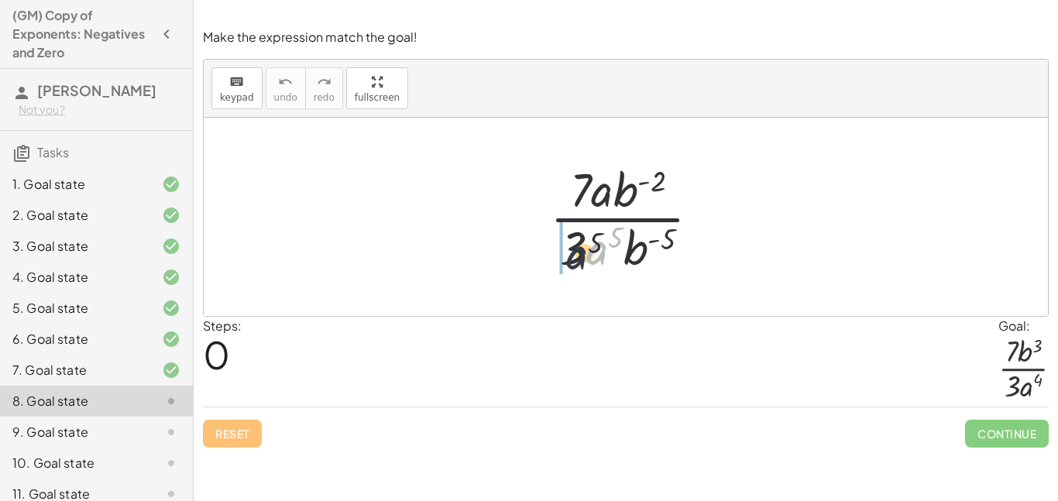
click at [525, 254] on div at bounding box center [626, 217] width 844 height 198
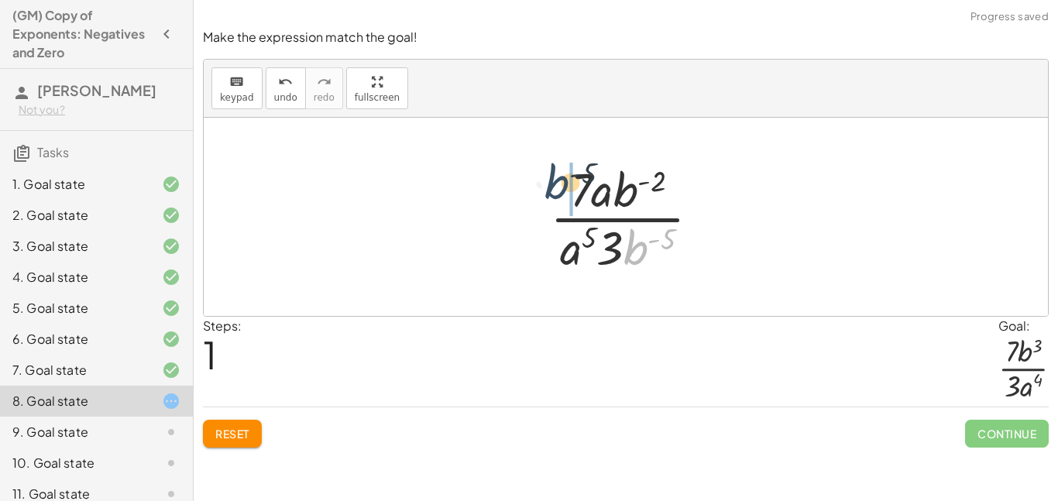
drag, startPoint x: 628, startPoint y: 259, endPoint x: 533, endPoint y: 181, distance: 122.8
click at [533, 181] on div "· 7 · a · b ( - 2 ) · 3 · a 5 · b ( - 5 ) · b ( - 5 ) · 7 · a · b ( - 2 ) · 3 ·…" at bounding box center [626, 216] width 198 height 127
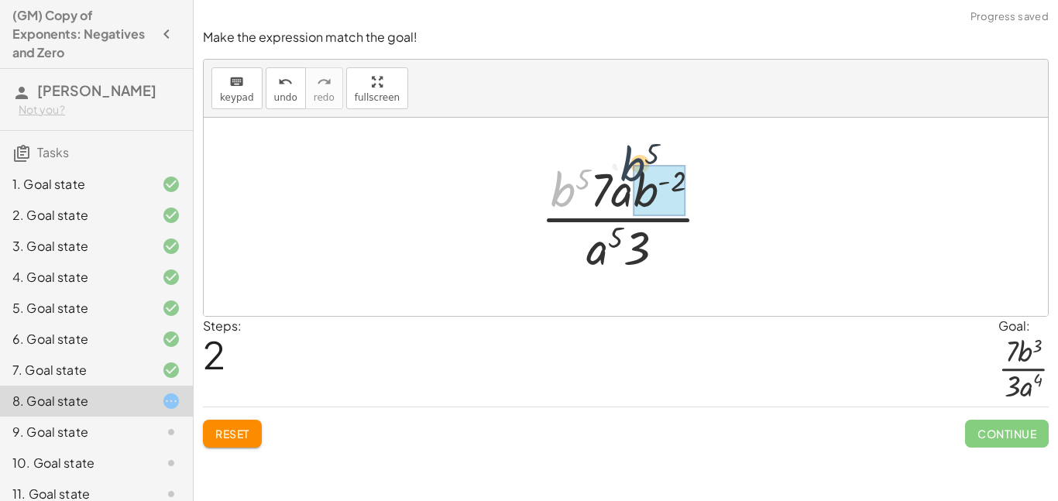
drag, startPoint x: 555, startPoint y: 198, endPoint x: 647, endPoint y: 184, distance: 93.4
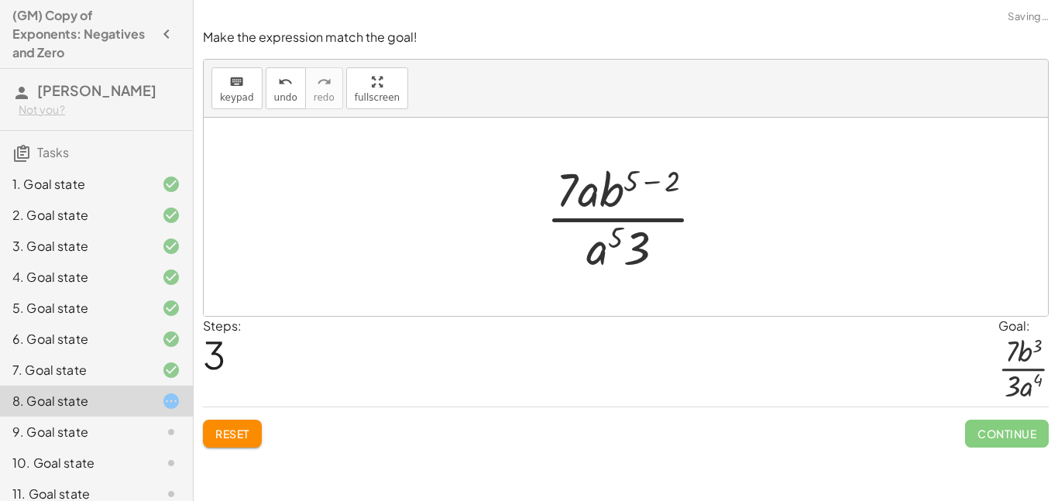
click at [632, 183] on div at bounding box center [631, 216] width 187 height 119
drag, startPoint x: 673, startPoint y: 182, endPoint x: 631, endPoint y: 165, distance: 45.9
click at [639, 239] on div at bounding box center [632, 216] width 146 height 119
click at [600, 239] on div at bounding box center [632, 216] width 146 height 119
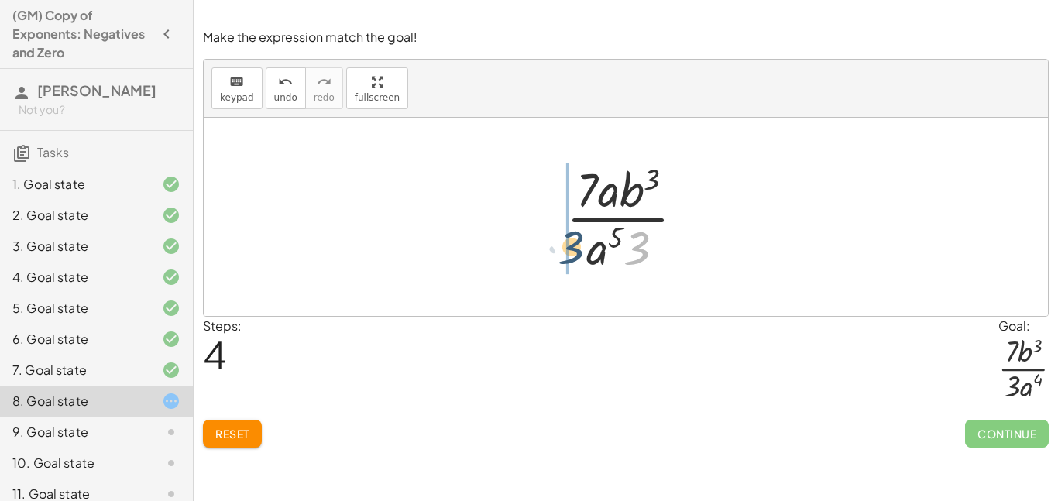
drag, startPoint x: 638, startPoint y: 249, endPoint x: 568, endPoint y: 247, distance: 69.7
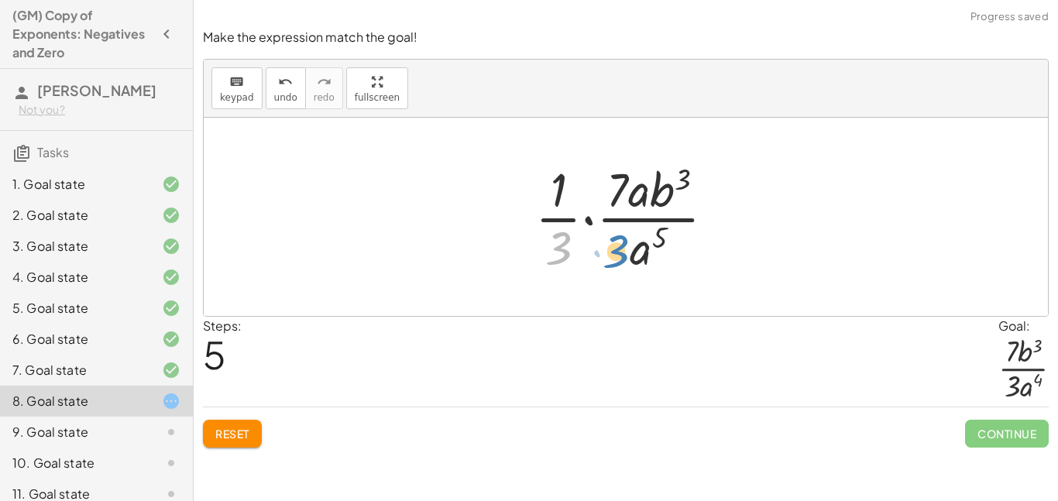
drag, startPoint x: 568, startPoint y: 247, endPoint x: 633, endPoint y: 250, distance: 65.2
click at [633, 250] on div at bounding box center [632, 216] width 208 height 119
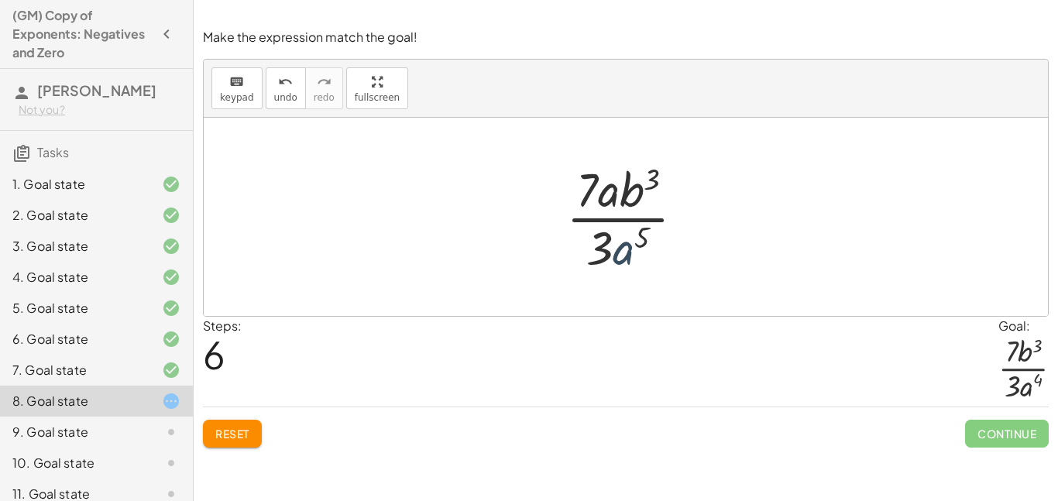
click at [626, 256] on div at bounding box center [632, 216] width 146 height 119
drag, startPoint x: 626, startPoint y: 255, endPoint x: 483, endPoint y: 177, distance: 163.3
click at [626, 243] on div at bounding box center [632, 216] width 146 height 119
drag, startPoint x: 611, startPoint y: 201, endPoint x: 652, endPoint y: 260, distance: 71.2
click at [652, 260] on div at bounding box center [632, 216] width 146 height 119
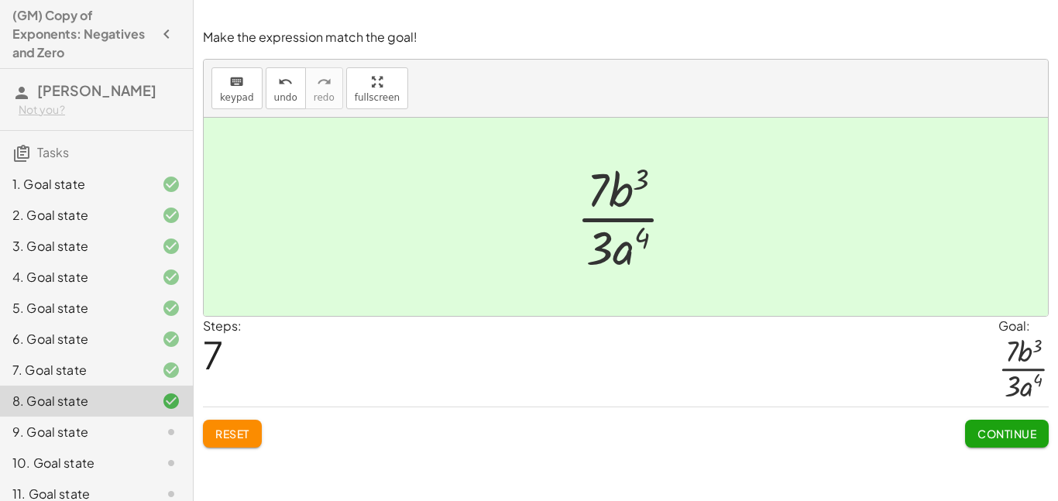
click at [999, 420] on button "Continue" at bounding box center [1007, 434] width 84 height 28
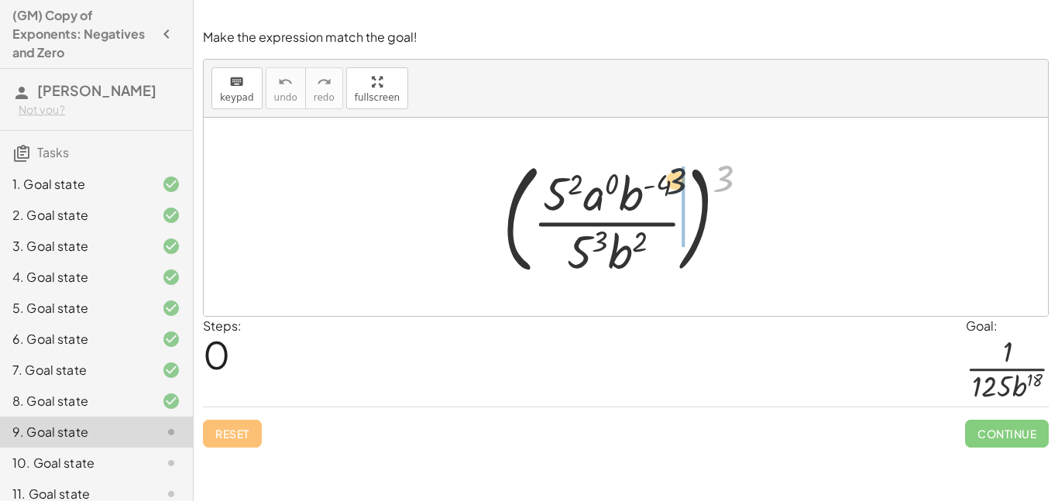
drag, startPoint x: 715, startPoint y: 176, endPoint x: 608, endPoint y: 179, distance: 107.0
click at [608, 179] on div at bounding box center [632, 217] width 274 height 129
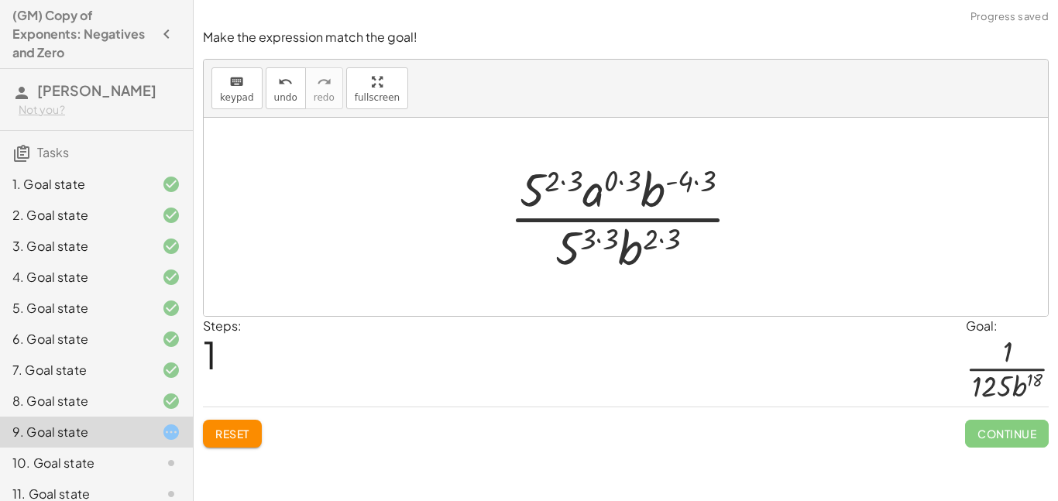
click at [553, 185] on div at bounding box center [631, 216] width 259 height 119
click at [552, 185] on div at bounding box center [631, 216] width 259 height 119
click at [552, 186] on div at bounding box center [631, 216] width 259 height 119
drag, startPoint x: 538, startPoint y: 190, endPoint x: 561, endPoint y: 184, distance: 23.3
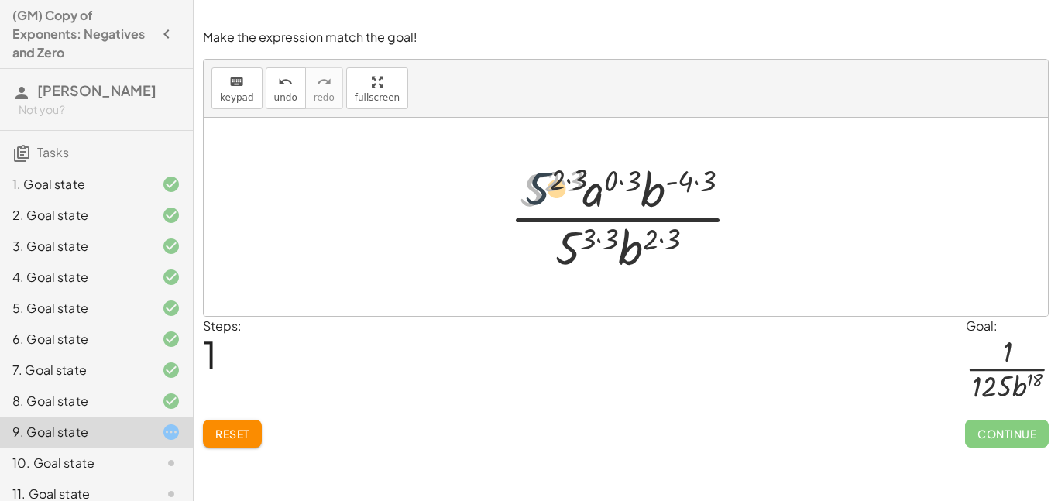
click at [561, 184] on div at bounding box center [631, 216] width 259 height 119
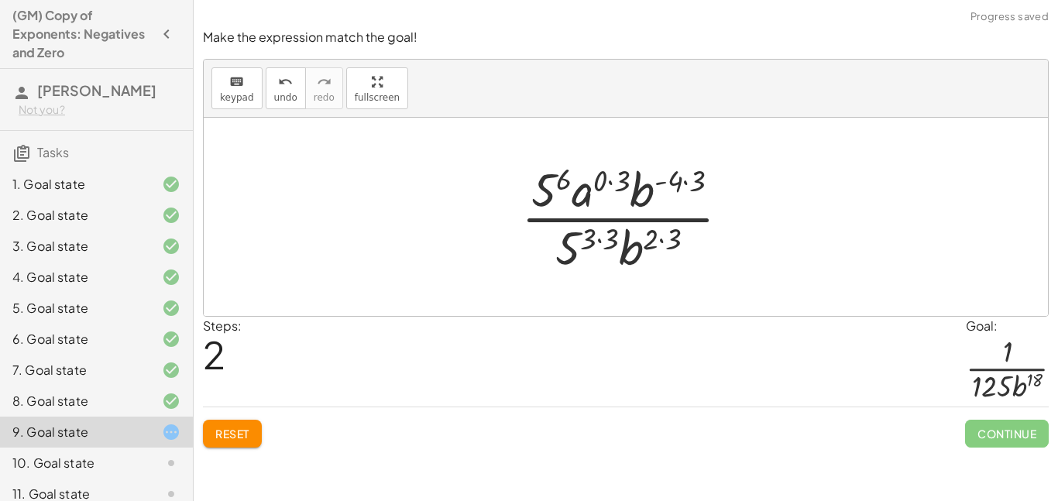
click at [597, 184] on div at bounding box center [632, 216] width 236 height 119
drag, startPoint x: 597, startPoint y: 184, endPoint x: 607, endPoint y: 185, distance: 10.2
click at [607, 185] on div at bounding box center [632, 216] width 214 height 119
drag, startPoint x: 663, startPoint y: 180, endPoint x: 689, endPoint y: 180, distance: 25.6
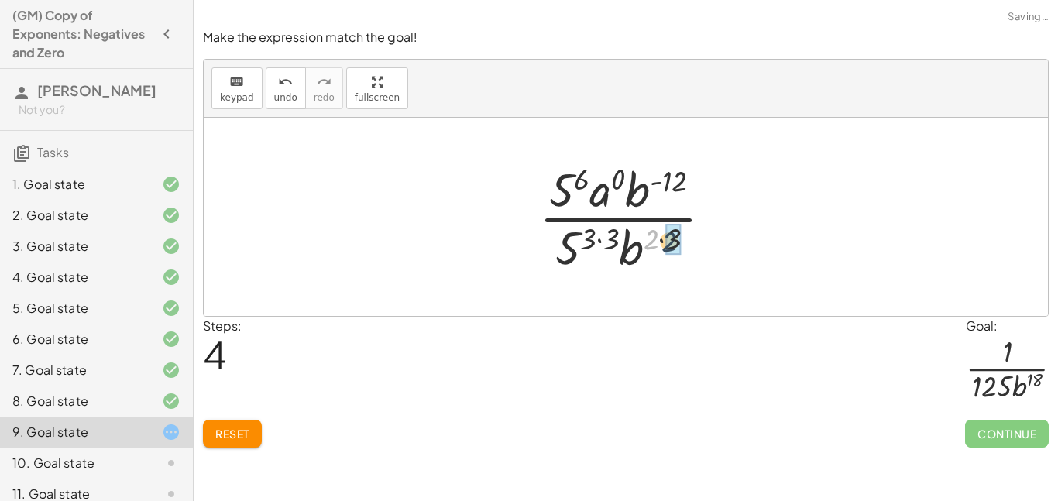
drag, startPoint x: 655, startPoint y: 237, endPoint x: 682, endPoint y: 240, distance: 26.5
click at [682, 240] on div at bounding box center [631, 216] width 201 height 119
click at [629, 236] on div at bounding box center [631, 216] width 201 height 119
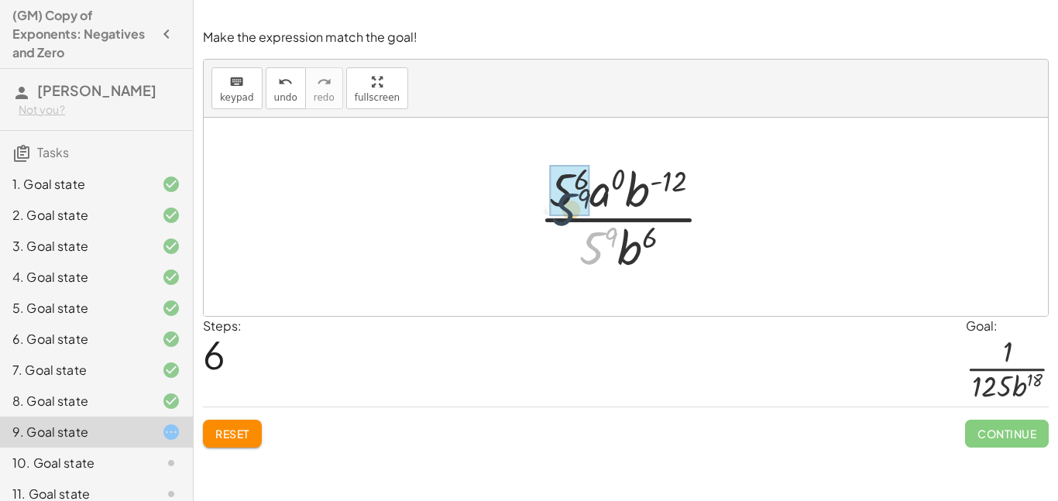
drag, startPoint x: 595, startPoint y: 249, endPoint x: 557, endPoint y: 191, distance: 69.4
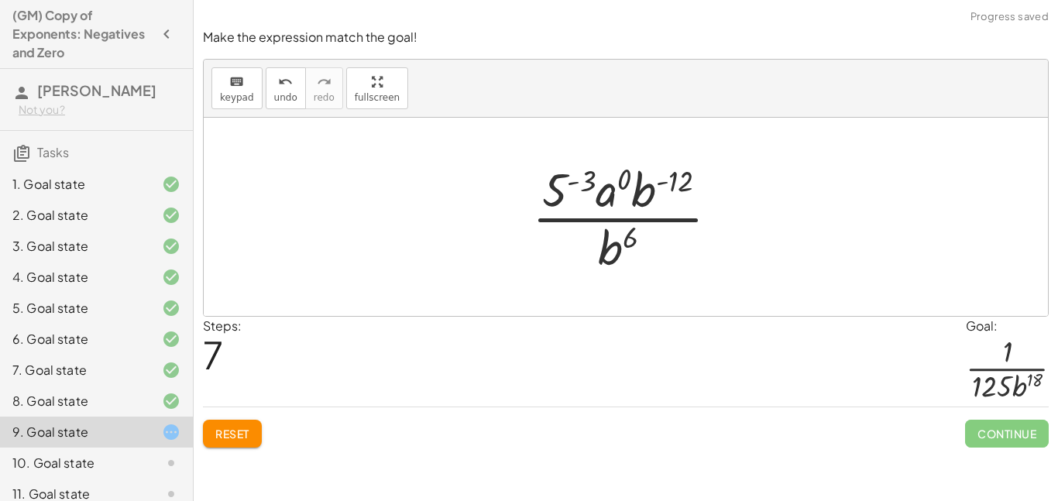
click at [588, 184] on div at bounding box center [632, 216] width 215 height 119
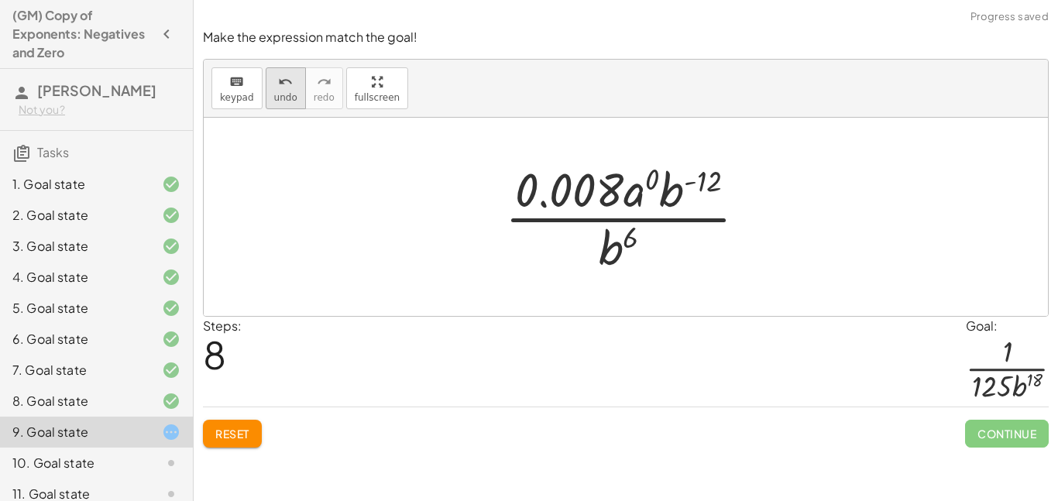
click at [274, 87] on div "undo" at bounding box center [285, 81] width 23 height 19
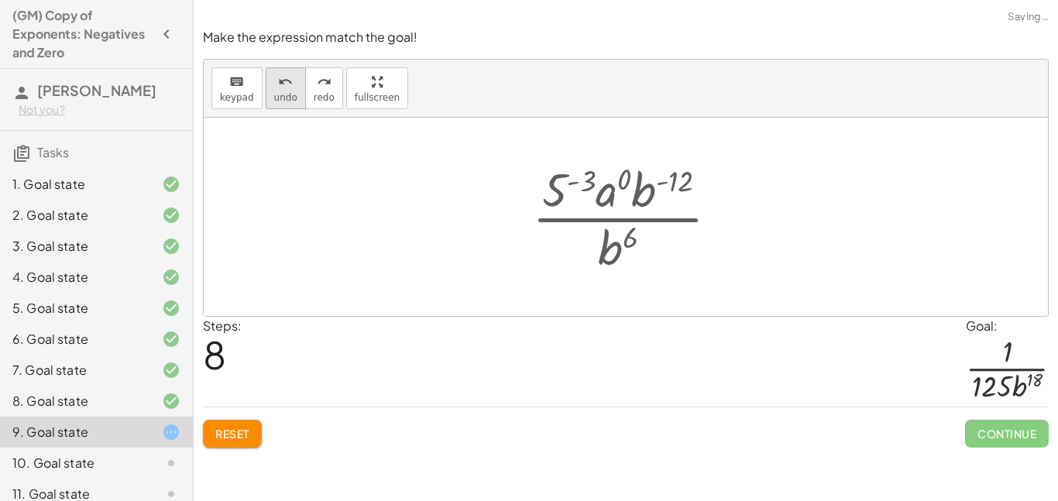
click at [274, 87] on div "undo" at bounding box center [285, 81] width 23 height 19
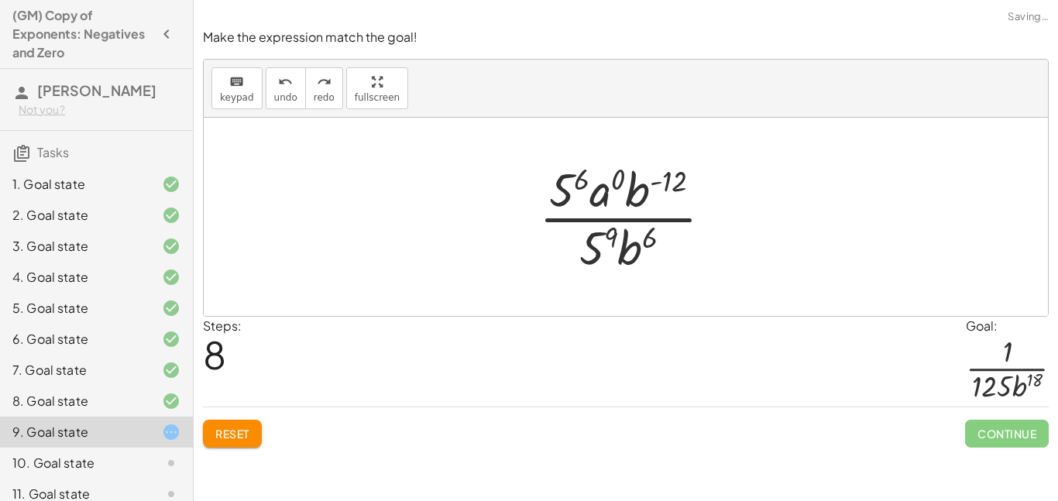
click at [609, 235] on div at bounding box center [631, 216] width 201 height 119
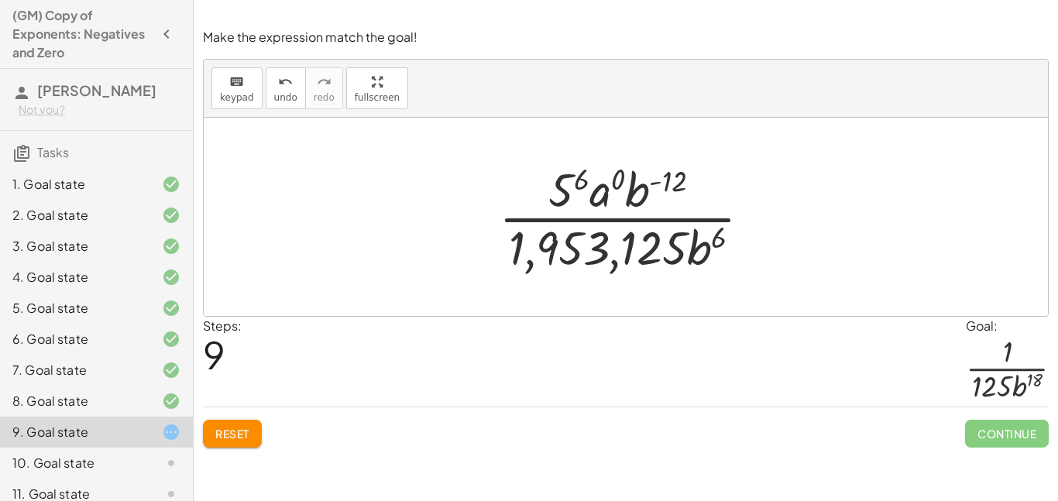
click at [579, 180] on div at bounding box center [631, 216] width 280 height 119
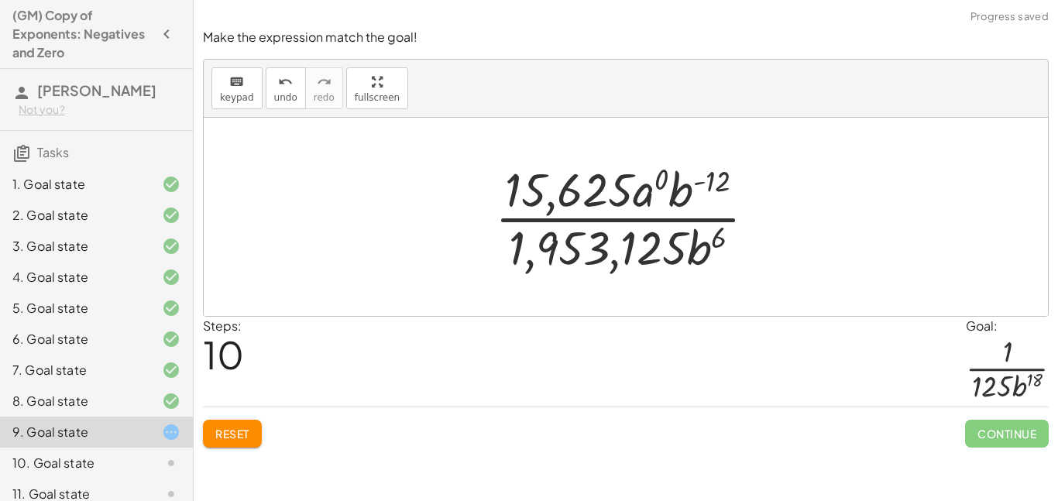
click at [573, 183] on div at bounding box center [631, 216] width 289 height 119
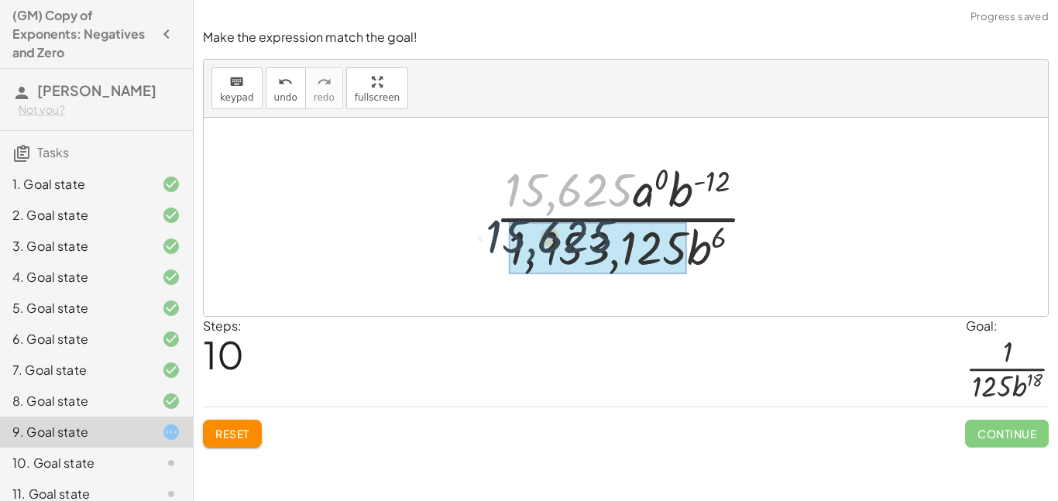
drag, startPoint x: 573, startPoint y: 183, endPoint x: 552, endPoint y: 236, distance: 56.7
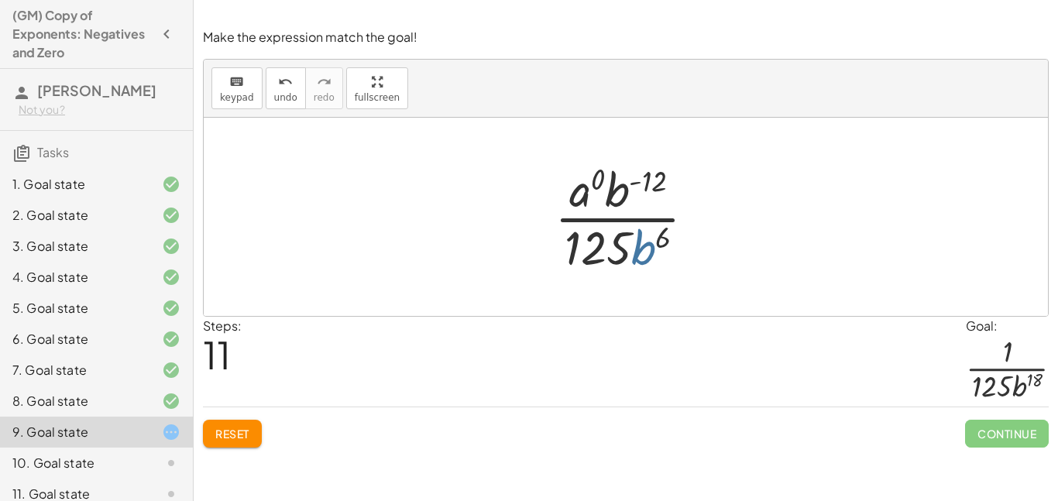
click at [648, 246] on div at bounding box center [631, 216] width 169 height 119
drag, startPoint x: 625, startPoint y: 194, endPoint x: 674, endPoint y: 247, distance: 72.4
click at [674, 247] on div at bounding box center [631, 216] width 169 height 119
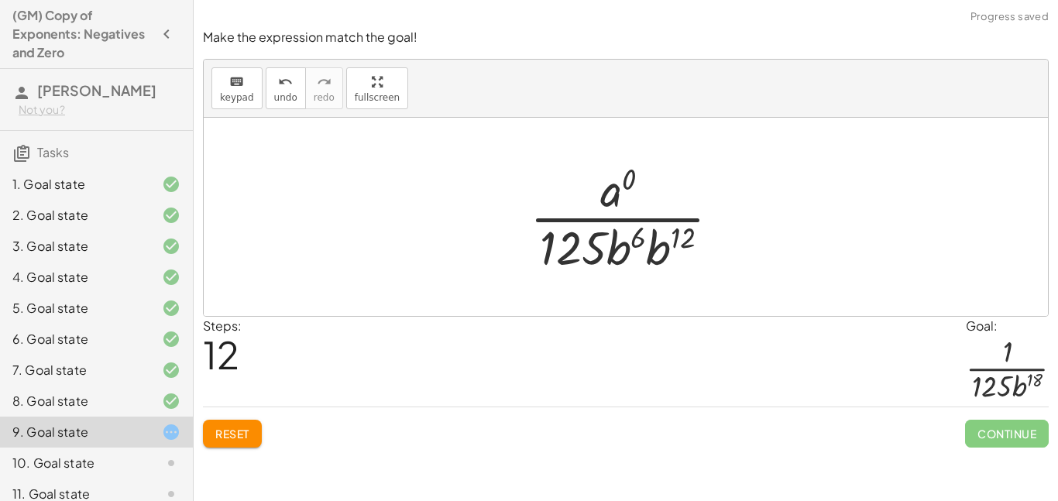
click at [644, 227] on div at bounding box center [631, 216] width 218 height 119
drag, startPoint x: 624, startPoint y: 249, endPoint x: 659, endPoint y: 250, distance: 35.7
click at [640, 242] on div at bounding box center [631, 216] width 220 height 119
click at [616, 186] on div at bounding box center [632, 216] width 181 height 119
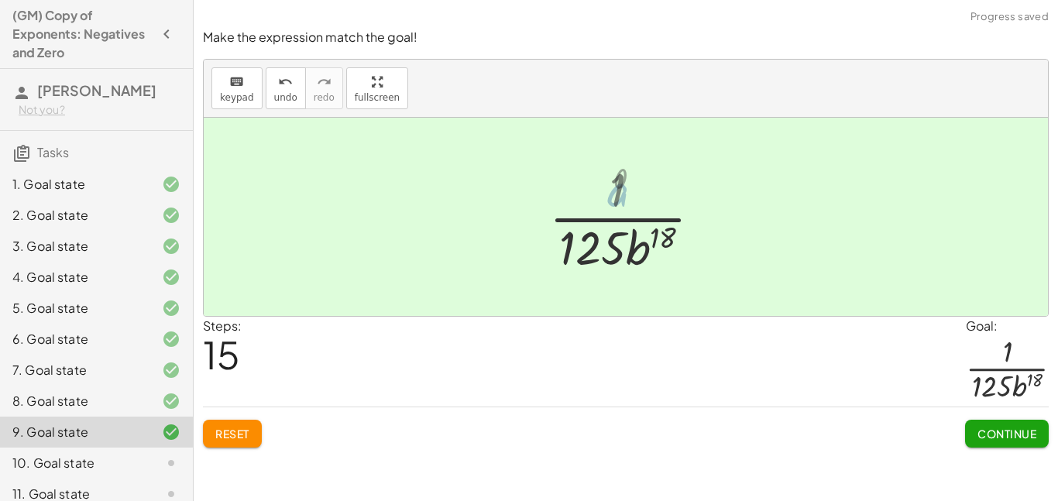
click at [629, 178] on div at bounding box center [632, 216] width 181 height 119
click at [825, 362] on div "Steps: 15 Goal: · 1 · 125 · b 18" at bounding box center [626, 362] width 846 height 91
click at [1006, 423] on button "Continue" at bounding box center [1007, 434] width 84 height 28
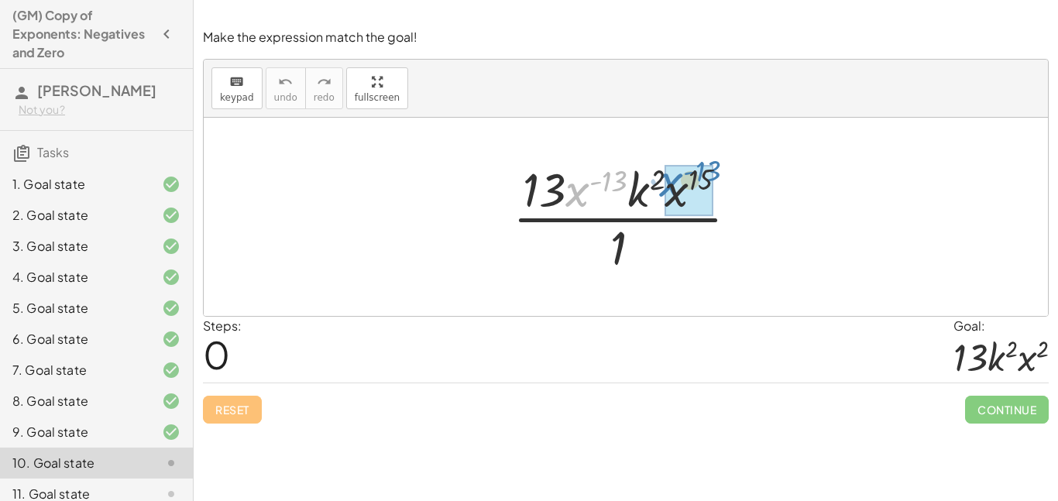
drag, startPoint x: 580, startPoint y: 199, endPoint x: 676, endPoint y: 190, distance: 97.3
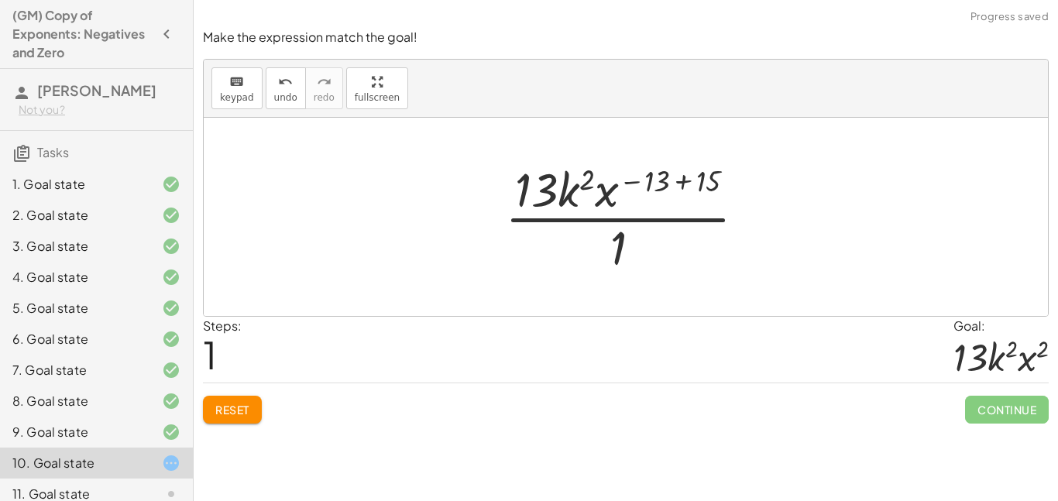
click at [674, 189] on div at bounding box center [631, 216] width 269 height 119
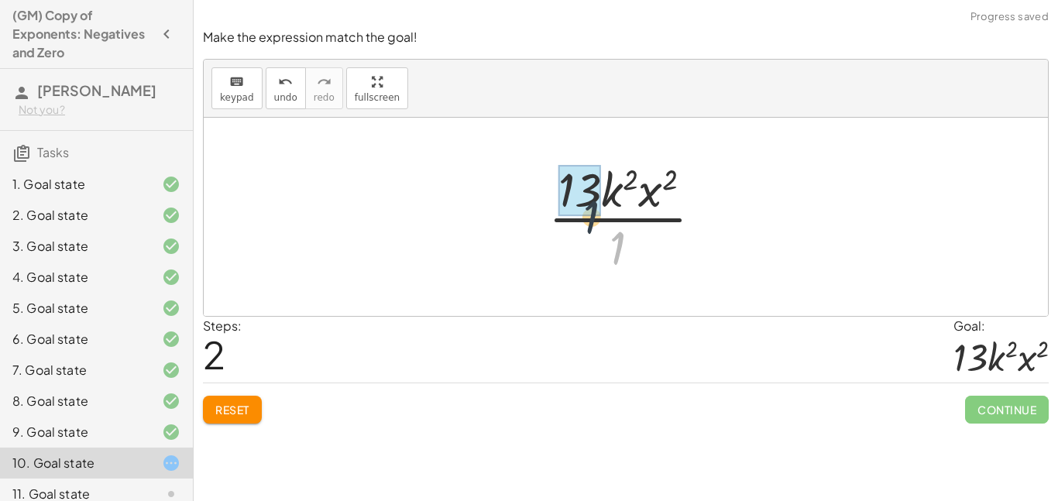
drag, startPoint x: 621, startPoint y: 237, endPoint x: 574, endPoint y: 183, distance: 71.9
